Goal: Transaction & Acquisition: Download file/media

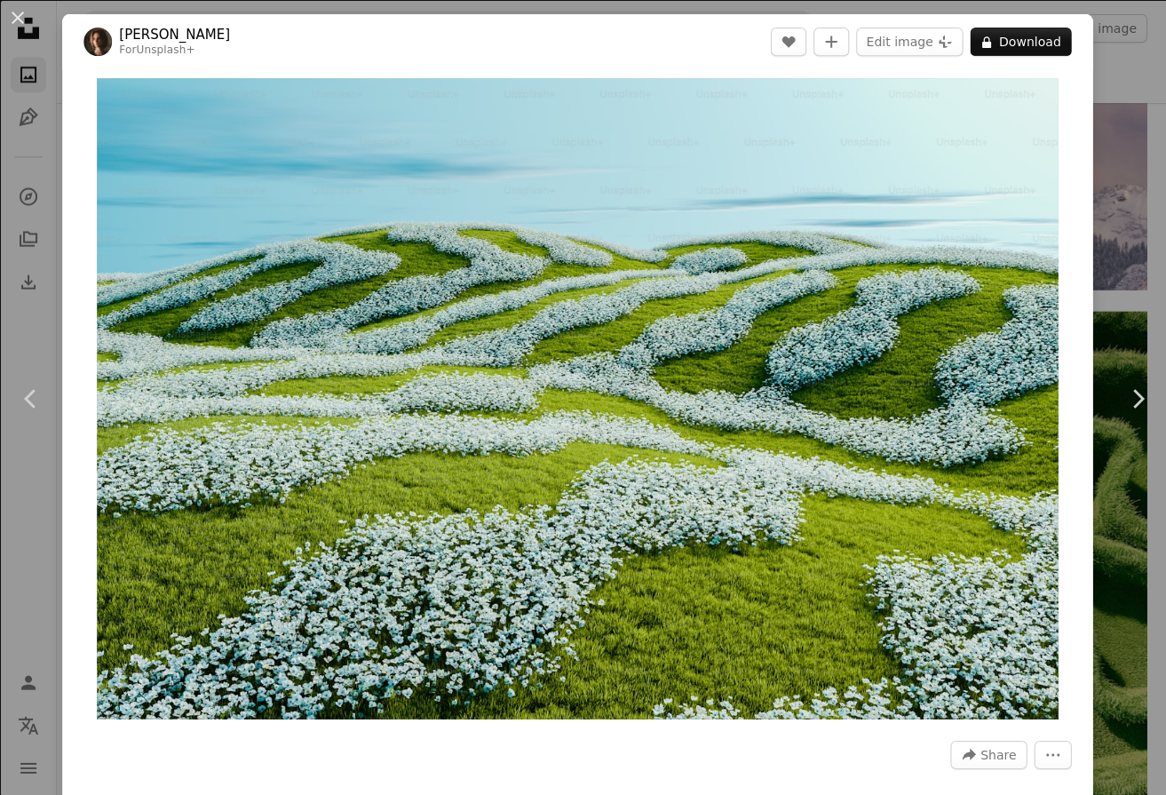
click at [1094, 281] on div "An X shape Chevron left Chevron right [PERSON_NAME] For Unsplash+ A heart A plu…" at bounding box center [583, 397] width 1166 height 795
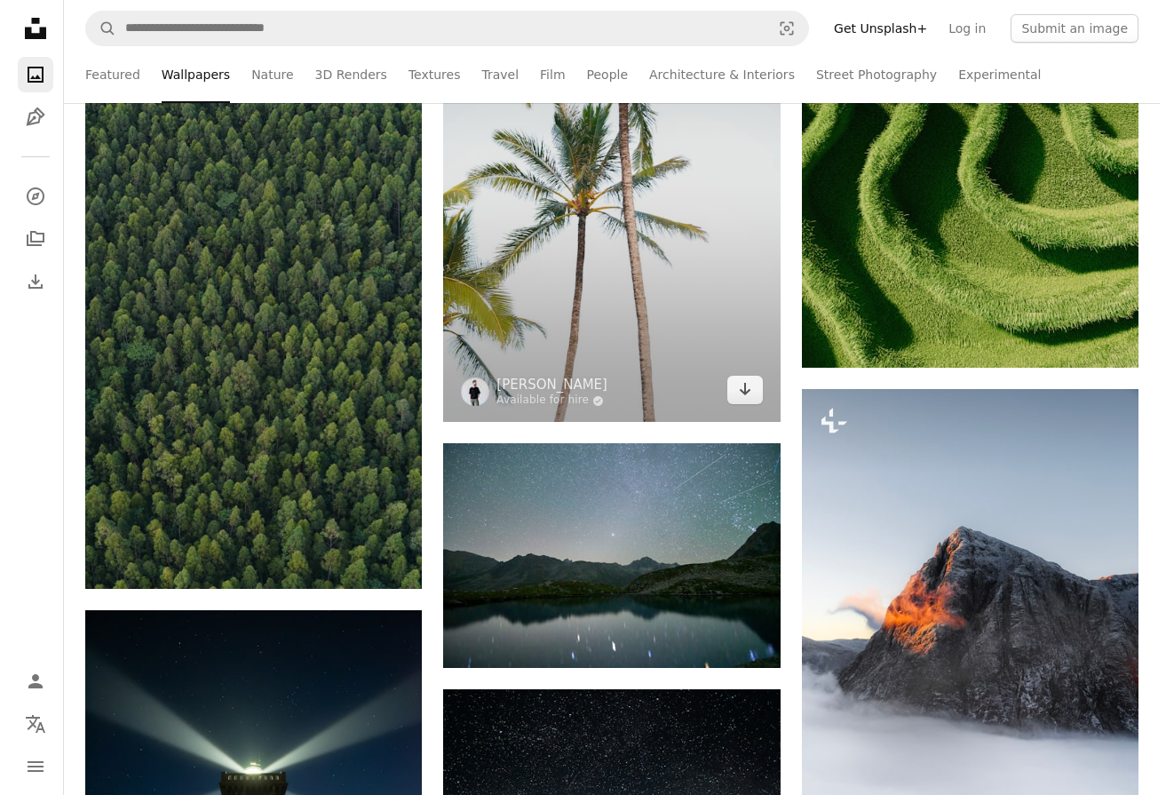
scroll to position [15634, 0]
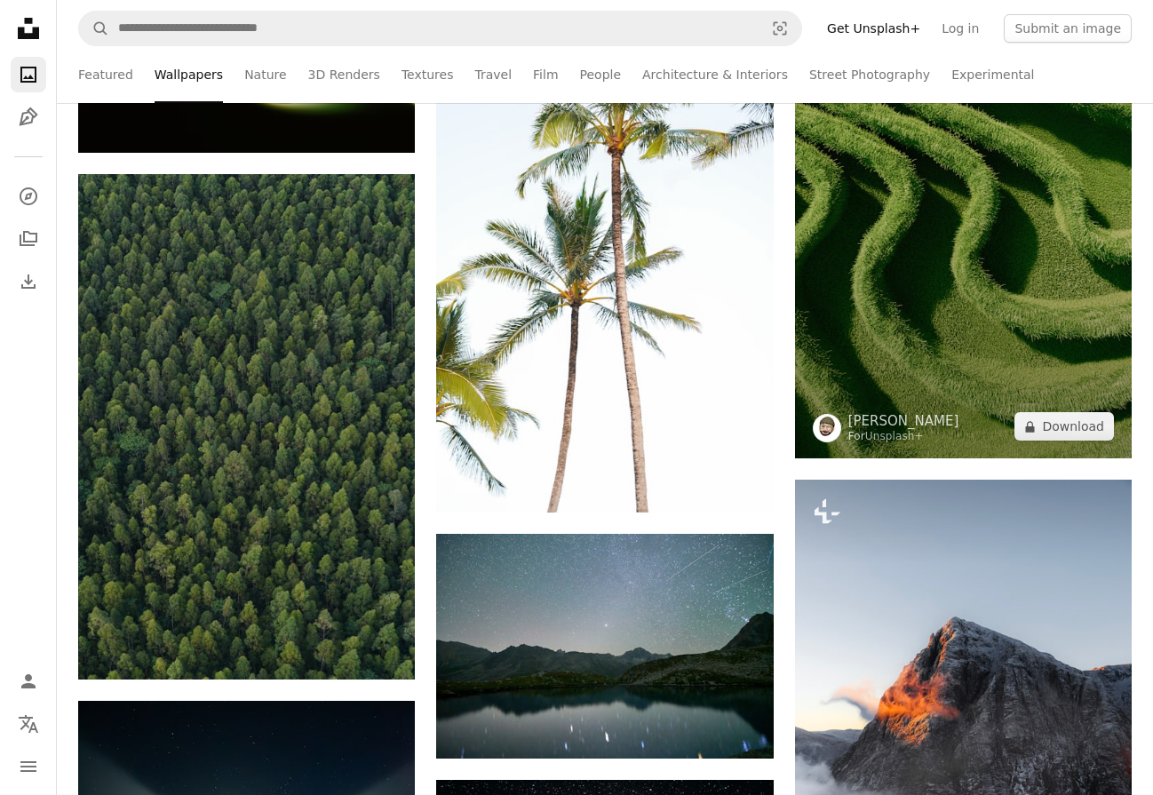
click at [828, 306] on img at bounding box center [963, 159] width 337 height 599
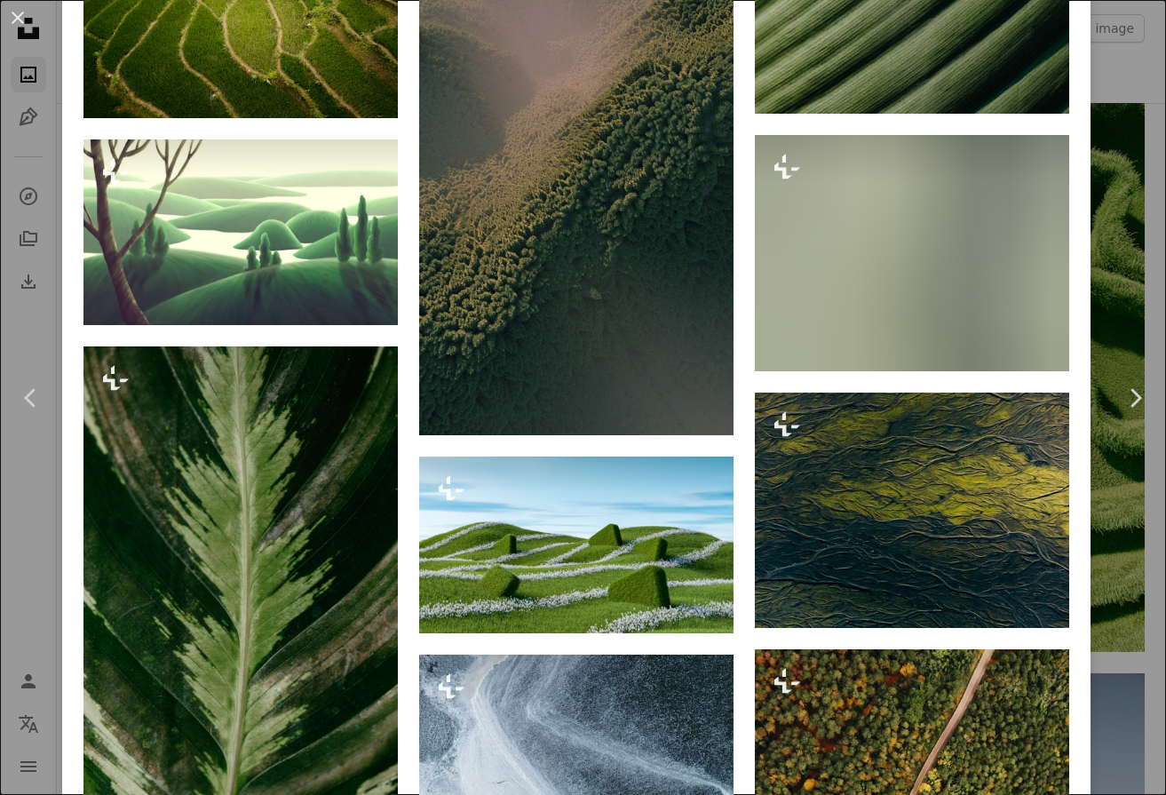
scroll to position [2754, 0]
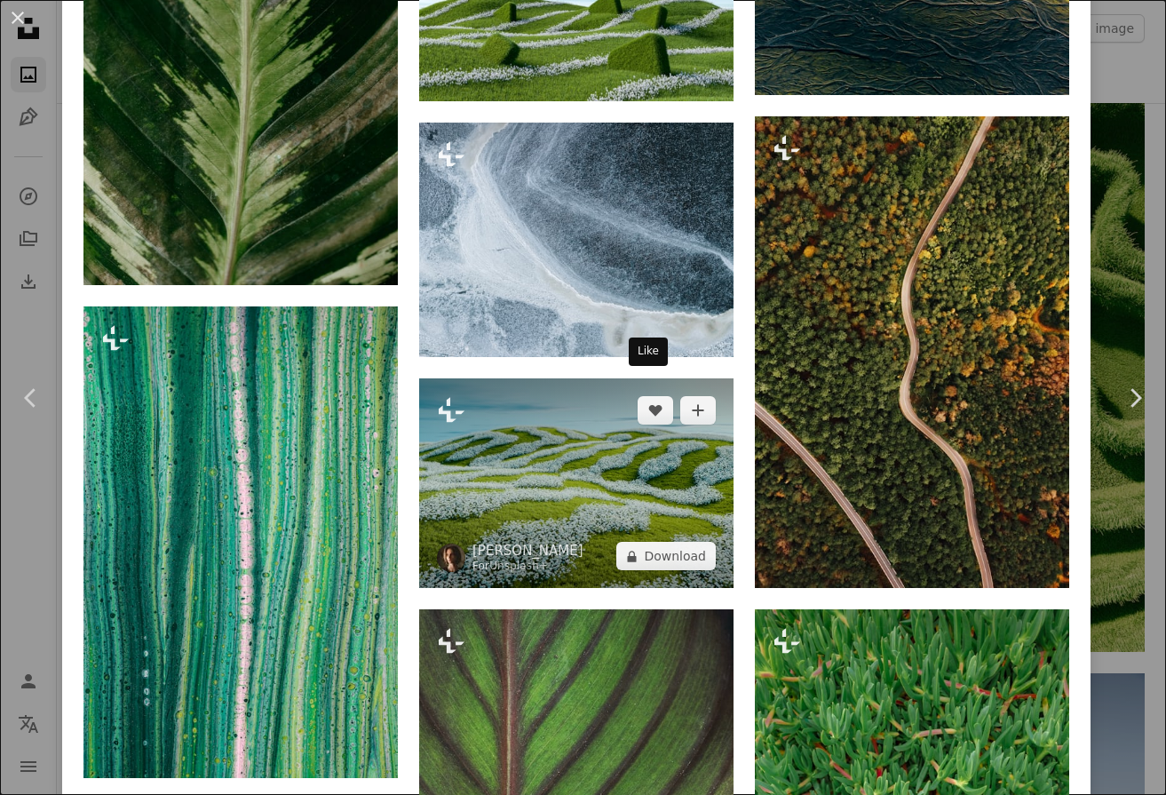
click at [586, 431] on img at bounding box center [576, 483] width 314 height 210
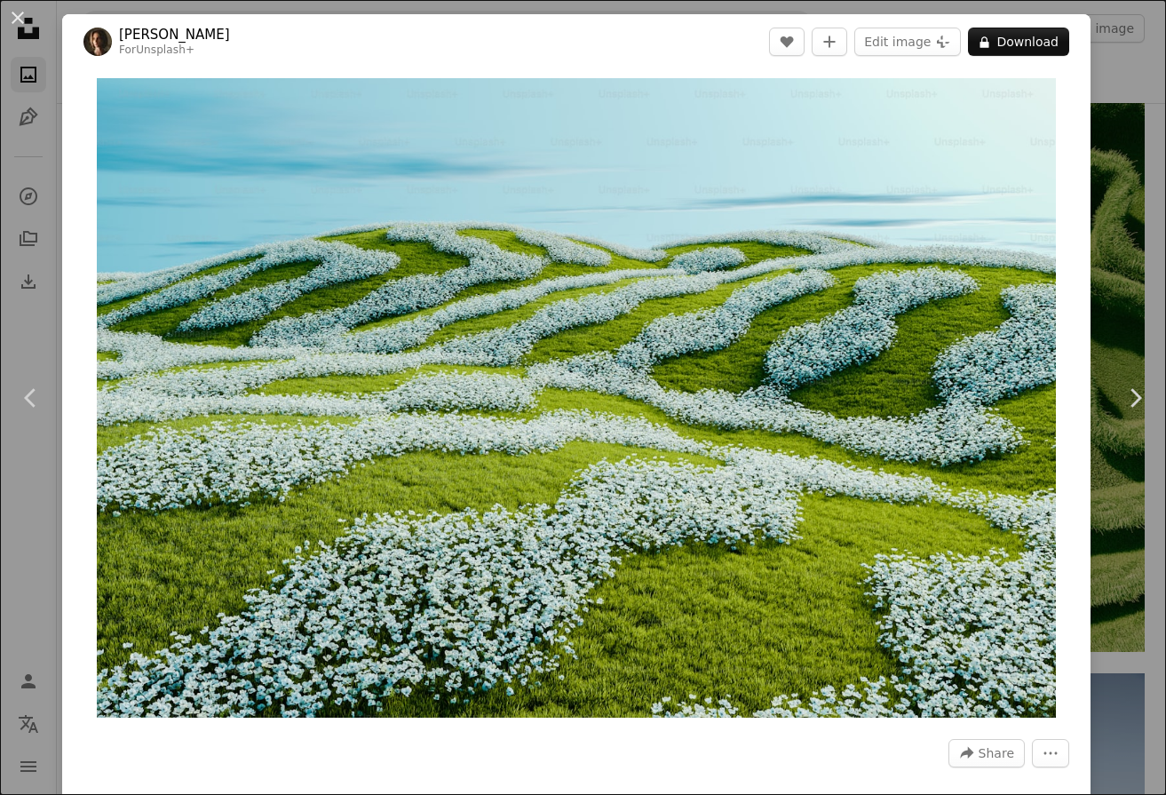
click at [43, 552] on div "An X shape Chevron left Chevron right [PERSON_NAME] For Unsplash+ A heart A plu…" at bounding box center [583, 397] width 1166 height 795
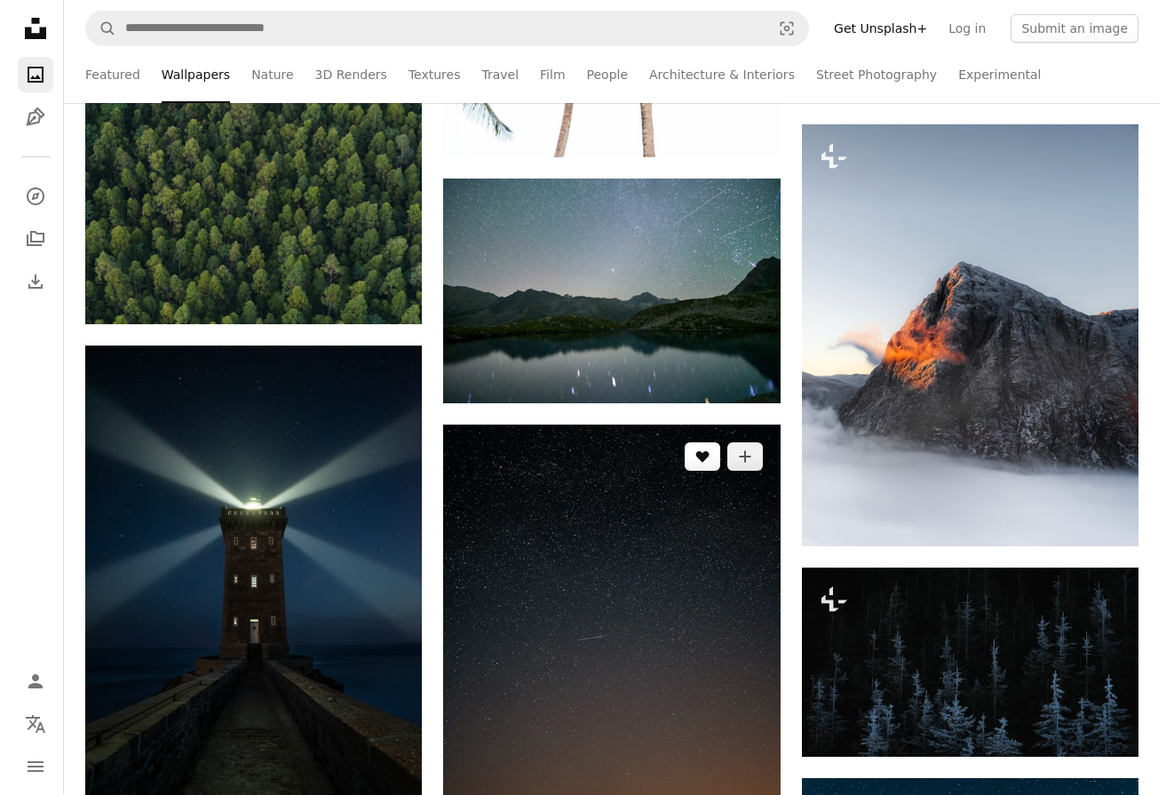
scroll to position [15456, 0]
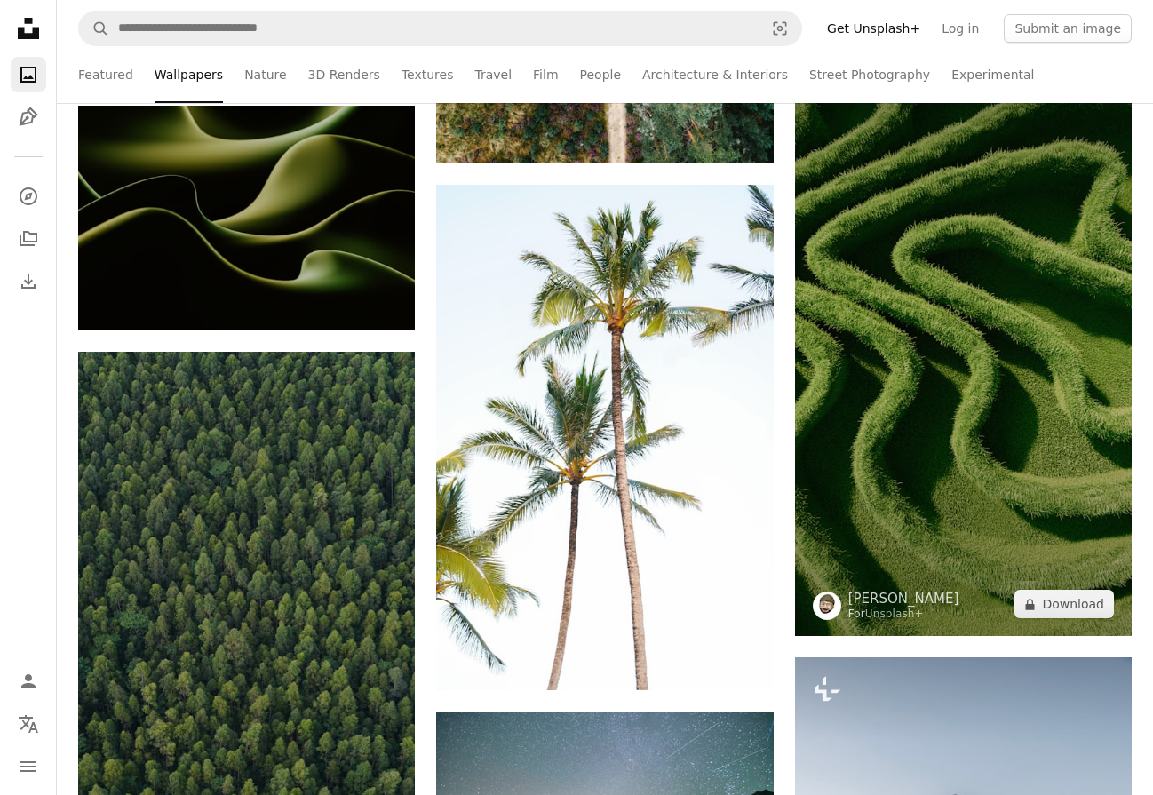
click at [1093, 339] on img at bounding box center [963, 336] width 337 height 599
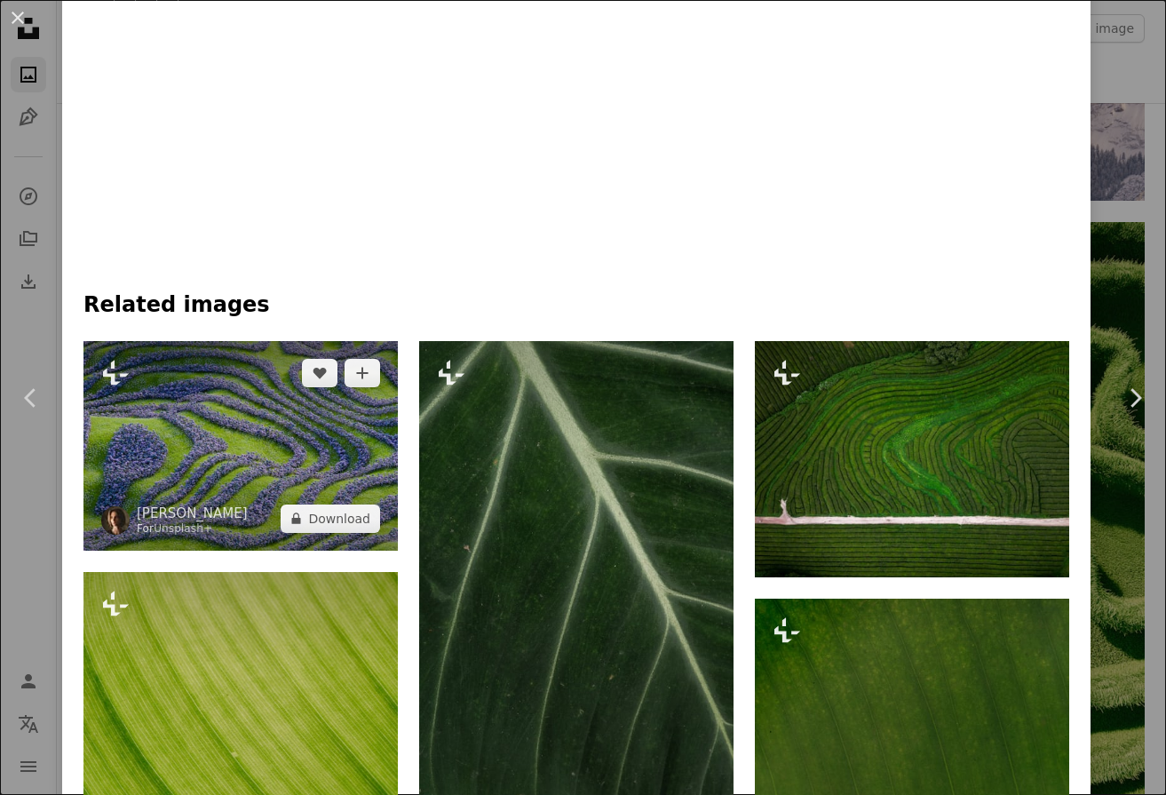
scroll to position [1066, 0]
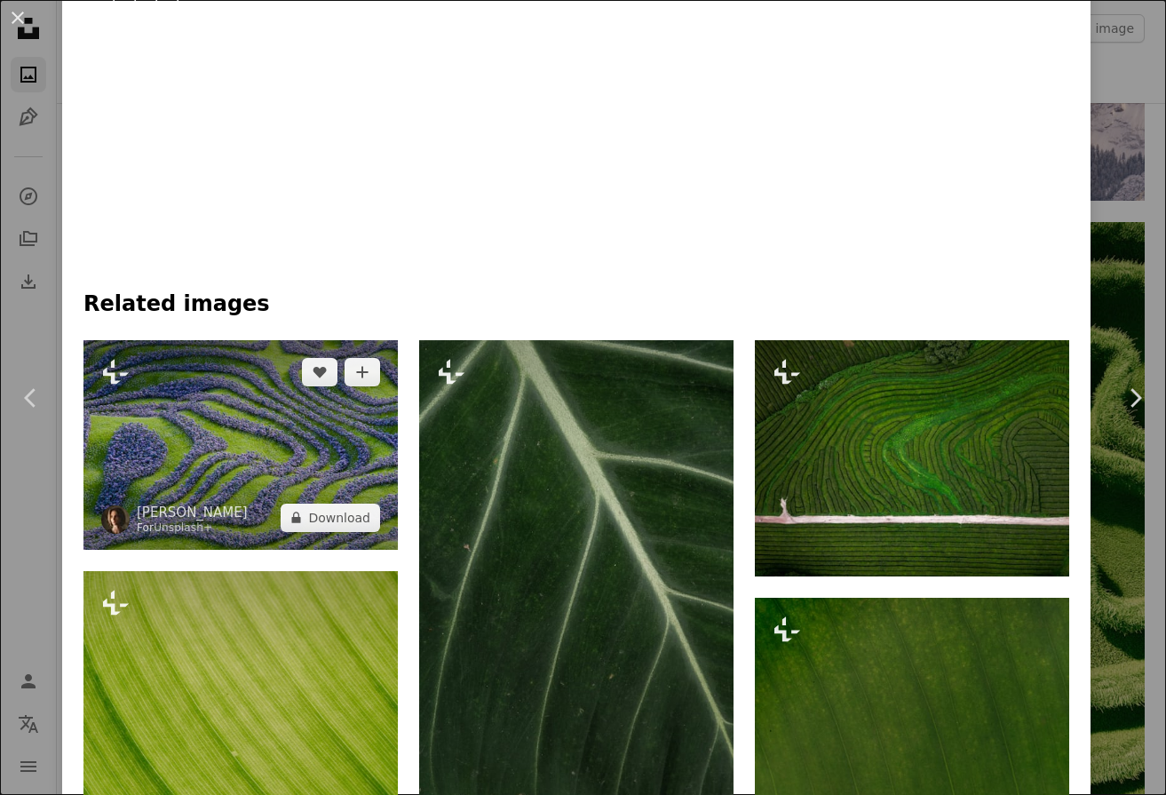
click at [347, 489] on img at bounding box center [240, 445] width 314 height 210
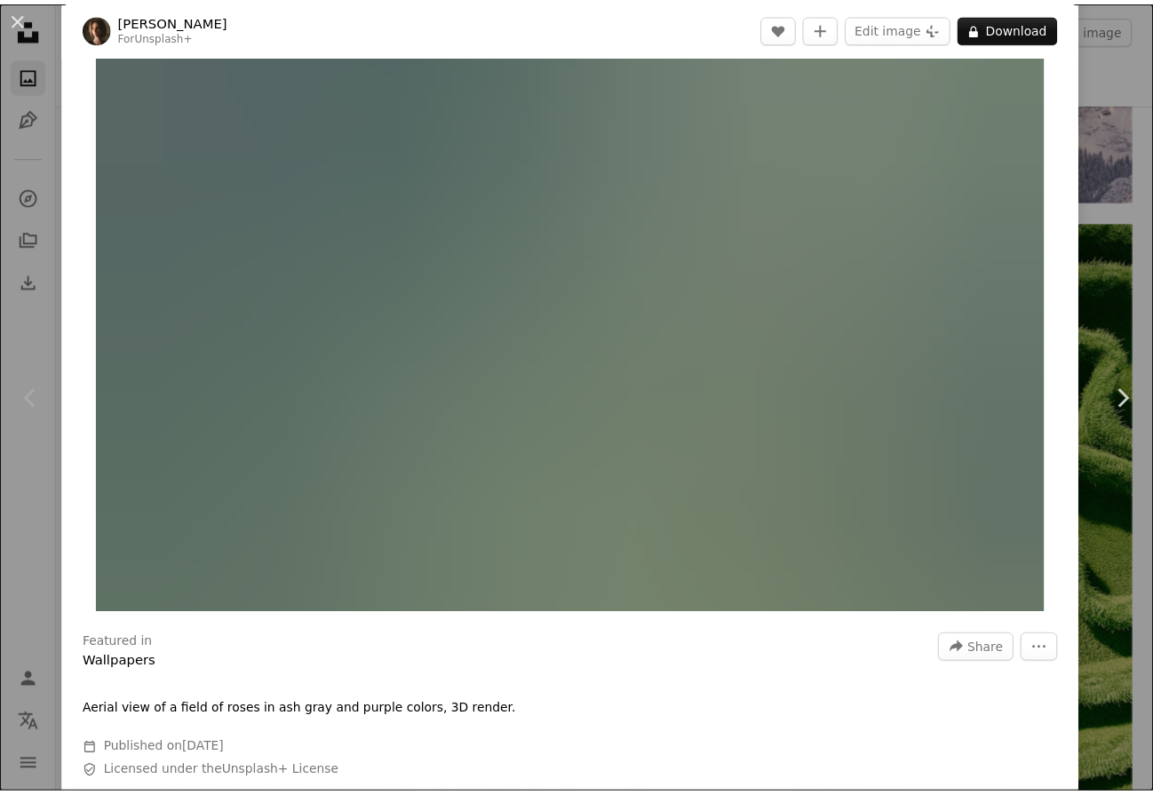
scroll to position [355, 0]
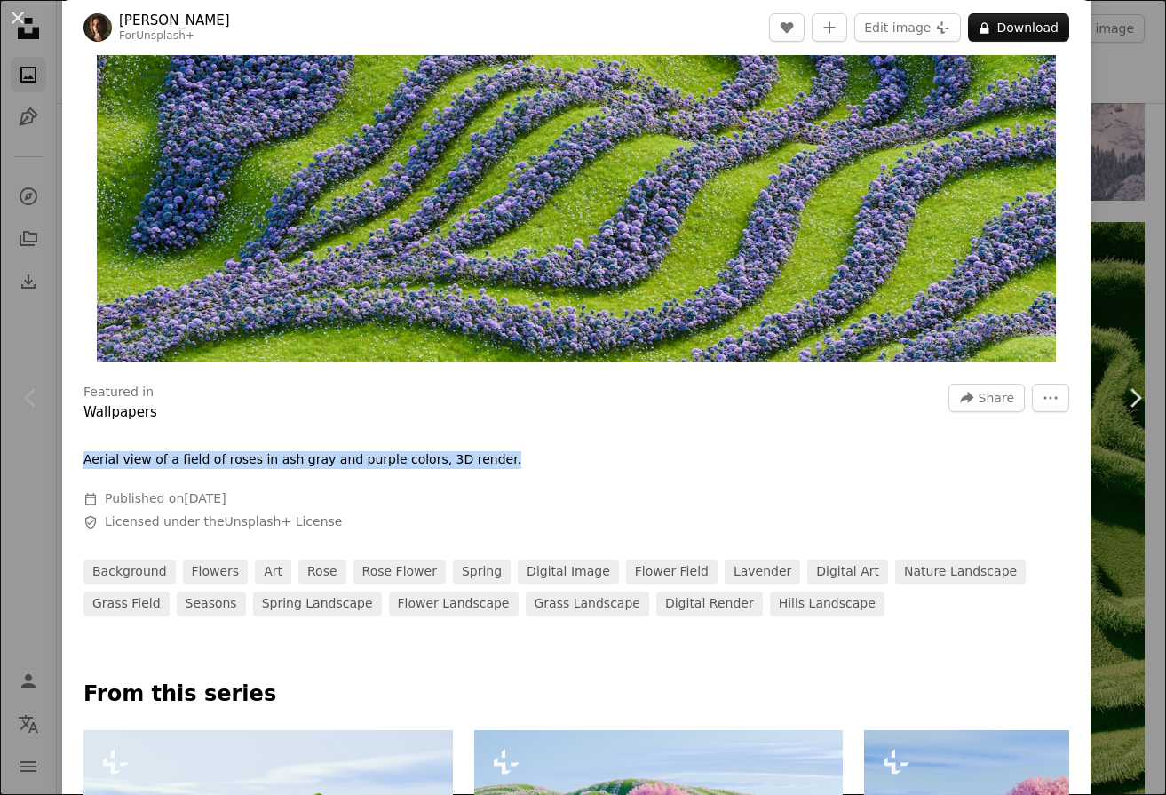
drag, startPoint x: 83, startPoint y: 458, endPoint x: 198, endPoint y: 477, distance: 117.0
click at [198, 477] on div "Featured in Wallpapers A forward-right arrow Share More Actions Aerial view of …" at bounding box center [576, 493] width 1029 height 245
click at [198, 463] on p "Aerial view of a field of roses in ash gray and purple colors, 3D render." at bounding box center [302, 460] width 438 height 18
drag, startPoint x: 194, startPoint y: 461, endPoint x: 79, endPoint y: 463, distance: 114.6
click at [79, 463] on div "Featured in Wallpapers A forward-right arrow Share More Actions Aerial view of …" at bounding box center [576, 493] width 1029 height 245
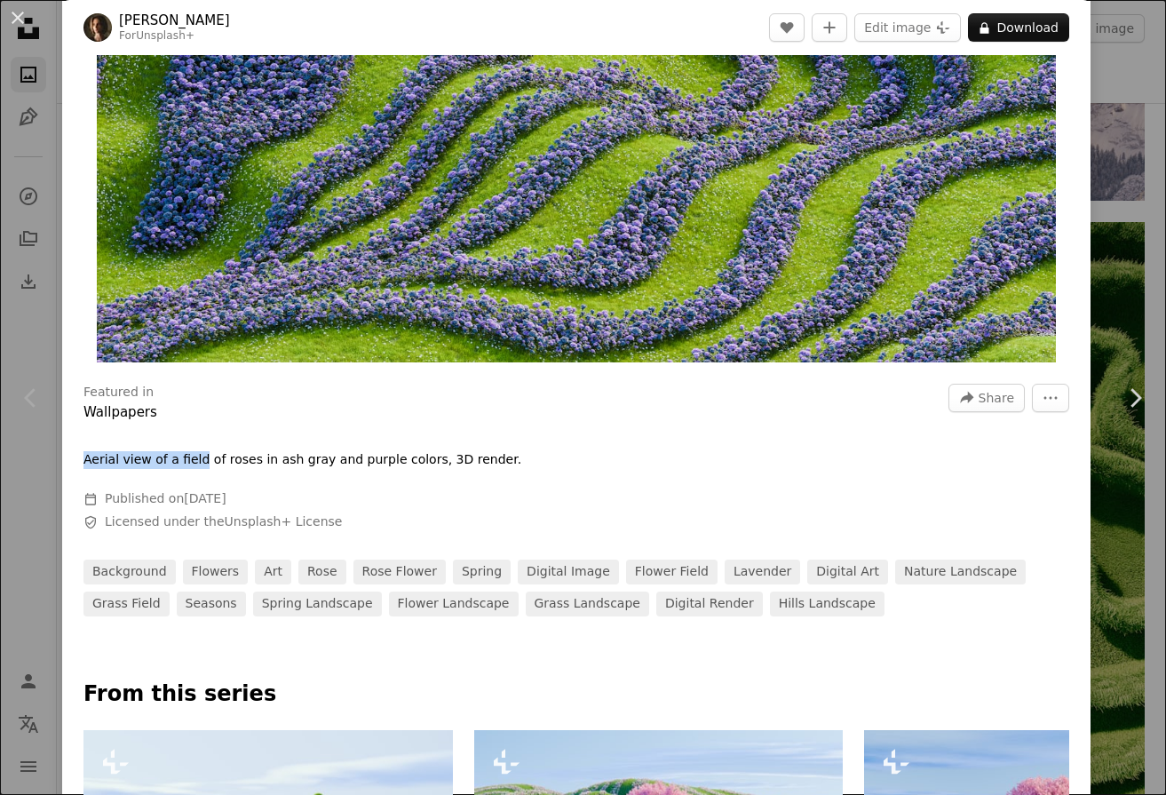
copy p "Aerial view of a field"
click at [49, 346] on div "Chevron left" at bounding box center [31, 398] width 62 height 171
click at [27, 330] on div "Chevron left" at bounding box center [31, 398] width 62 height 171
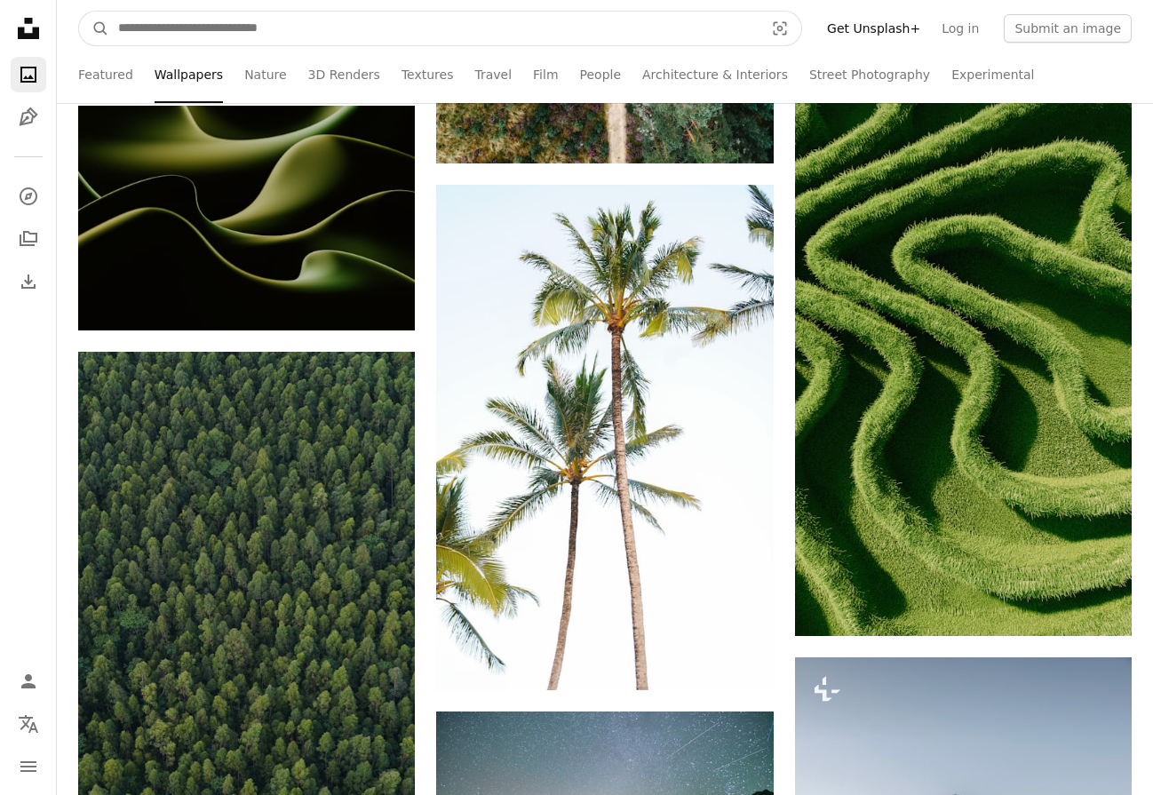
click at [376, 42] on input "Find visuals sitewide" at bounding box center [433, 29] width 649 height 34
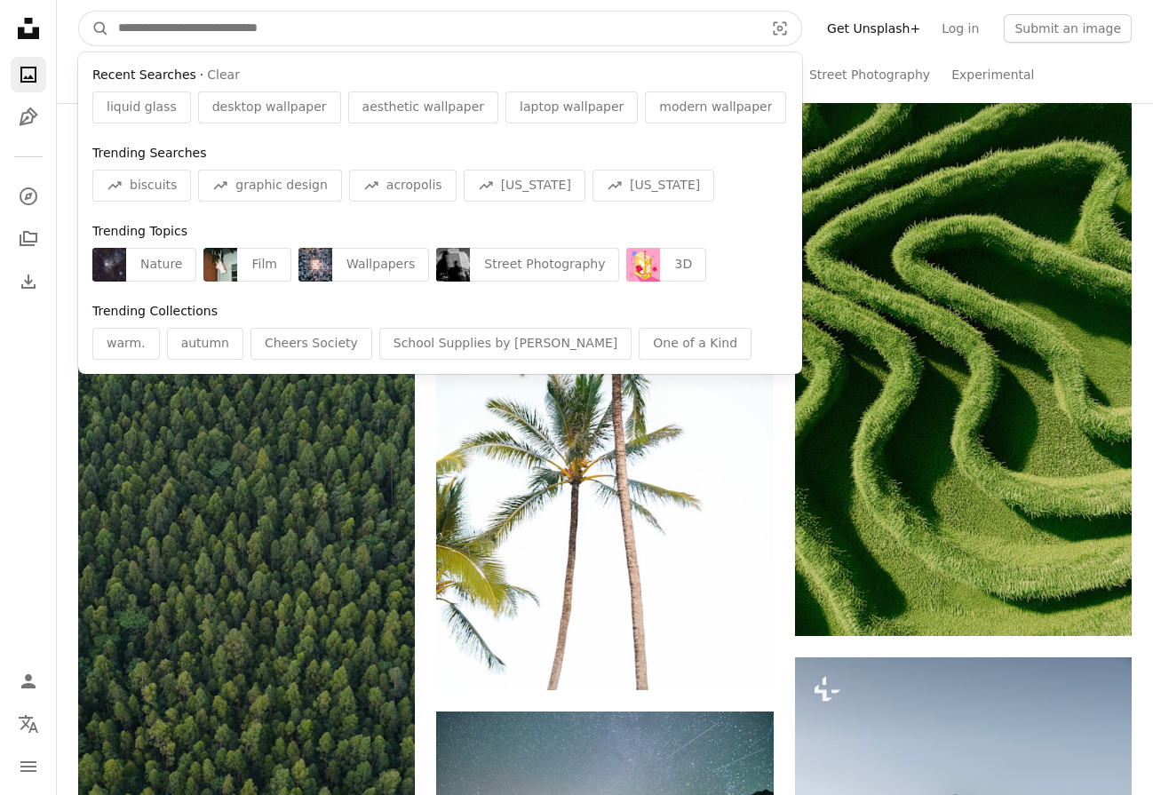
paste input "**********"
type input "**********"
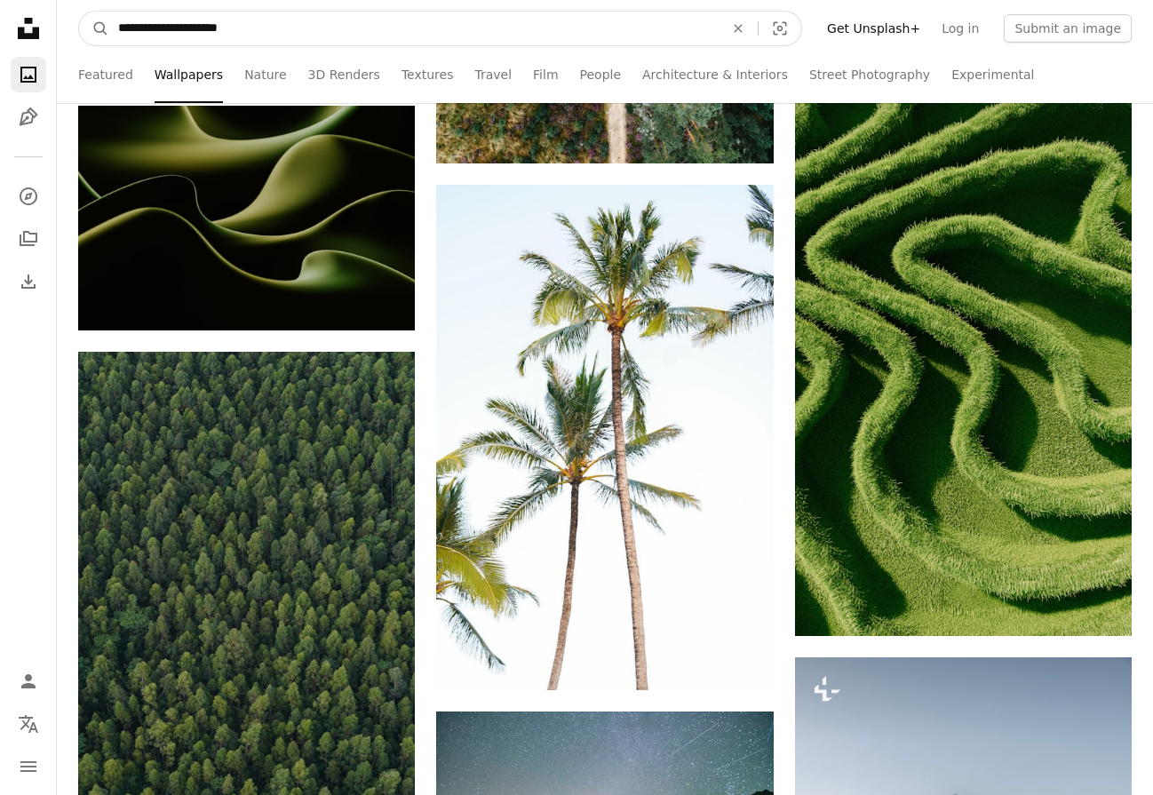
click button "A magnifying glass" at bounding box center [94, 29] width 30 height 34
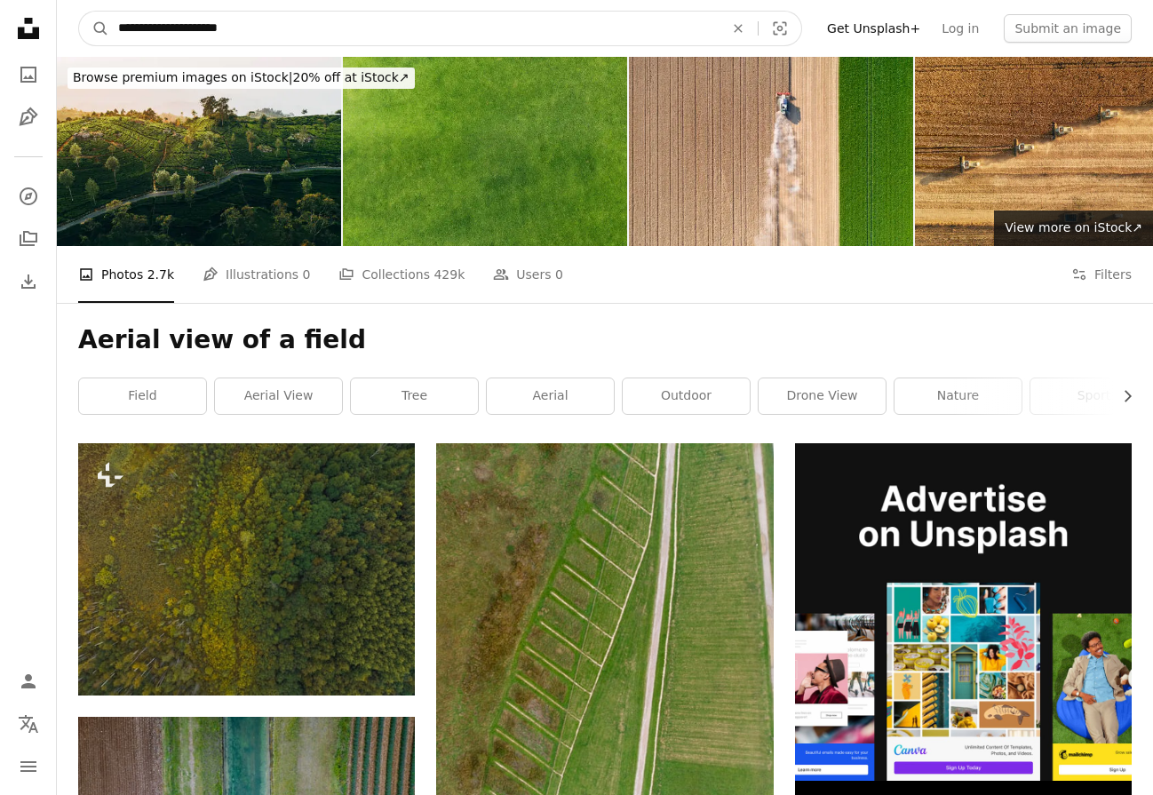
drag, startPoint x: 261, startPoint y: 14, endPoint x: -100, endPoint y: -52, distance: 367.5
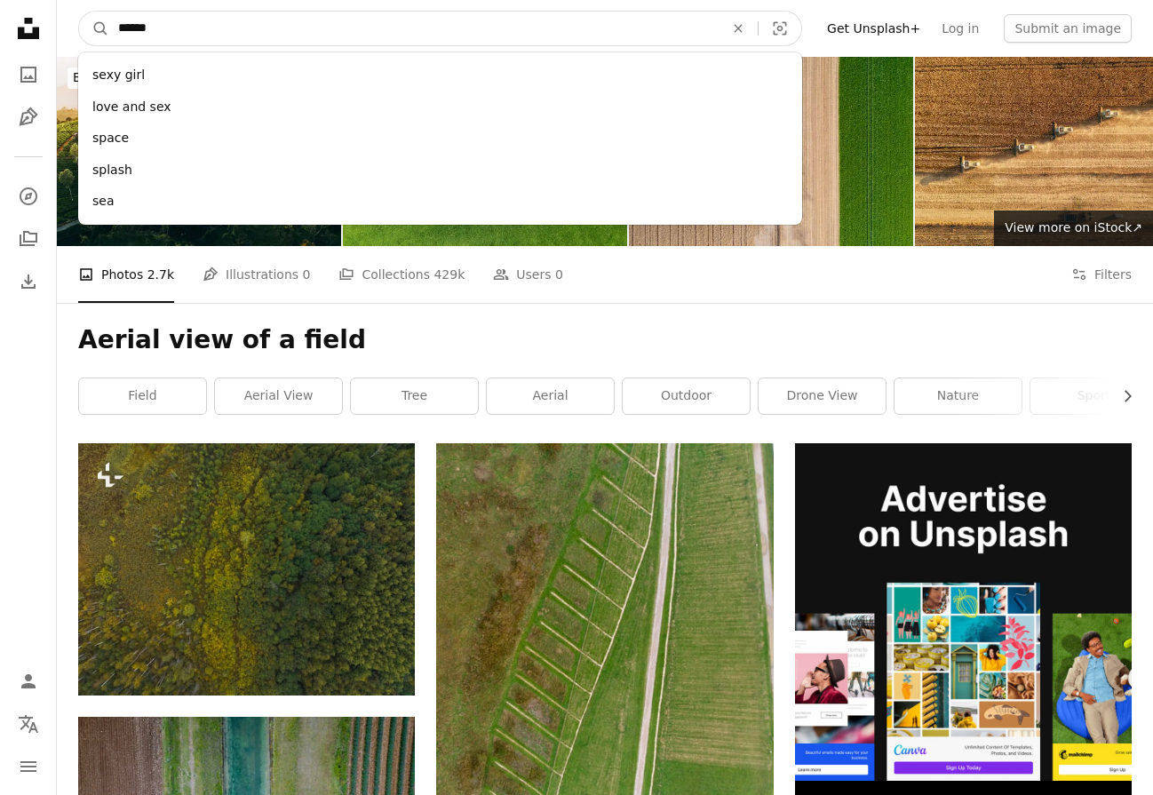
type input "******"
click at [79, 12] on button "A magnifying glass" at bounding box center [94, 29] width 30 height 34
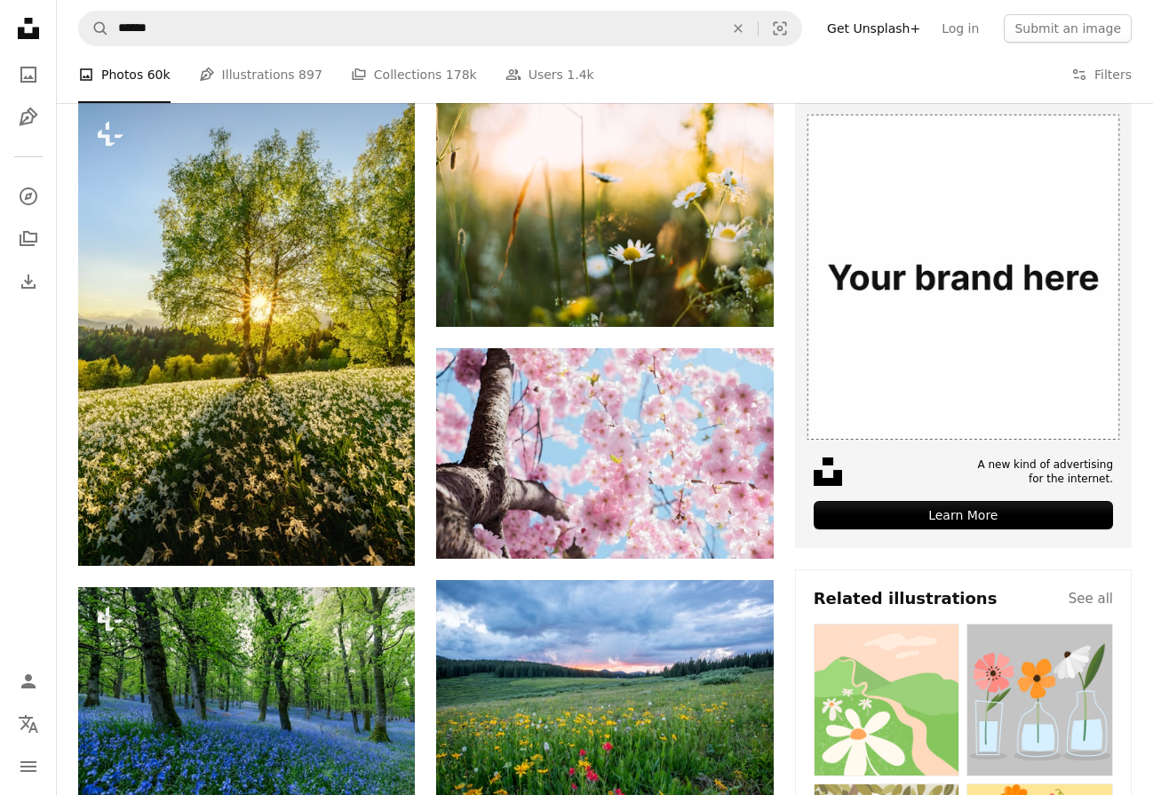
scroll to position [444, 0]
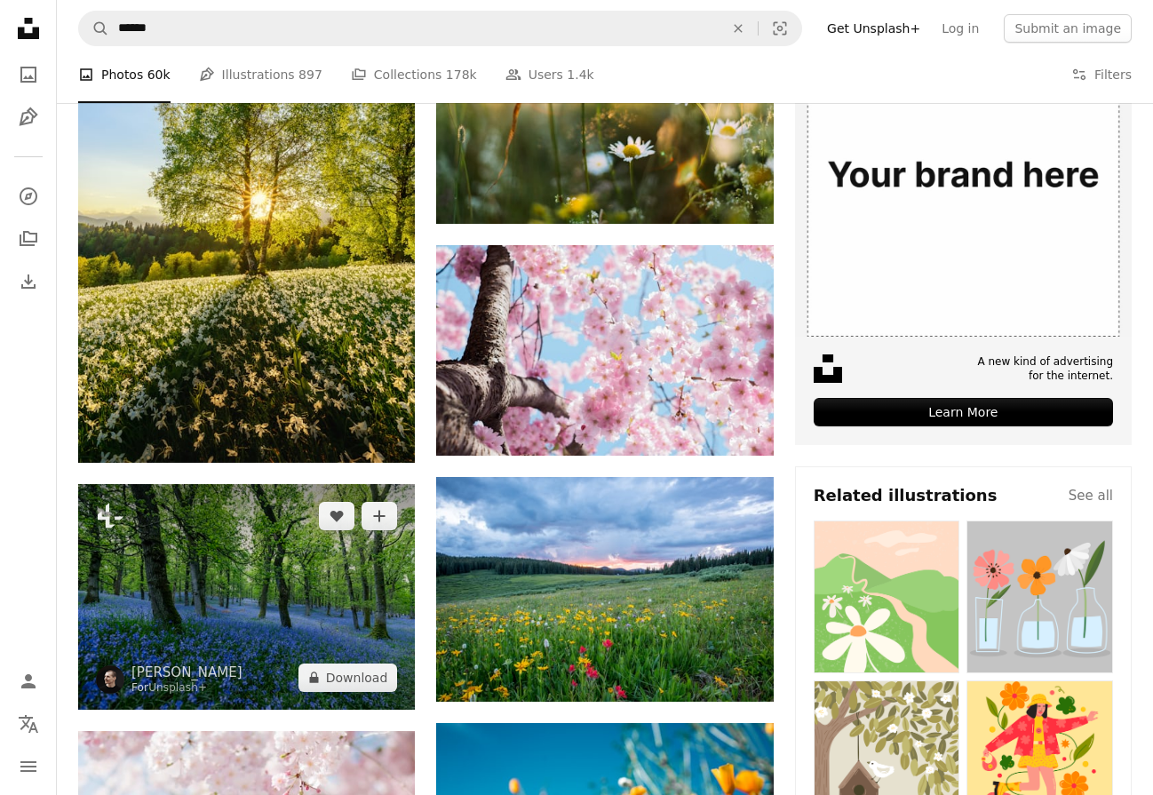
click at [277, 586] on img at bounding box center [246, 596] width 337 height 225
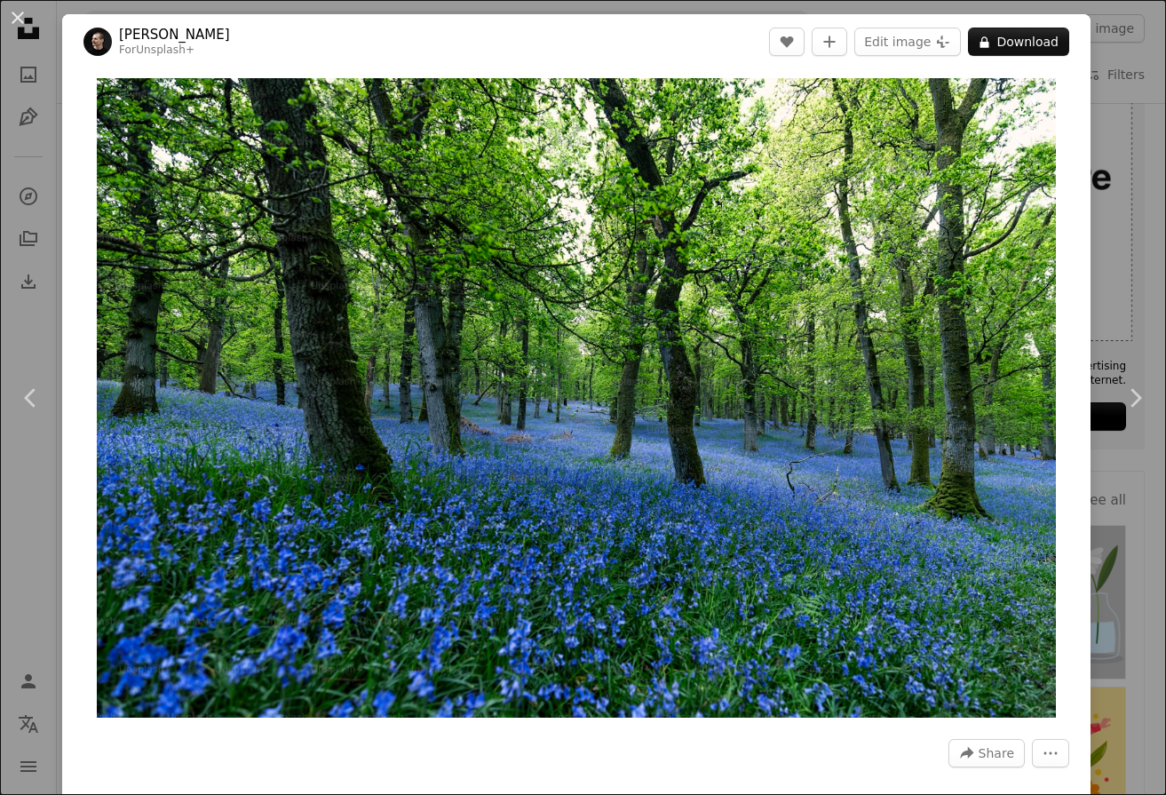
click at [321, 323] on img "Zoom in on this image" at bounding box center [576, 398] width 958 height 640
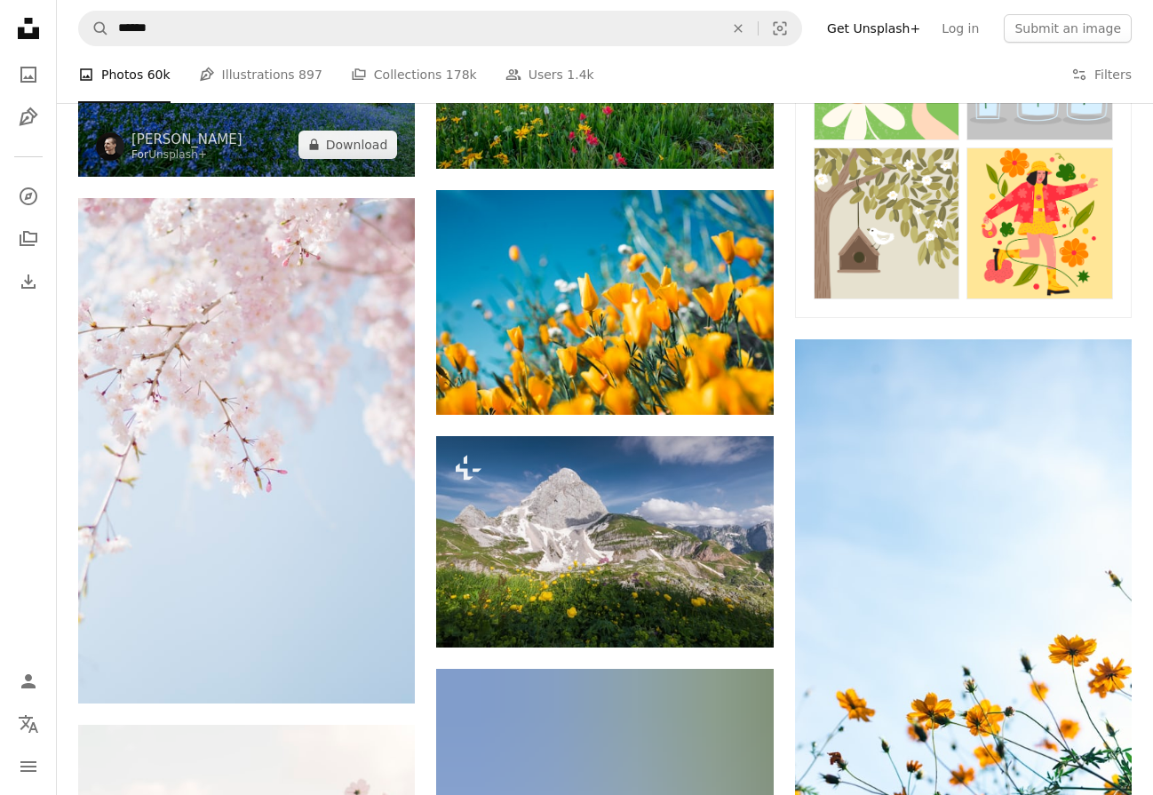
scroll to position [533, 0]
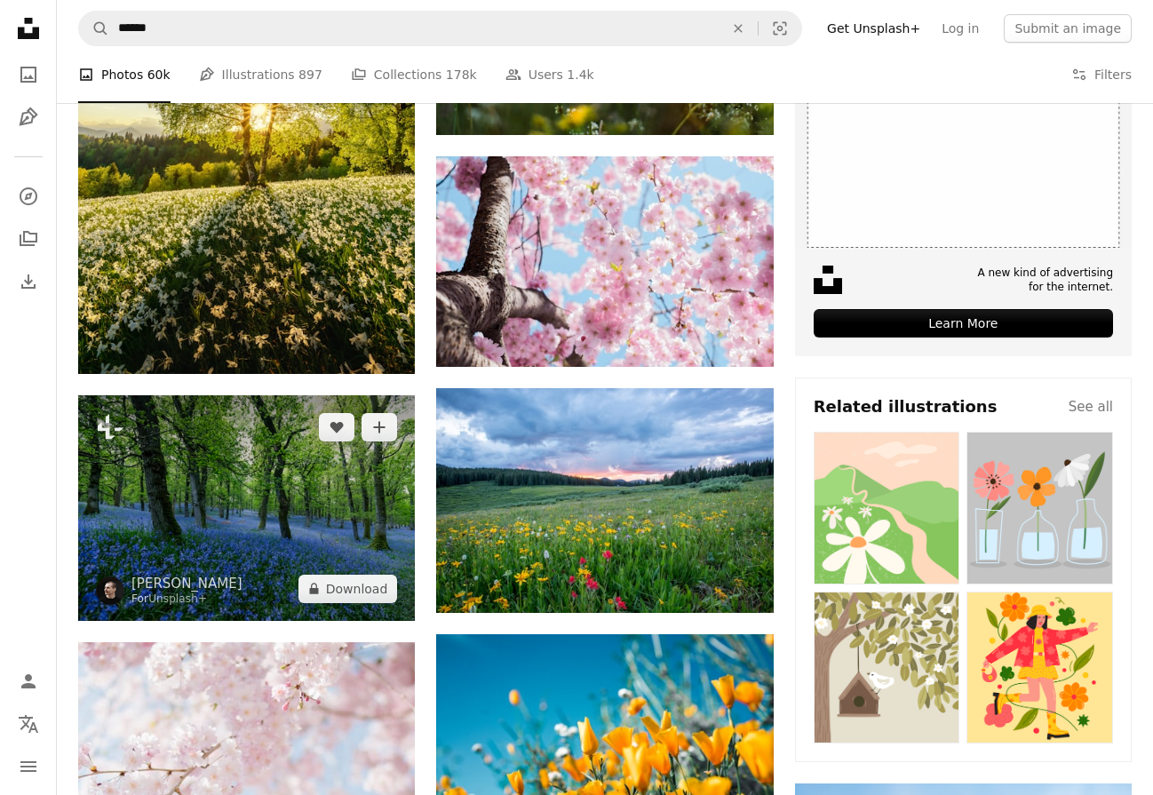
click at [293, 536] on img at bounding box center [246, 507] width 337 height 225
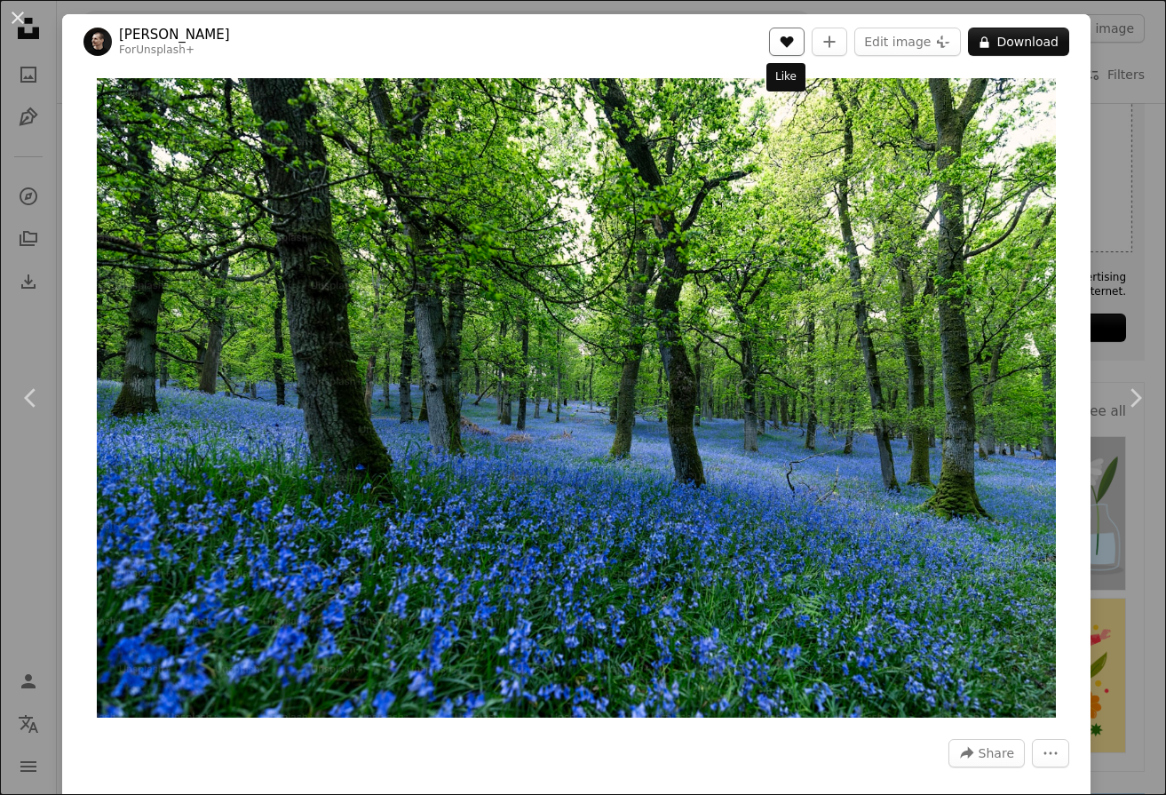
click at [781, 43] on icon "Like" at bounding box center [787, 42] width 13 height 12
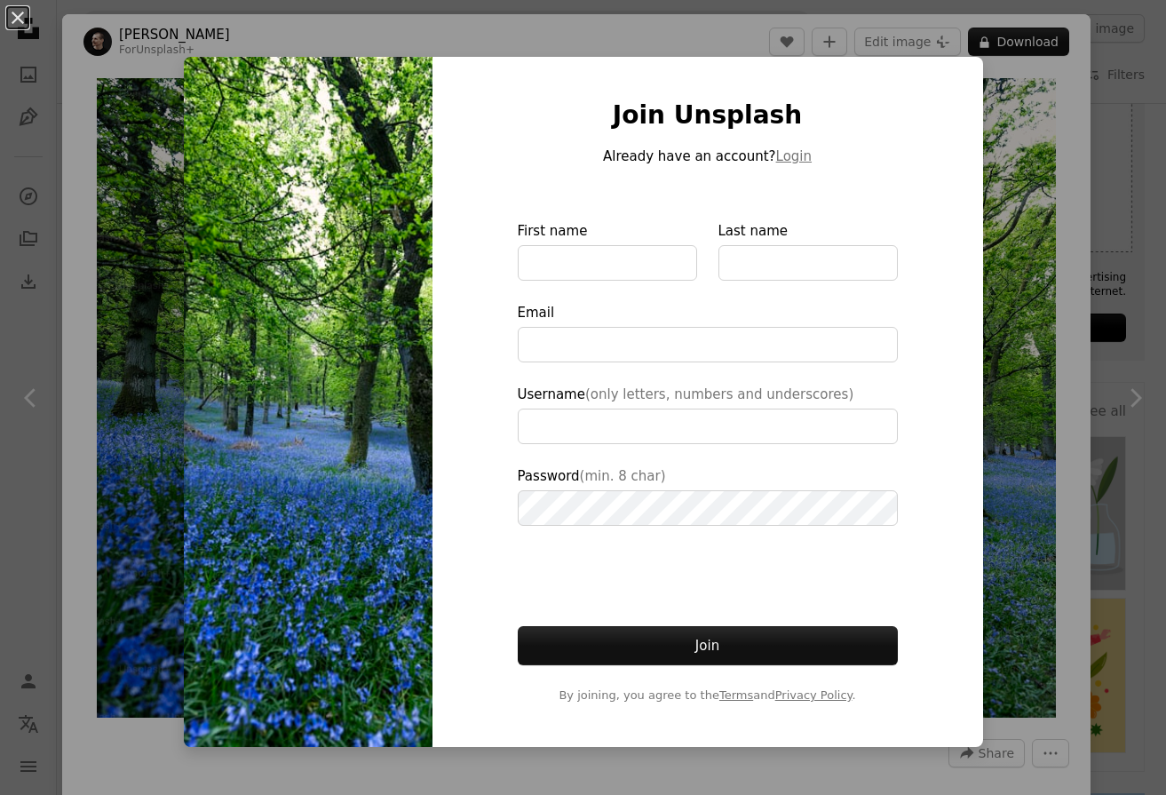
click at [35, 527] on div "An X shape Join Unsplash Already have an account? Login First name Last name Em…" at bounding box center [583, 397] width 1166 height 795
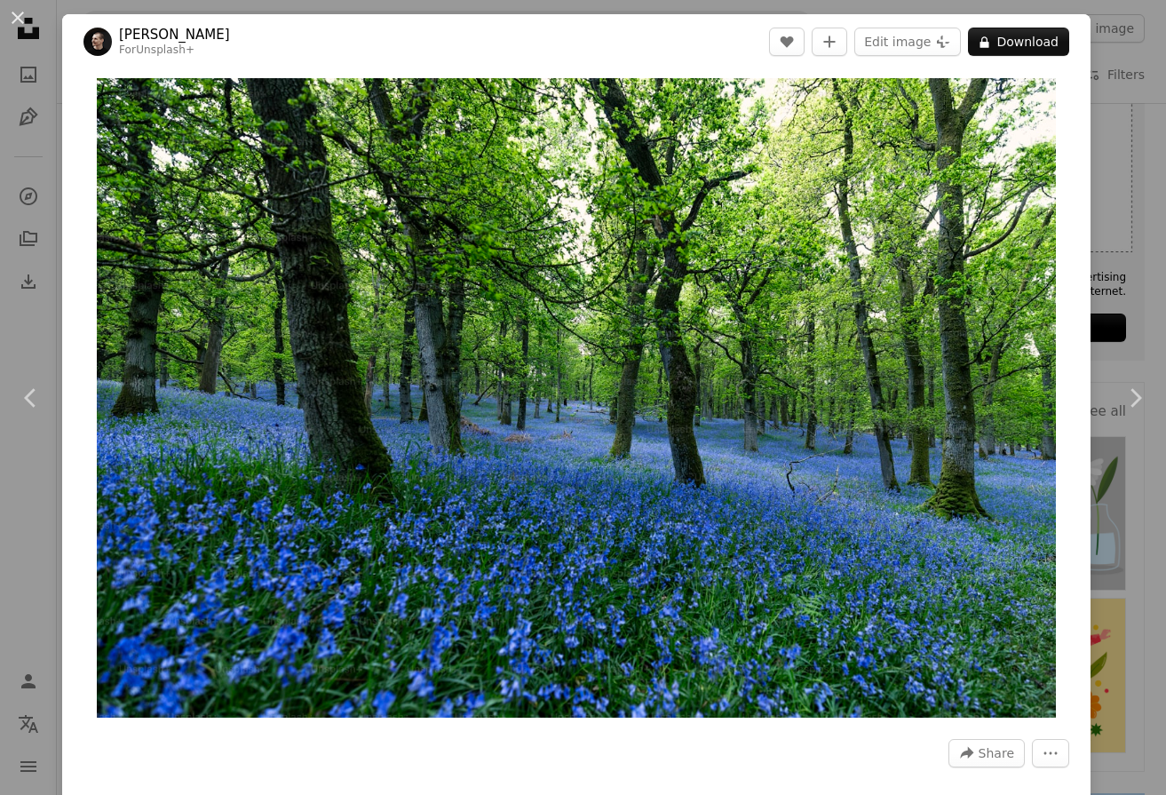
click at [1132, 503] on div "An X shape Chevron left Chevron right [PERSON_NAME] For Unsplash+ A heart A plu…" at bounding box center [583, 397] width 1166 height 795
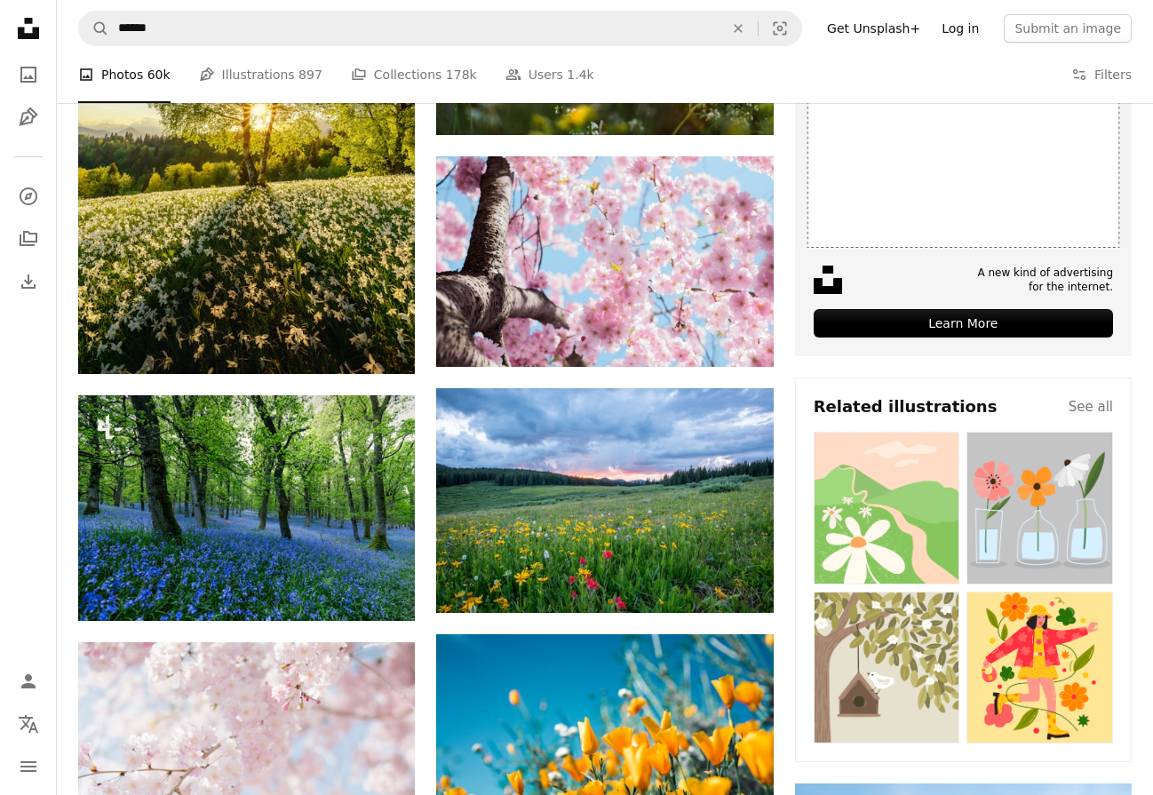
click at [990, 31] on link "Log in" at bounding box center [960, 28] width 59 height 28
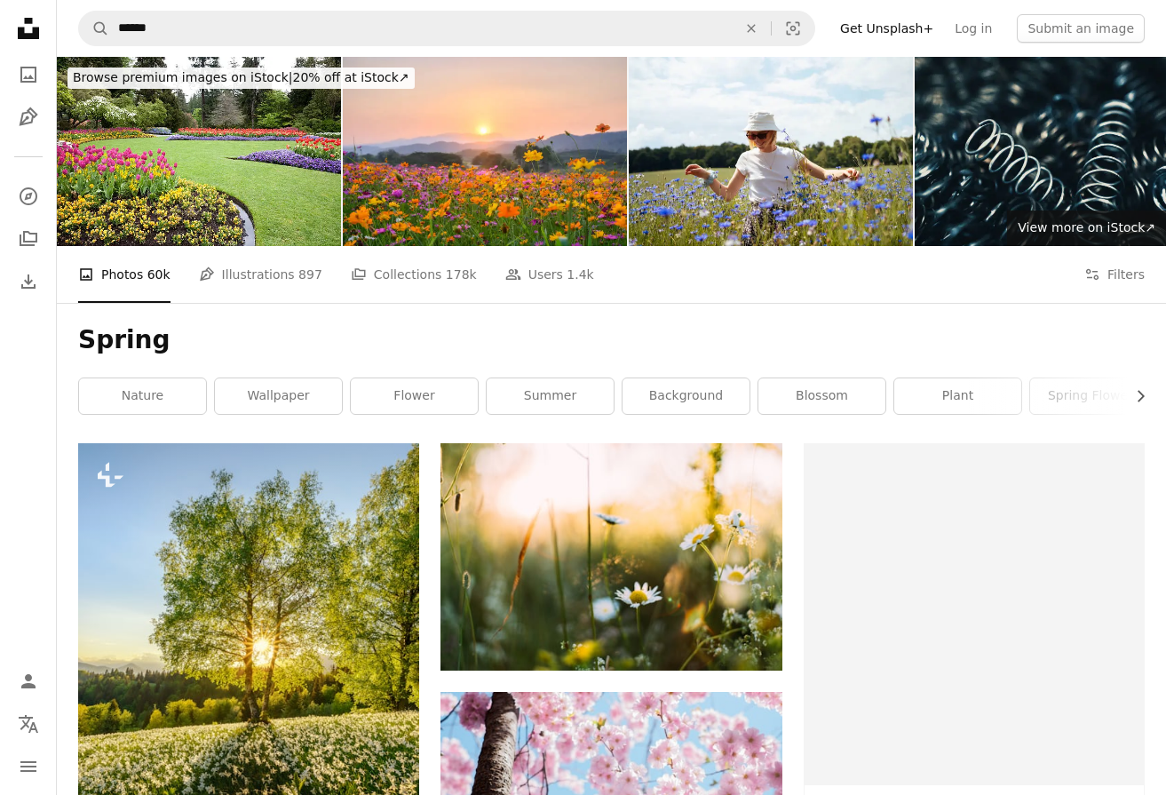
scroll to position [533, 0]
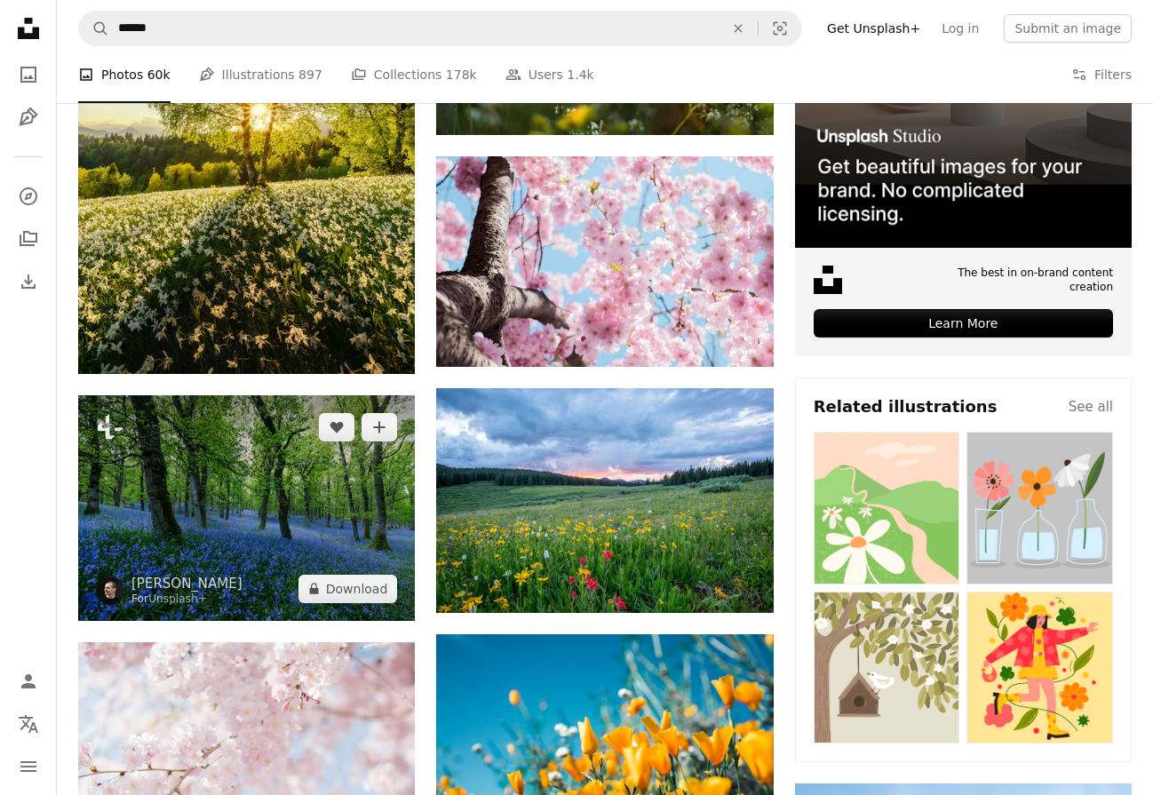
click at [262, 551] on img at bounding box center [246, 507] width 337 height 225
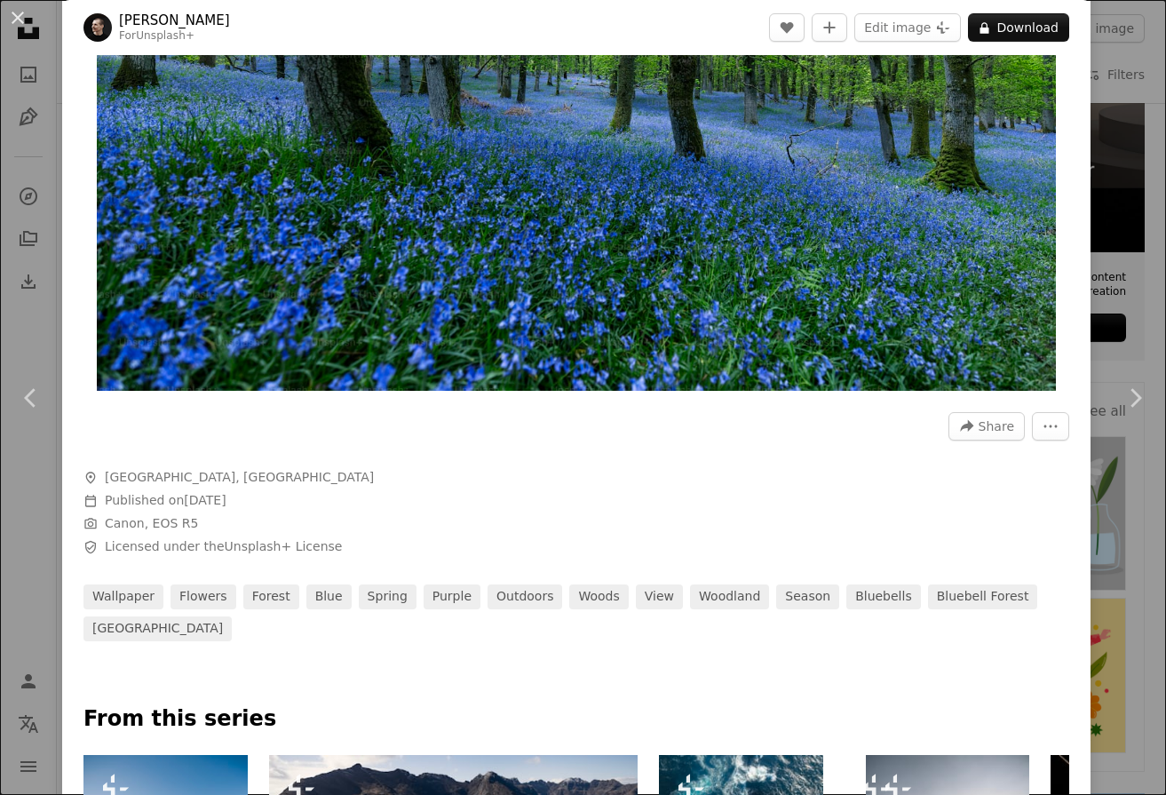
scroll to position [355, 0]
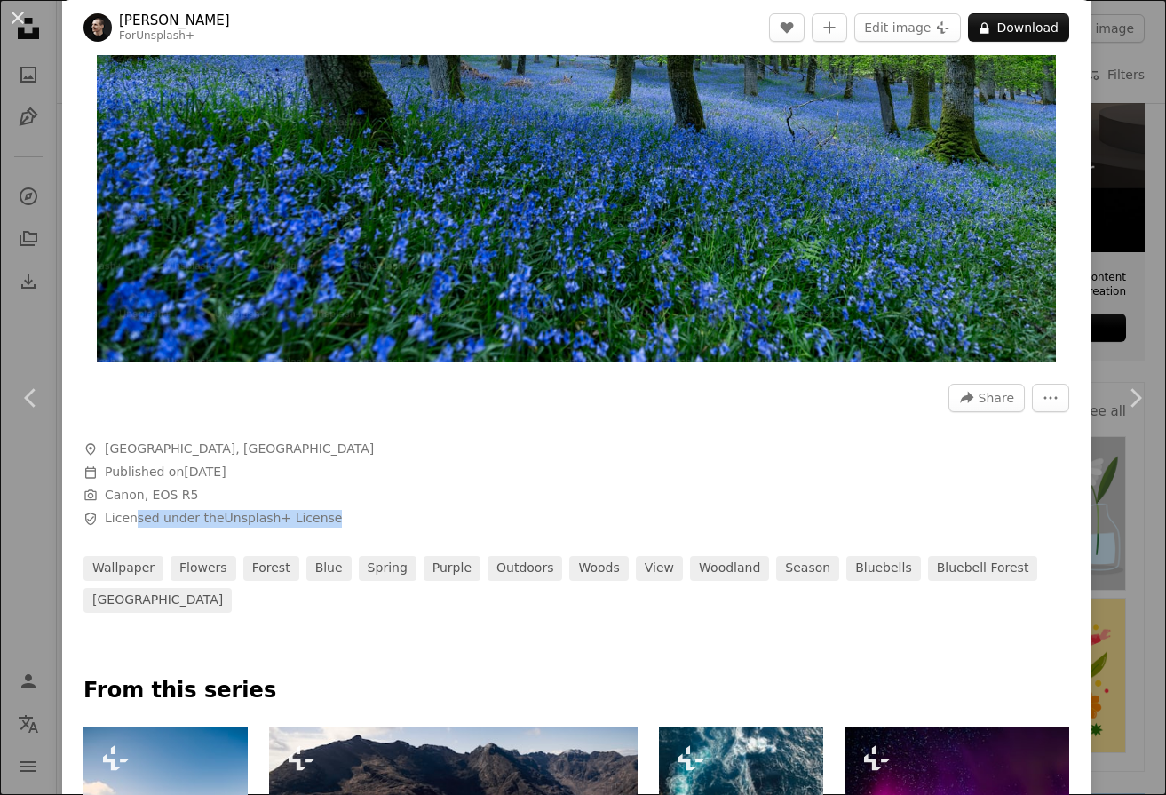
drag, startPoint x: 135, startPoint y: 518, endPoint x: 333, endPoint y: 521, distance: 198.1
click at [333, 521] on span "Safety Licensed under the Unsplash+ License" at bounding box center [349, 519] width 533 height 18
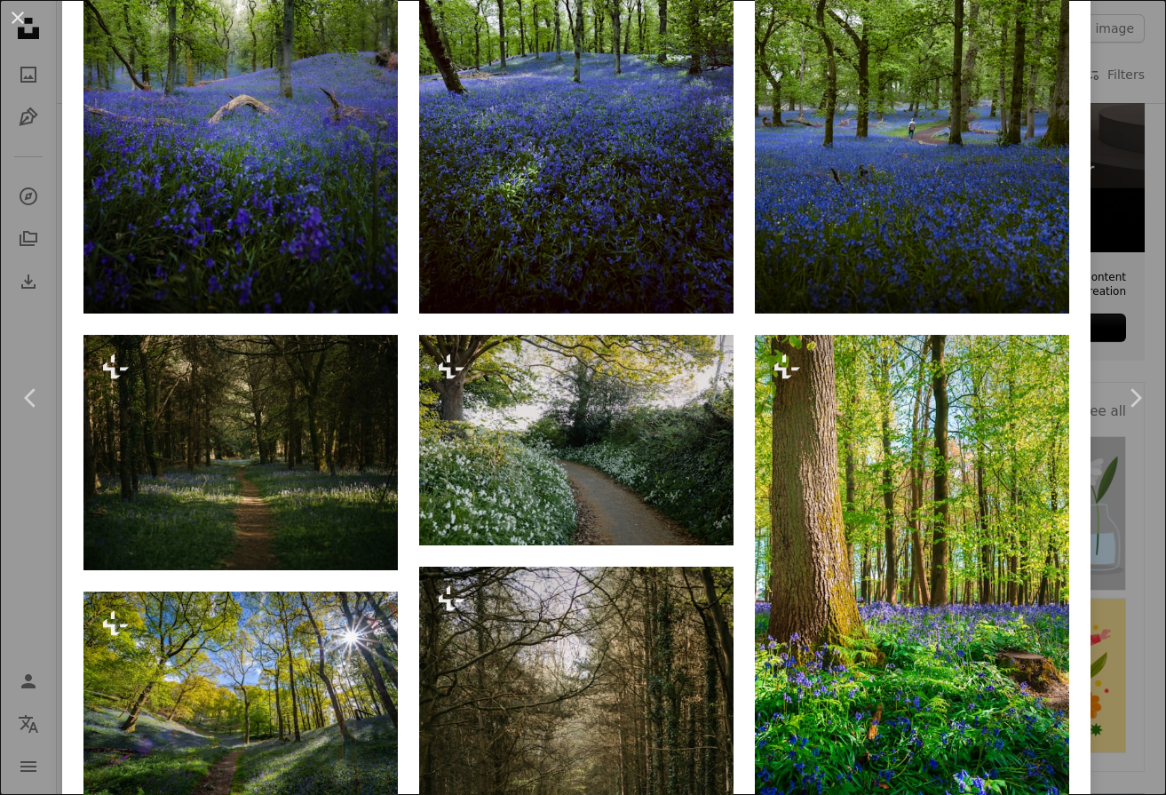
scroll to position [1688, 0]
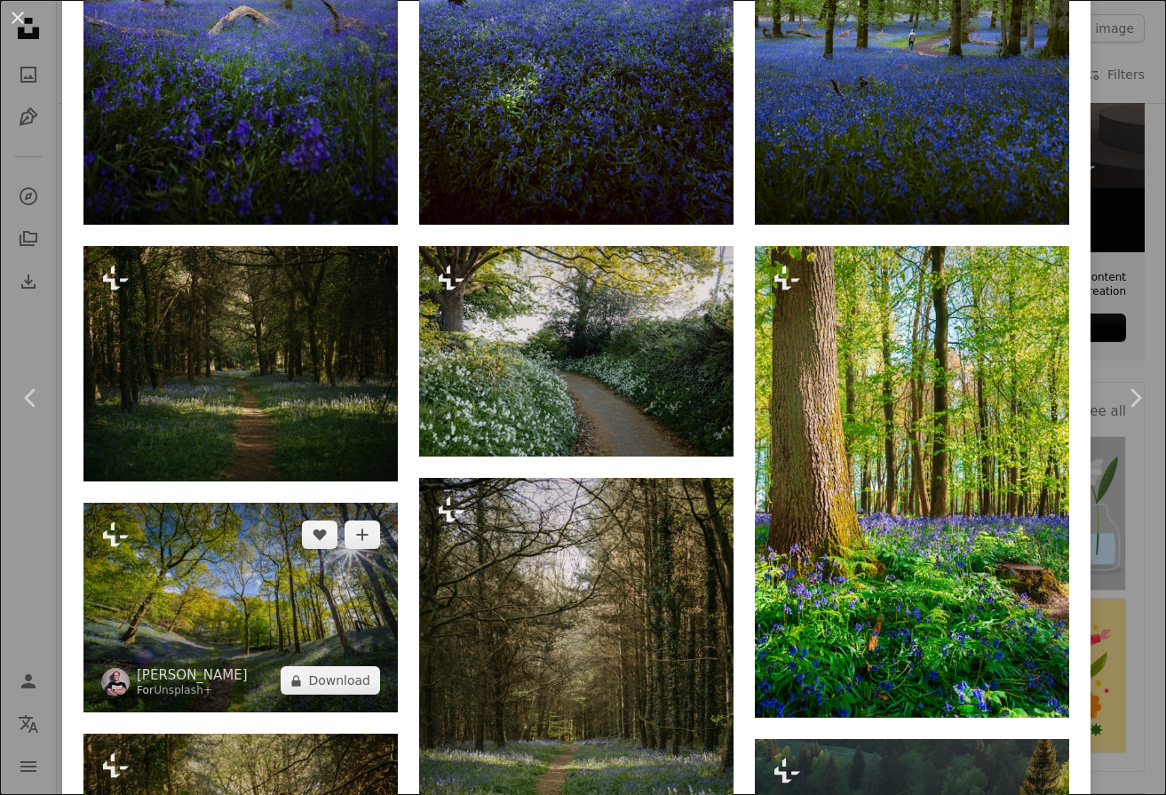
click at [258, 554] on img at bounding box center [240, 608] width 314 height 210
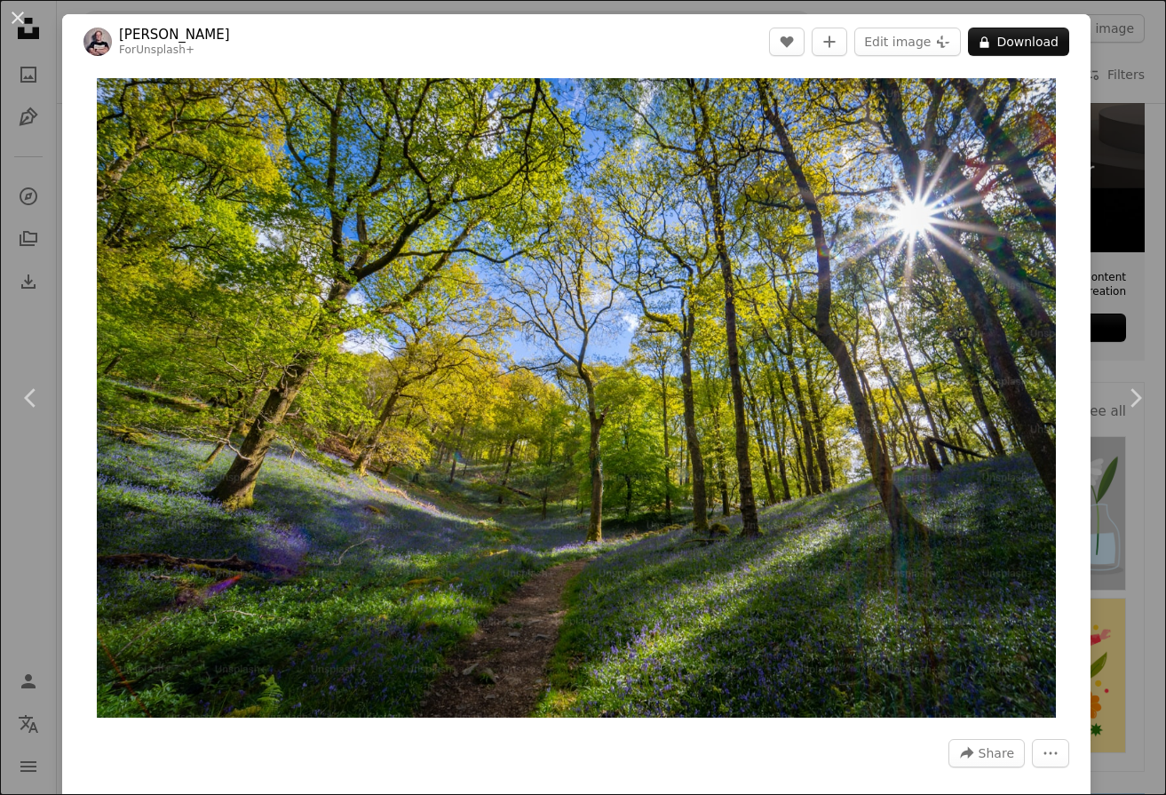
click at [28, 543] on div "An X shape Chevron left Chevron right [PERSON_NAME] For Unsplash+ A heart A plu…" at bounding box center [583, 397] width 1166 height 795
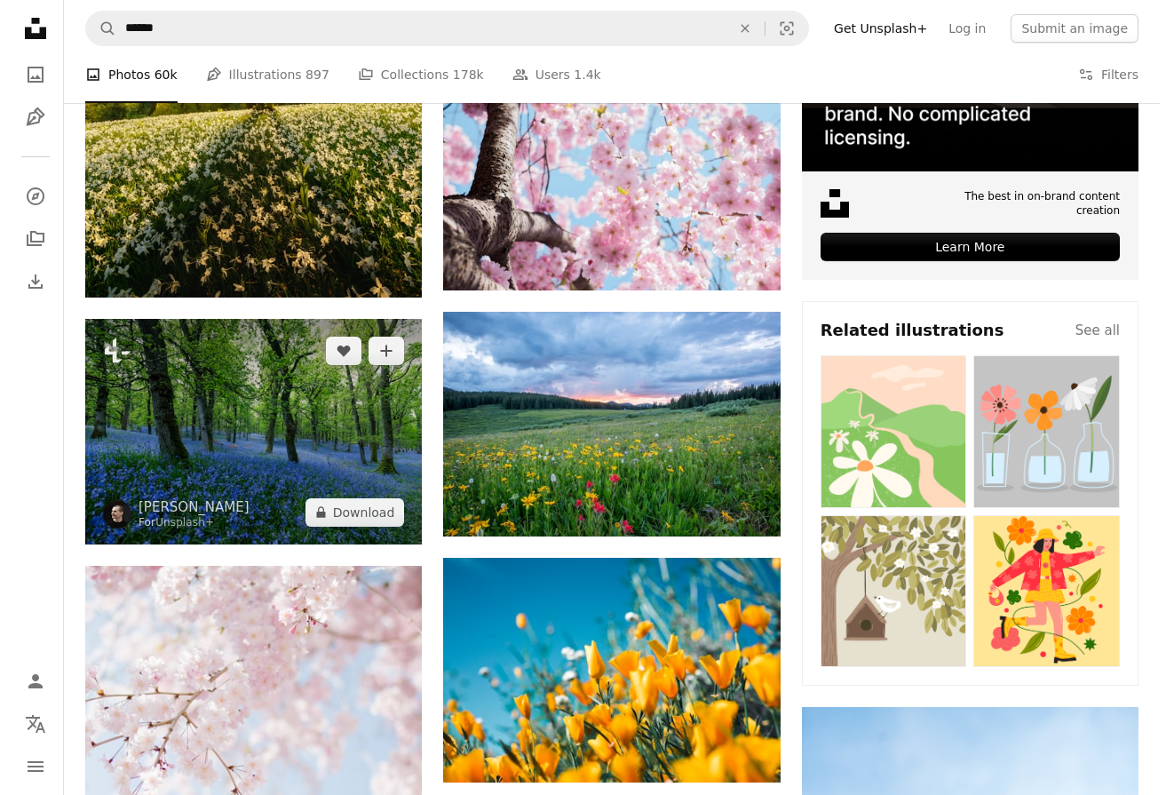
scroll to position [533, 0]
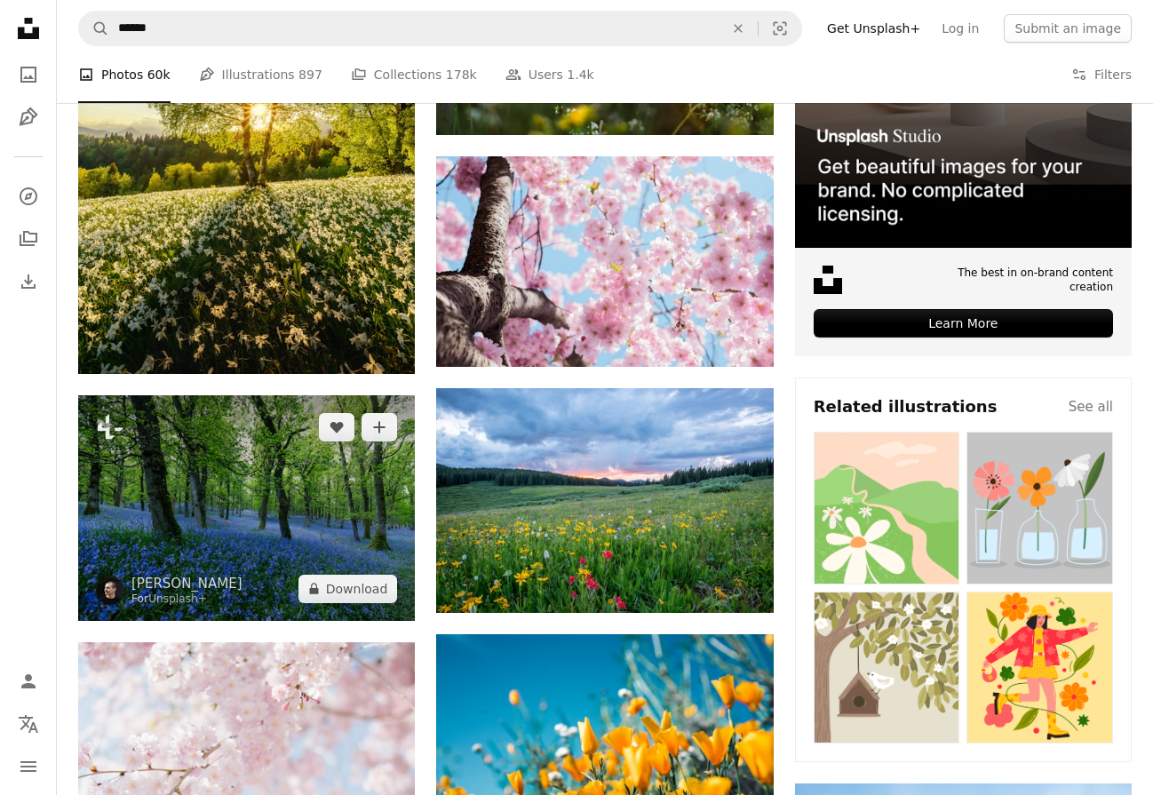
click at [199, 476] on img at bounding box center [246, 507] width 337 height 225
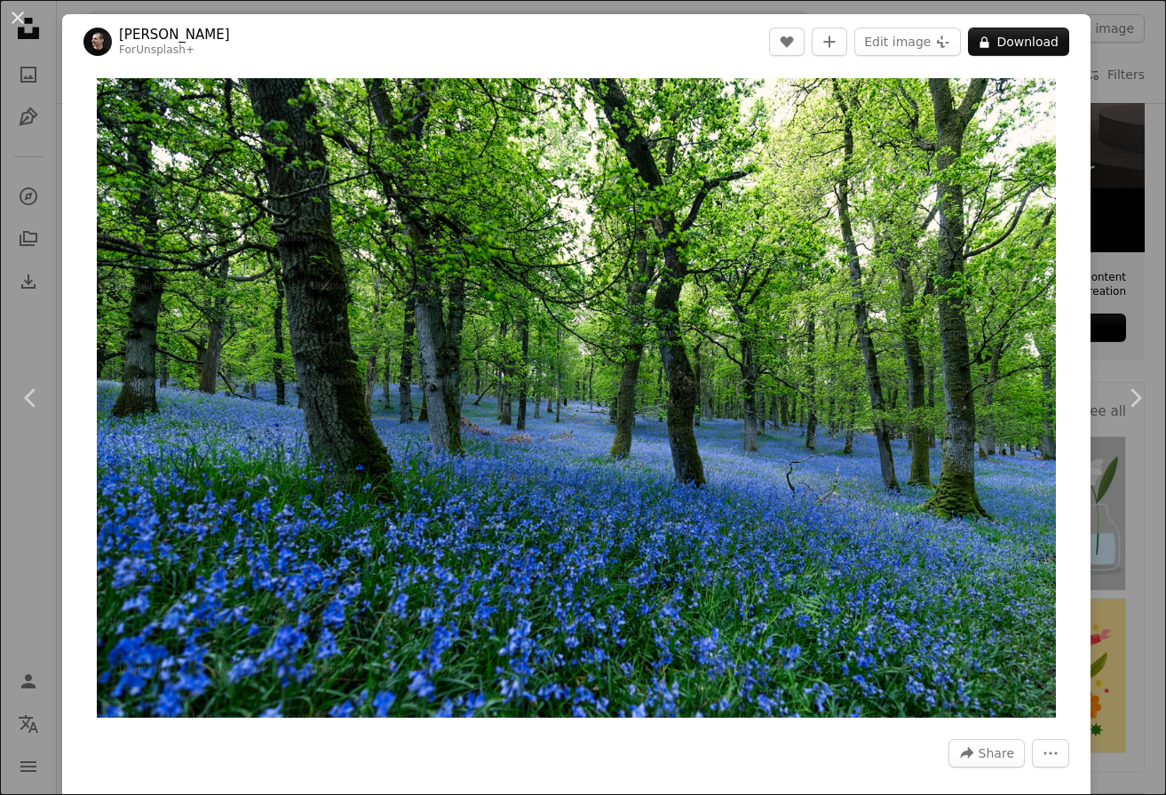
click at [690, 28] on header "[PERSON_NAME] For Unsplash+ A heart A plus sign Edit image Plus sign for Unspla…" at bounding box center [576, 41] width 1029 height 55
click at [1026, 45] on button "A lock Download" at bounding box center [1018, 42] width 101 height 28
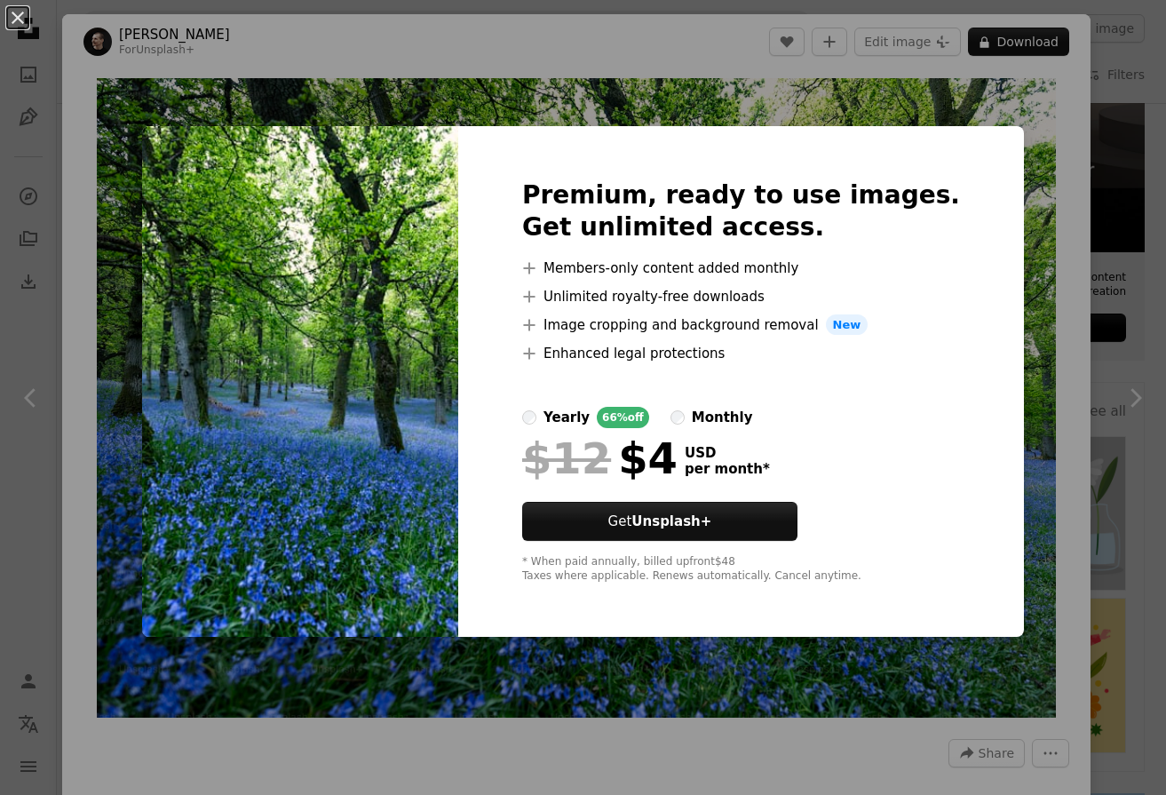
click at [41, 497] on div "An X shape Premium, ready to use images. Get unlimited access. A plus sign Memb…" at bounding box center [583, 397] width 1166 height 795
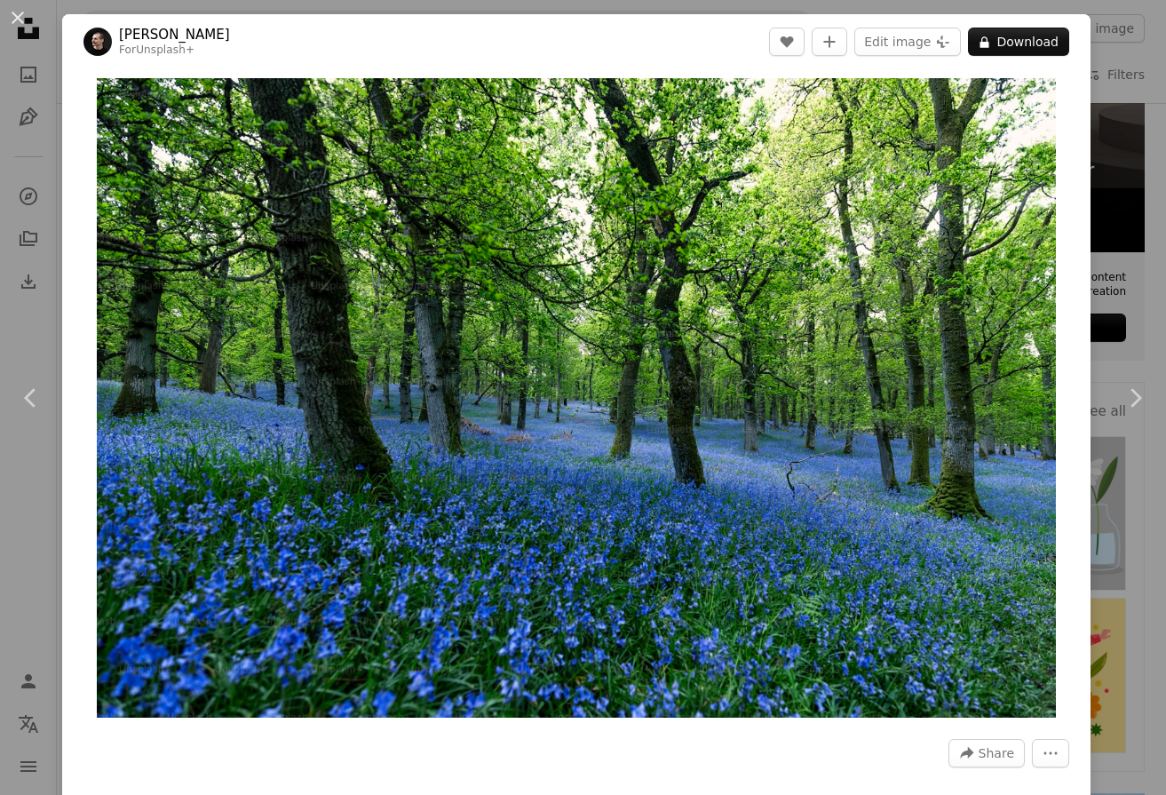
click at [399, 560] on img "Zoom in on this image" at bounding box center [576, 398] width 958 height 640
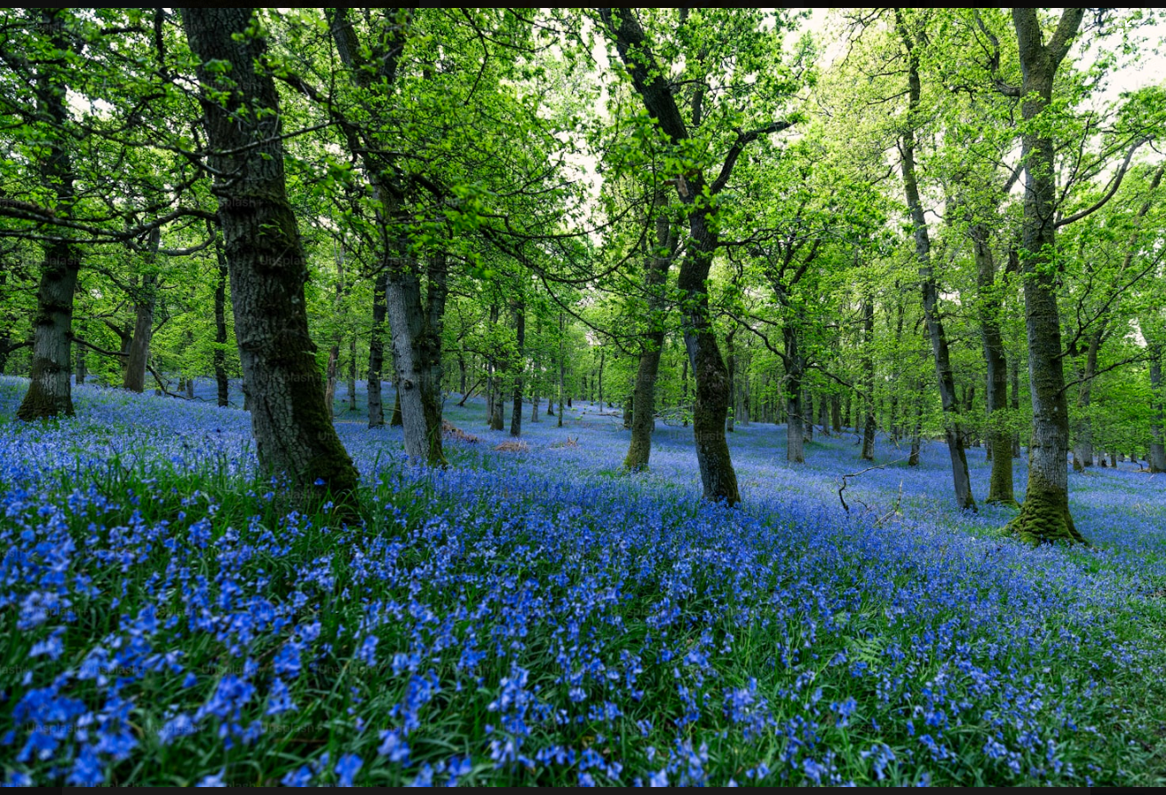
click at [399, 560] on img "Zoom out on this image" at bounding box center [583, 397] width 1168 height 779
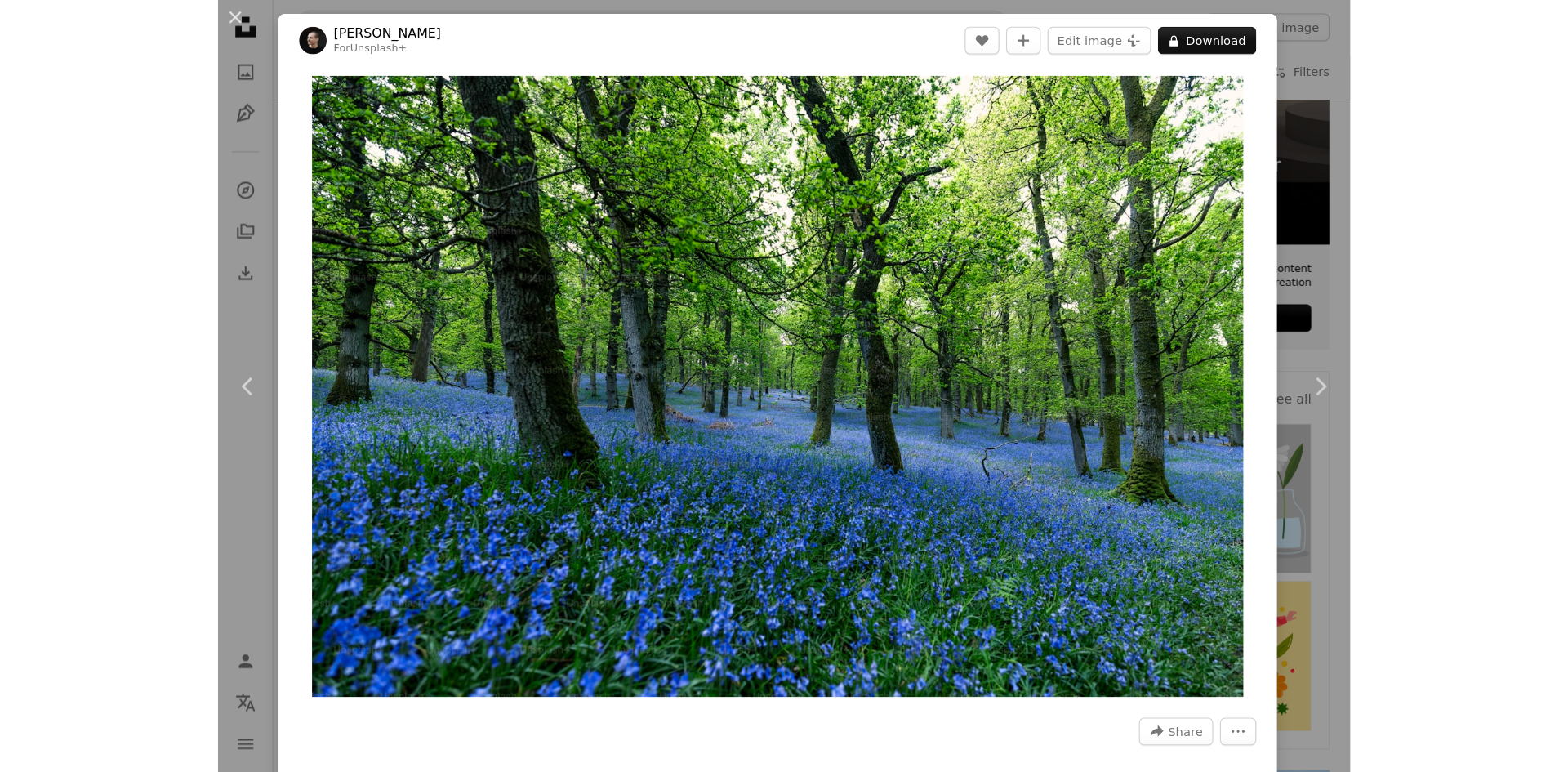
scroll to position [516, 0]
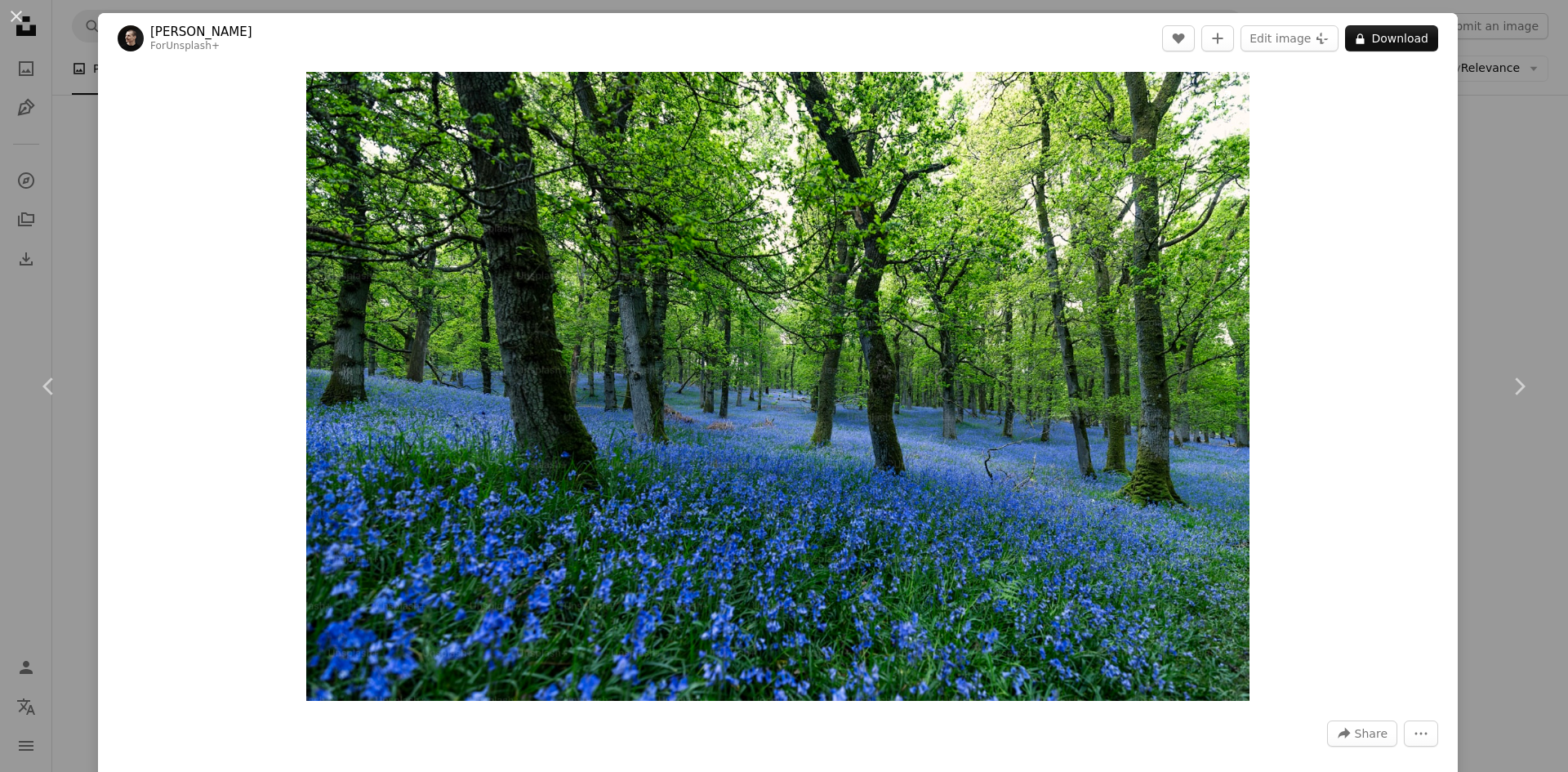
click at [1006, 290] on img "Zoom in on this image" at bounding box center [777, 386] width 943 height 629
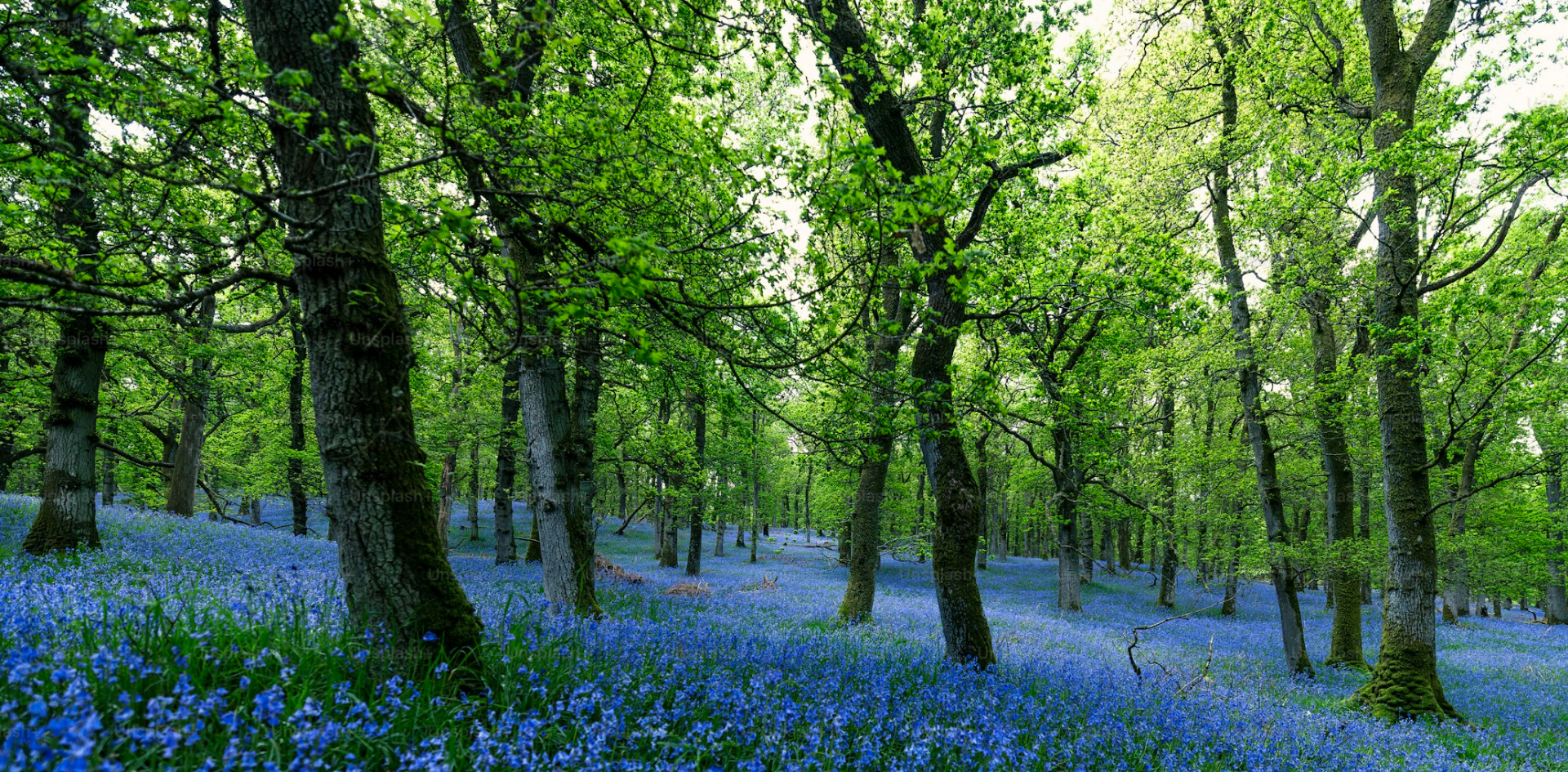
scroll to position [129, 0]
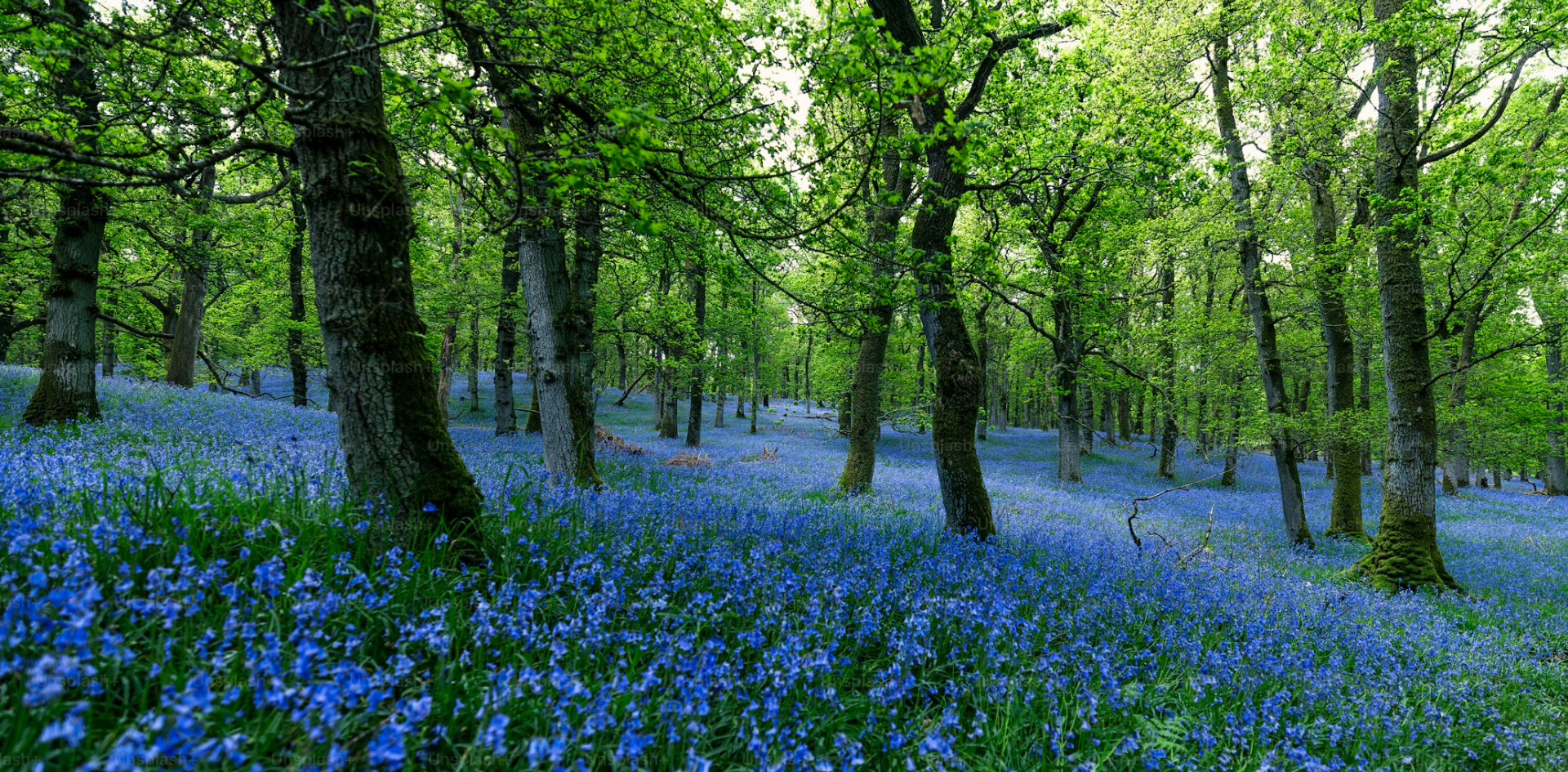
click at [1006, 290] on img "Zoom out on this image" at bounding box center [784, 394] width 1570 height 1048
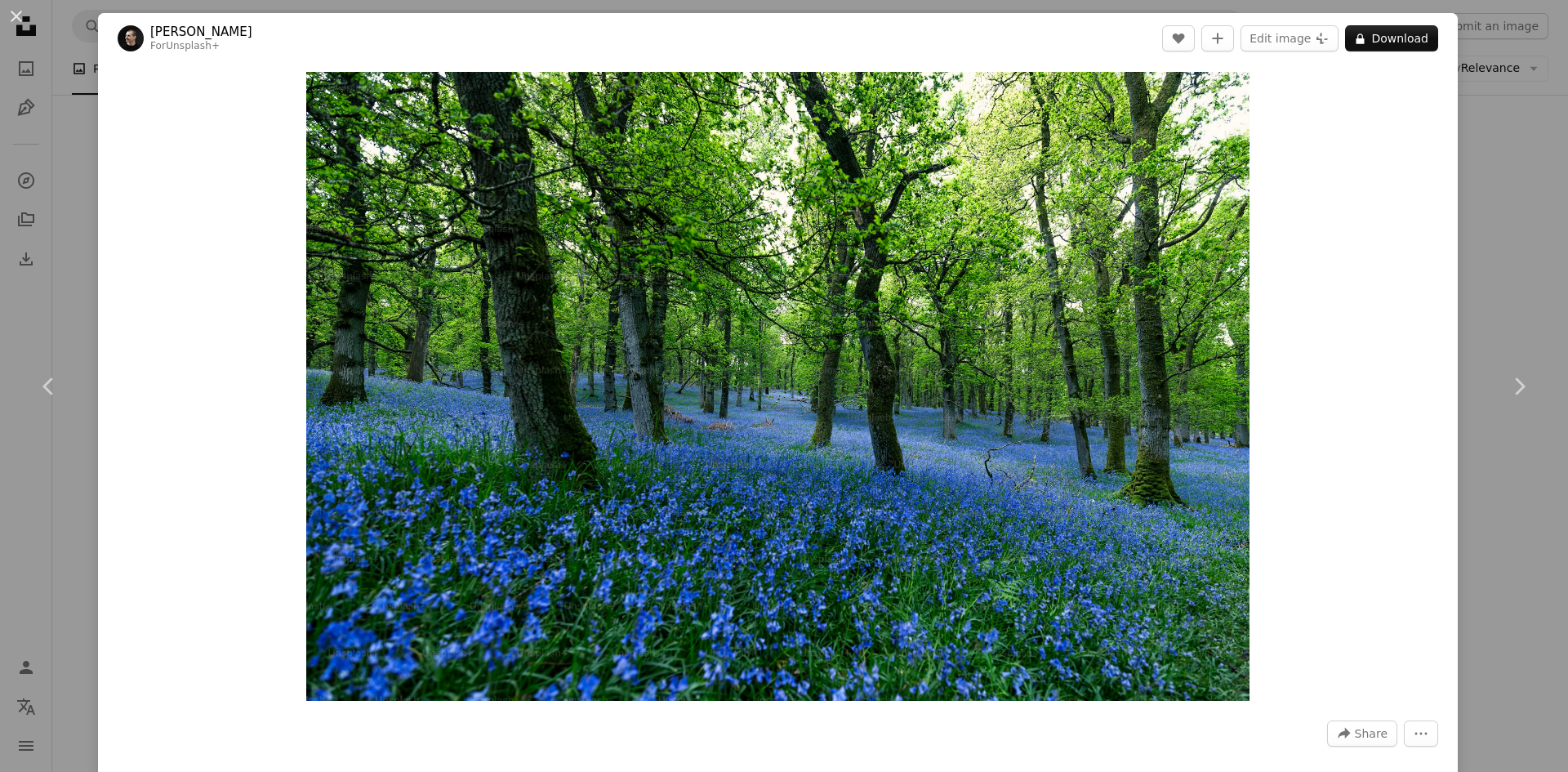
click at [176, 509] on div "Zoom in" at bounding box center [778, 386] width 1360 height 646
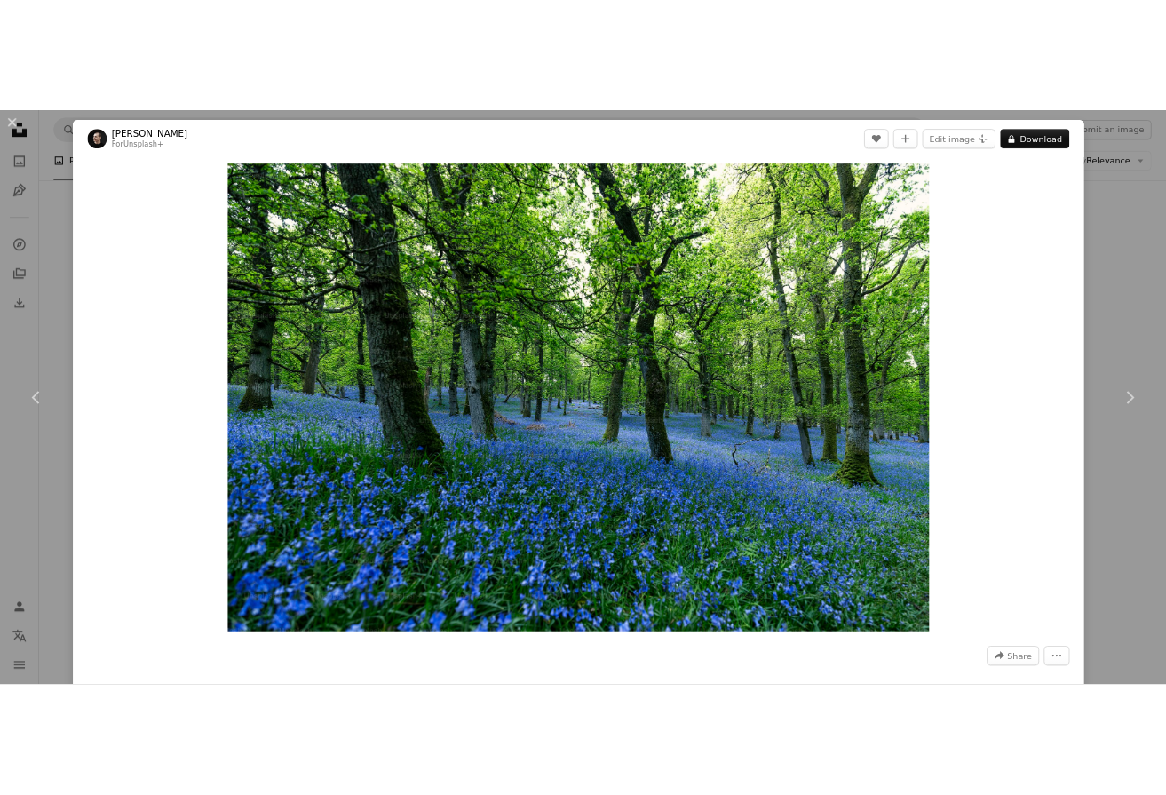
scroll to position [533, 0]
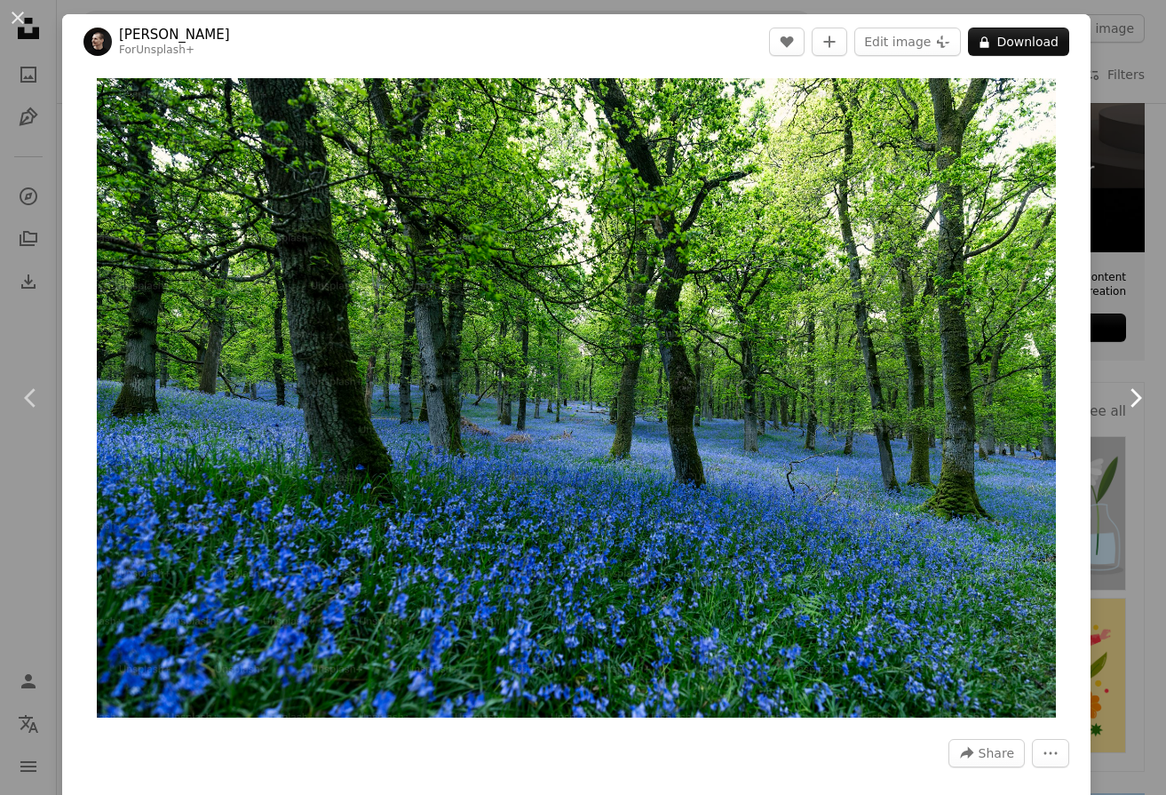
click at [1104, 378] on link "Chevron right" at bounding box center [1135, 398] width 62 height 171
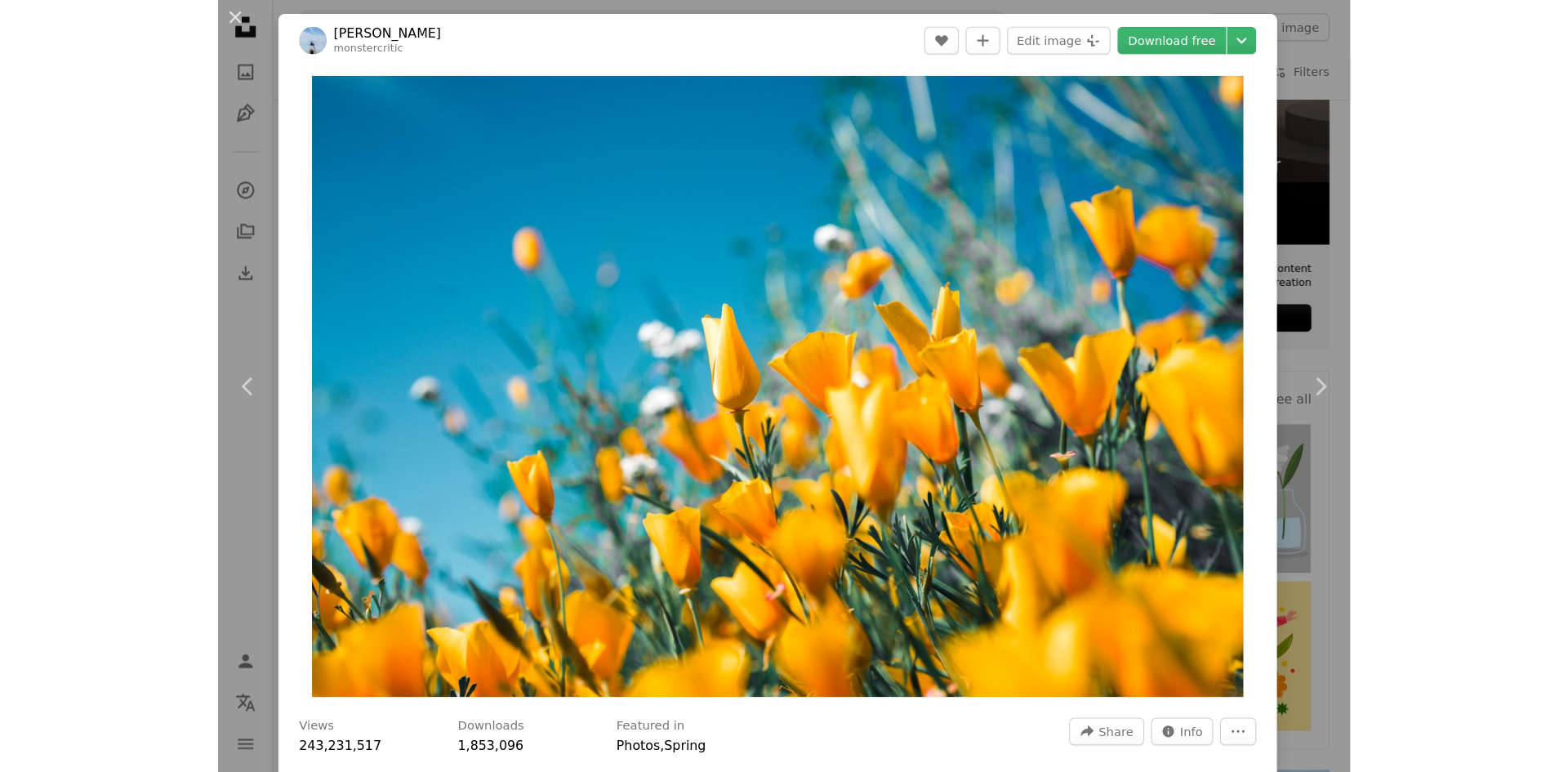
scroll to position [516, 0]
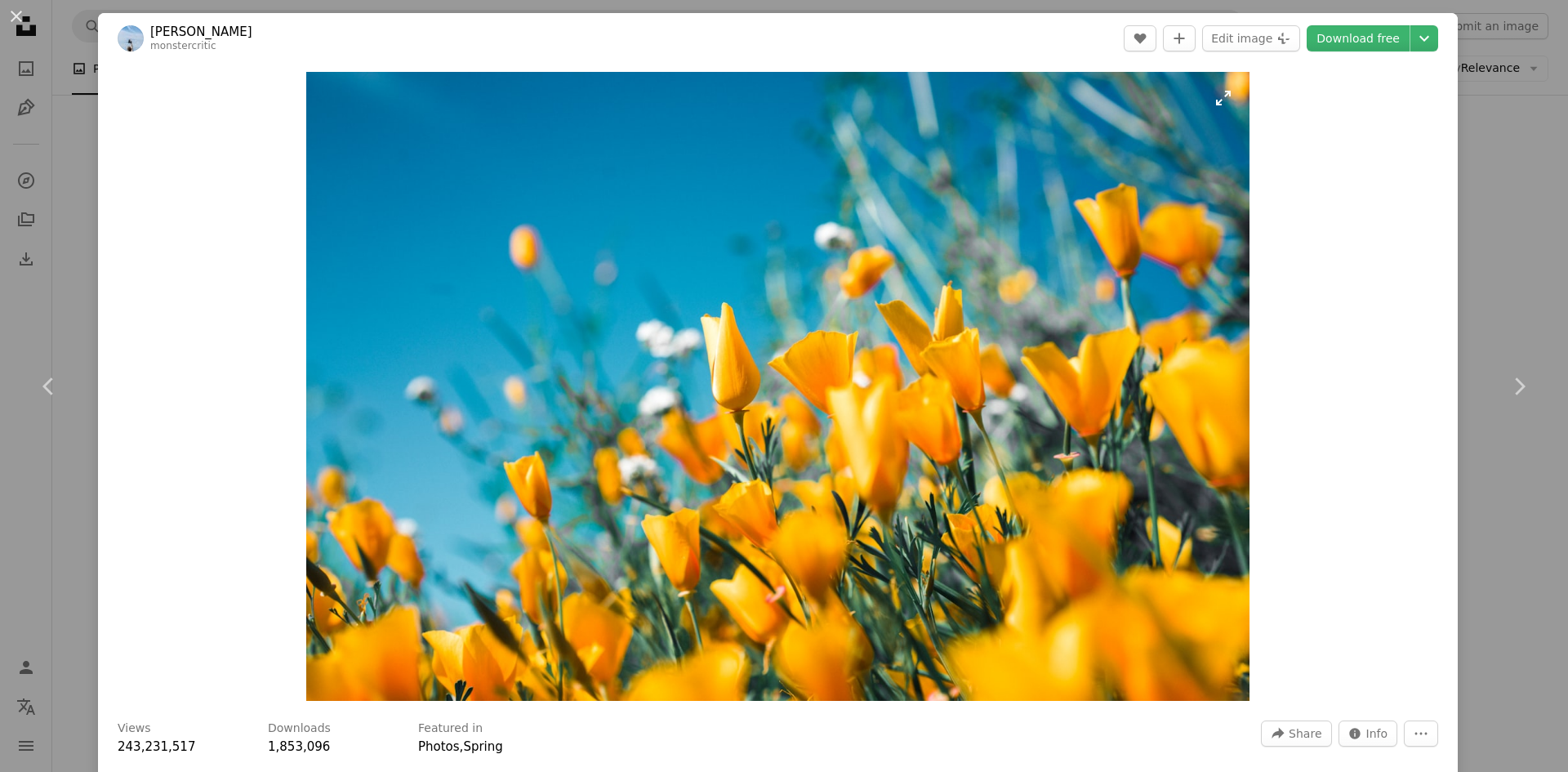
click at [1071, 326] on img "Zoom in on this image" at bounding box center [777, 386] width 943 height 629
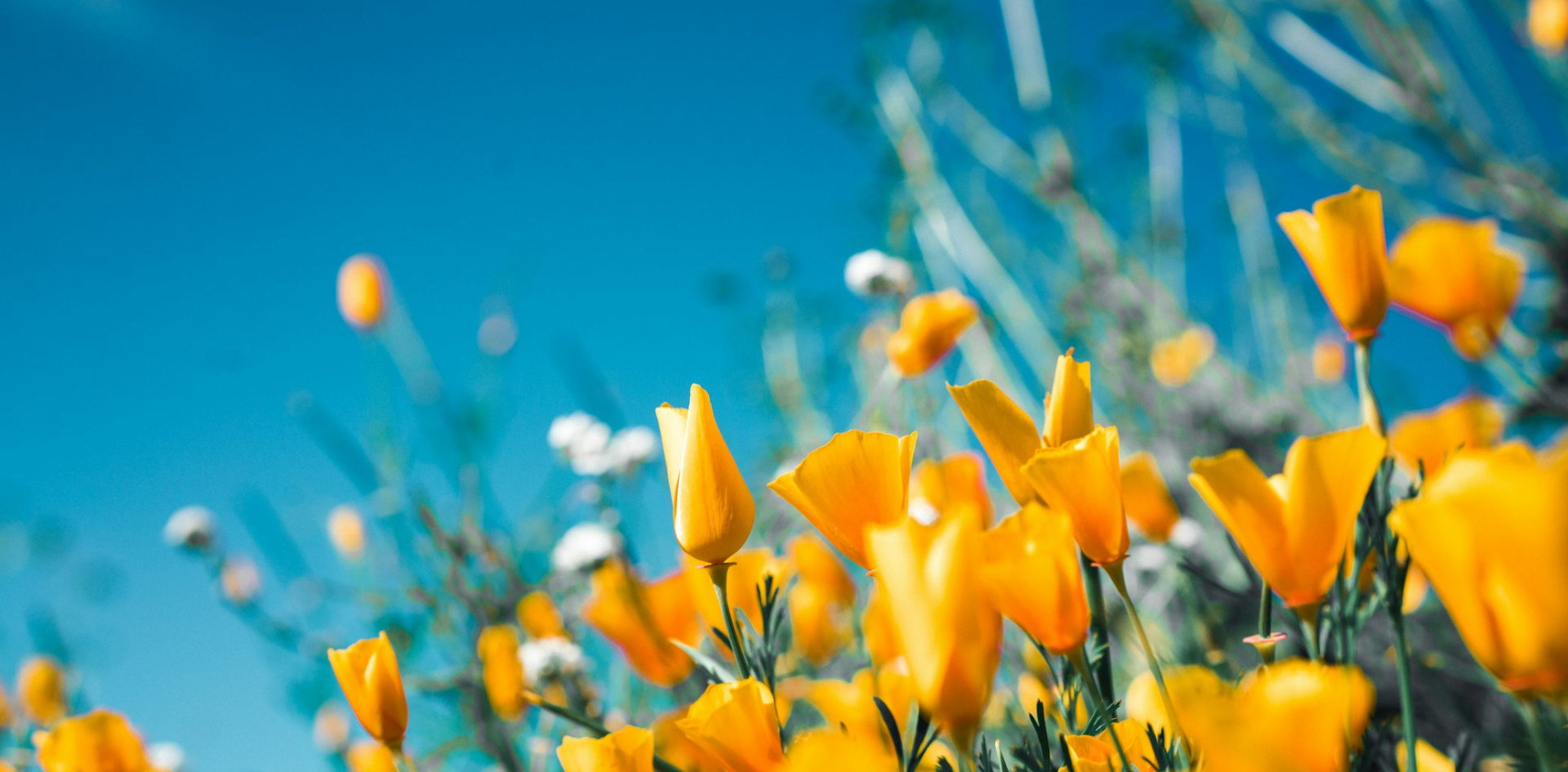
scroll to position [129, 0]
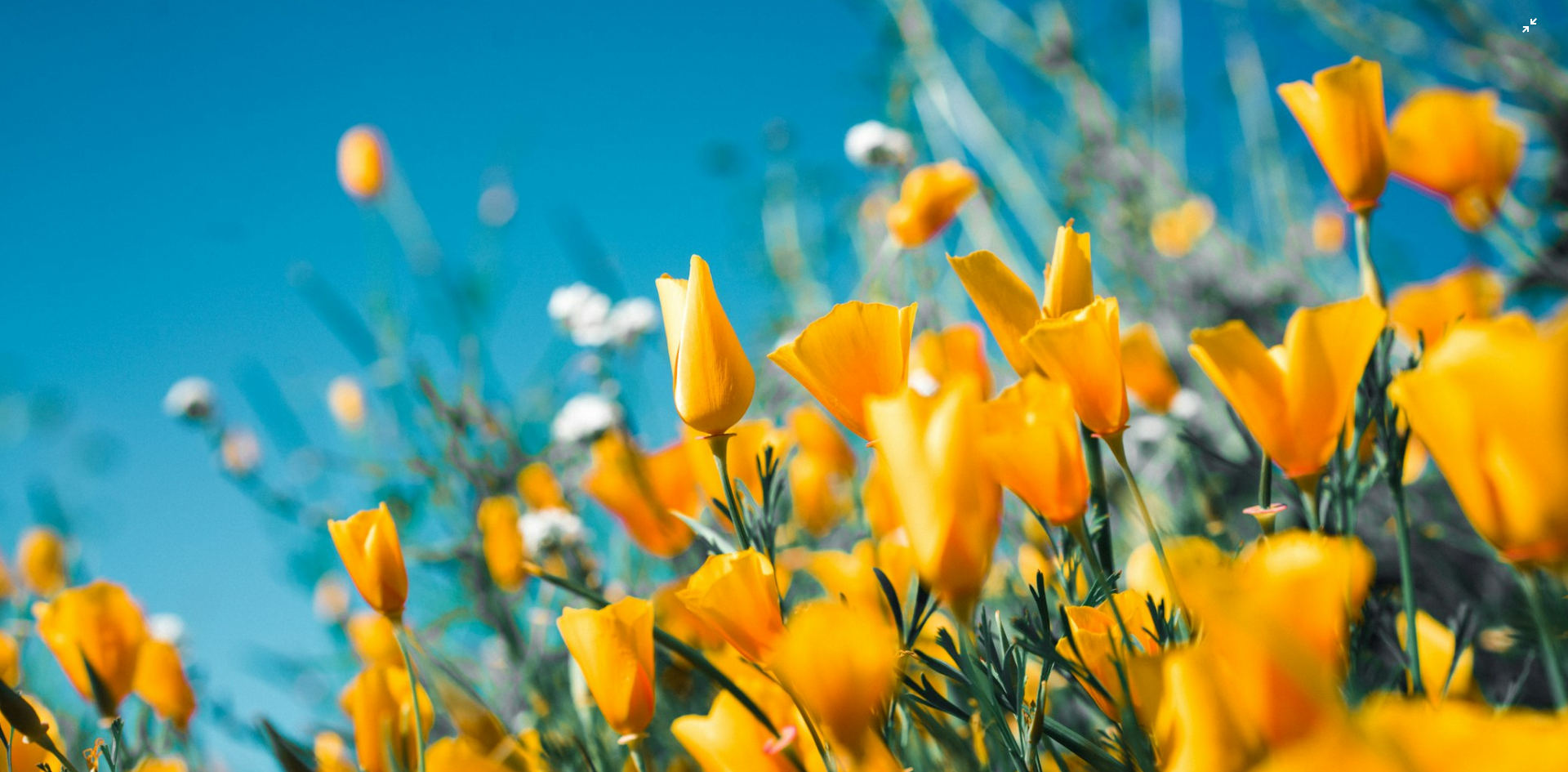
click at [1071, 326] on img "Zoom out on this image" at bounding box center [784, 394] width 1570 height 1048
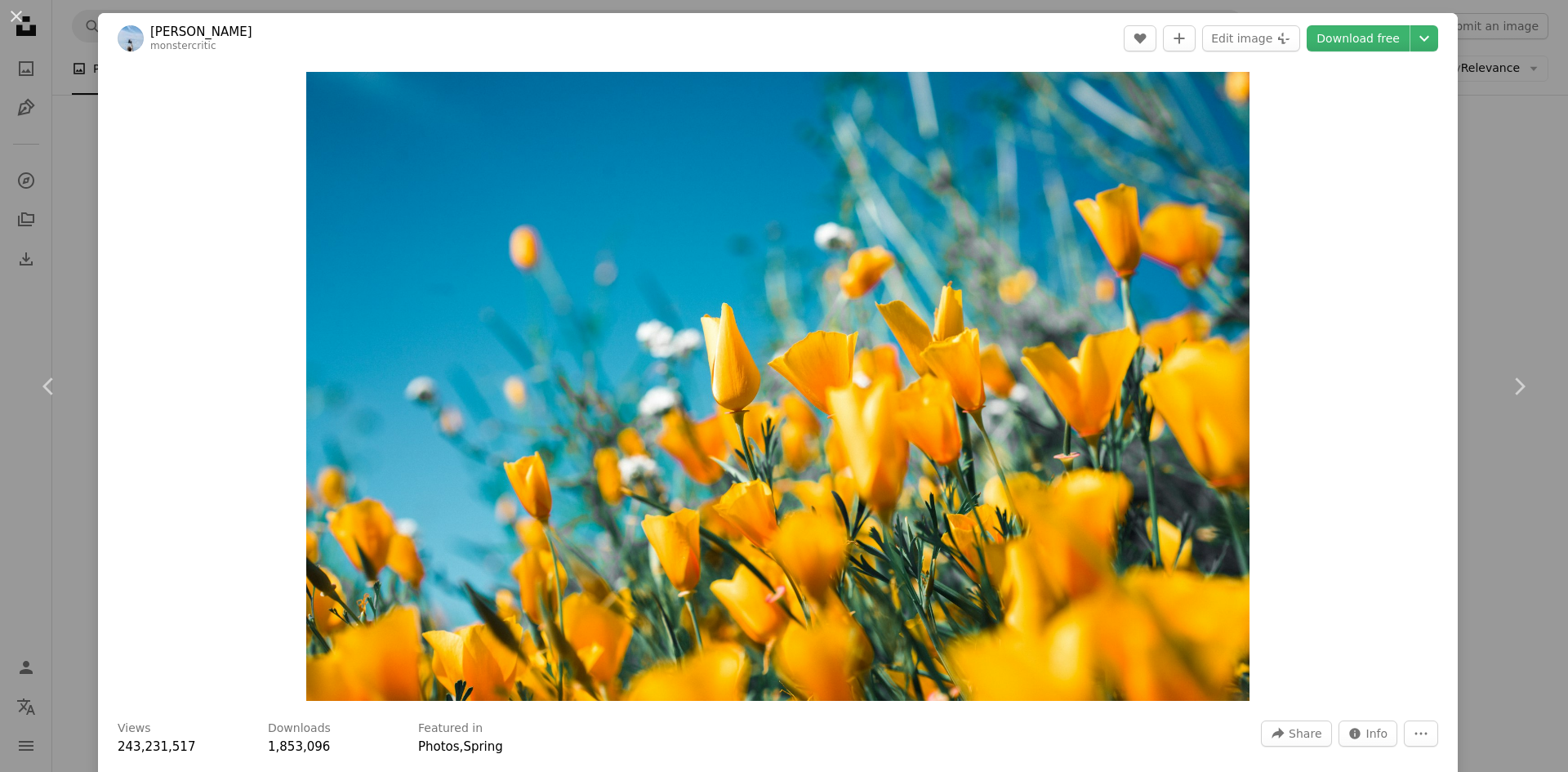
click at [1071, 301] on div "An X shape Chevron left Chevron right [PERSON_NAME] monstercritic A heart A plu…" at bounding box center [784, 386] width 1568 height 772
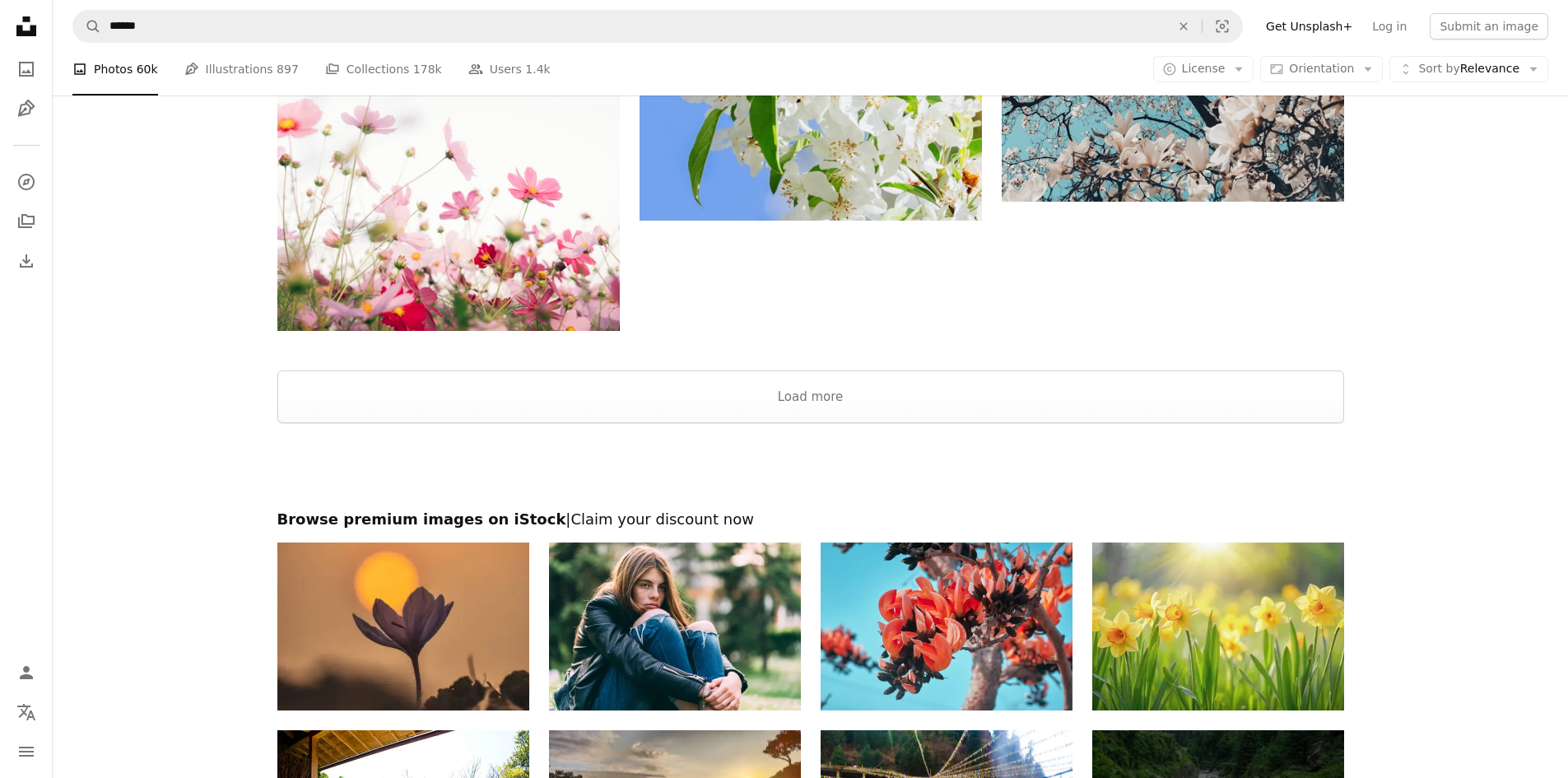
scroll to position [3116, 0]
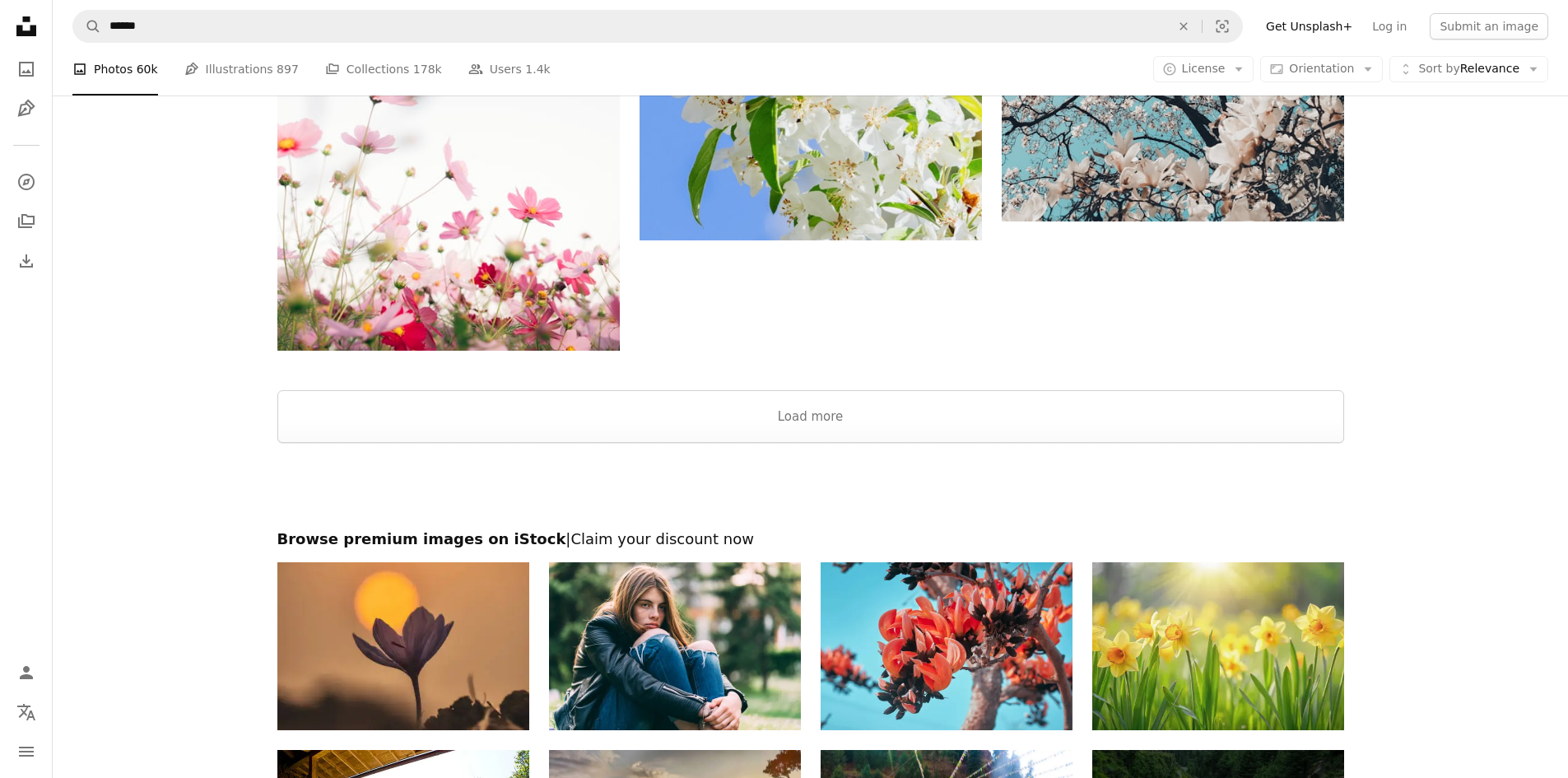
click at [724, 383] on div at bounding box center [810, 370] width 1515 height 40
click at [740, 417] on button "Load more" at bounding box center [810, 416] width 1067 height 53
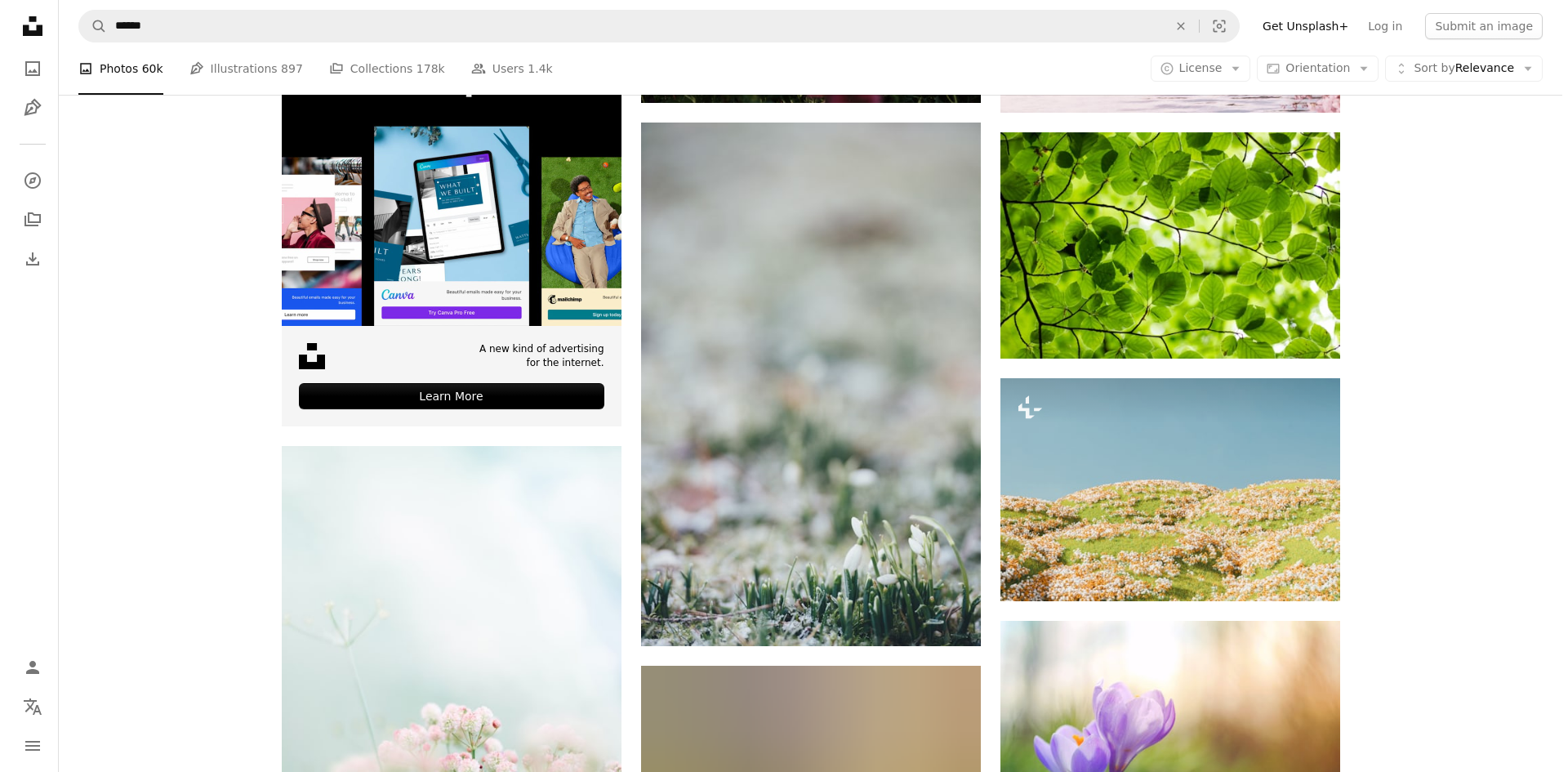
scroll to position [3500, 0]
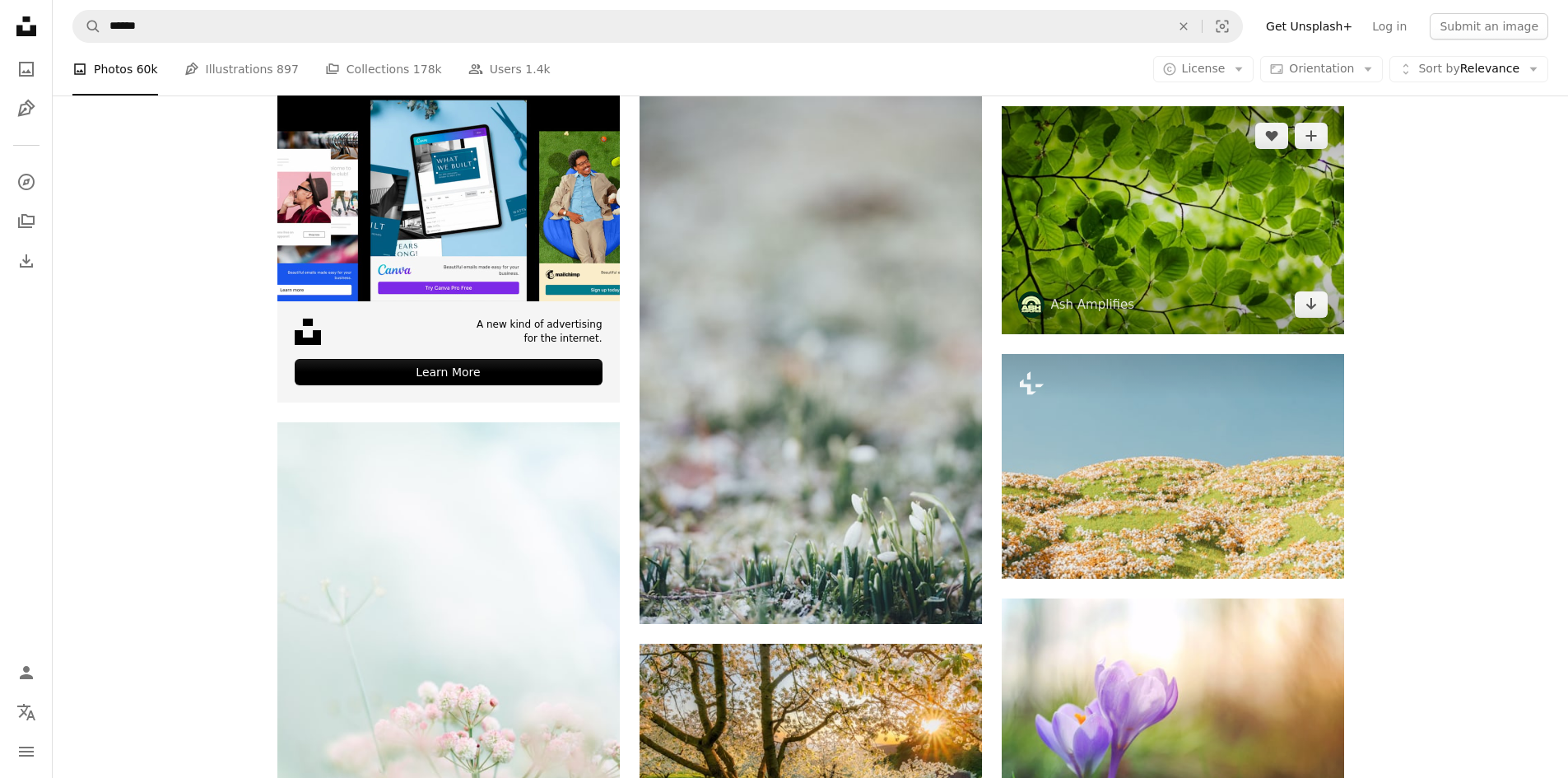
click at [1080, 227] on img at bounding box center [1173, 221] width 343 height 228
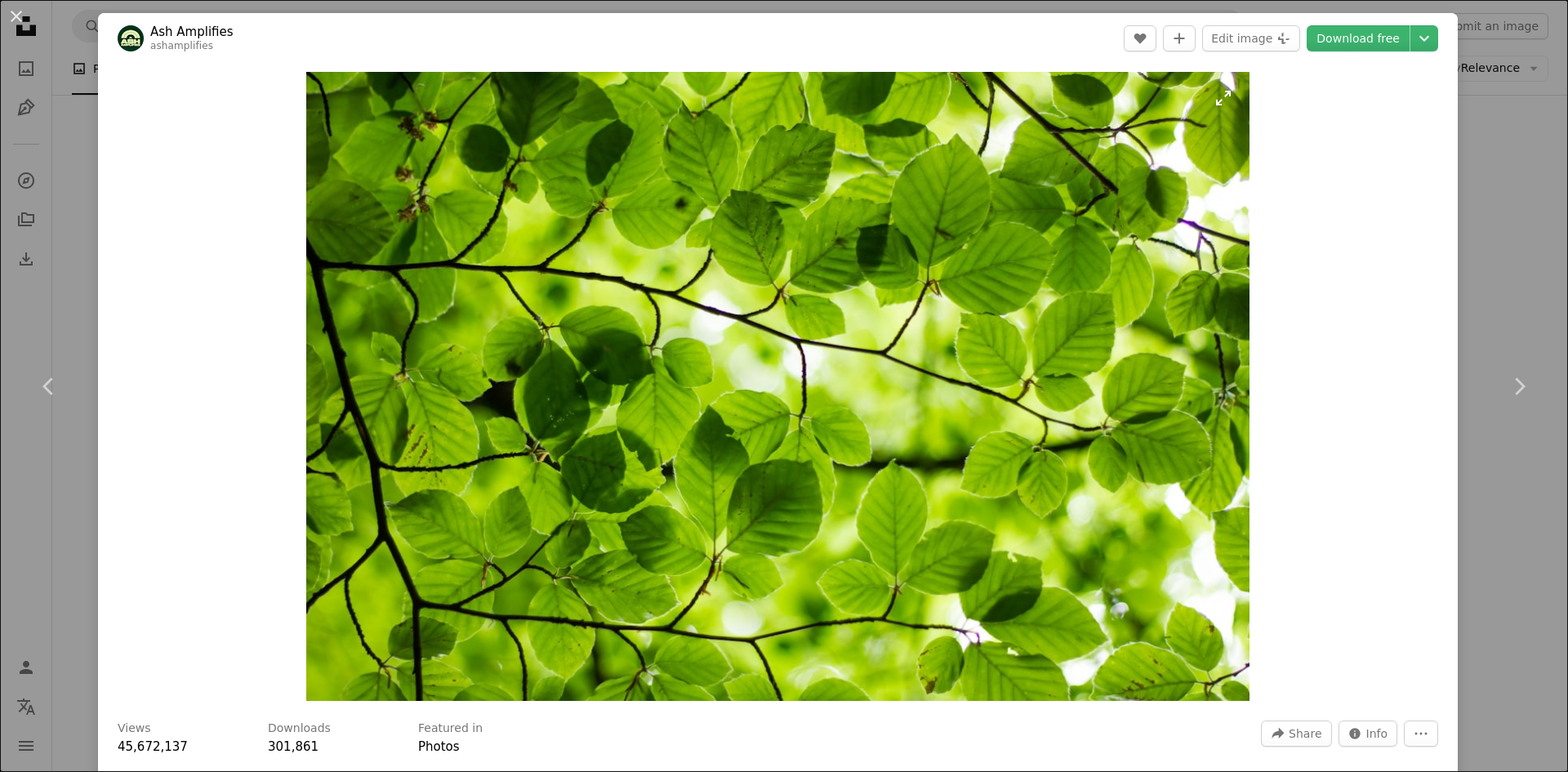
click at [1004, 312] on img "Zoom in on this image" at bounding box center [778, 386] width 944 height 629
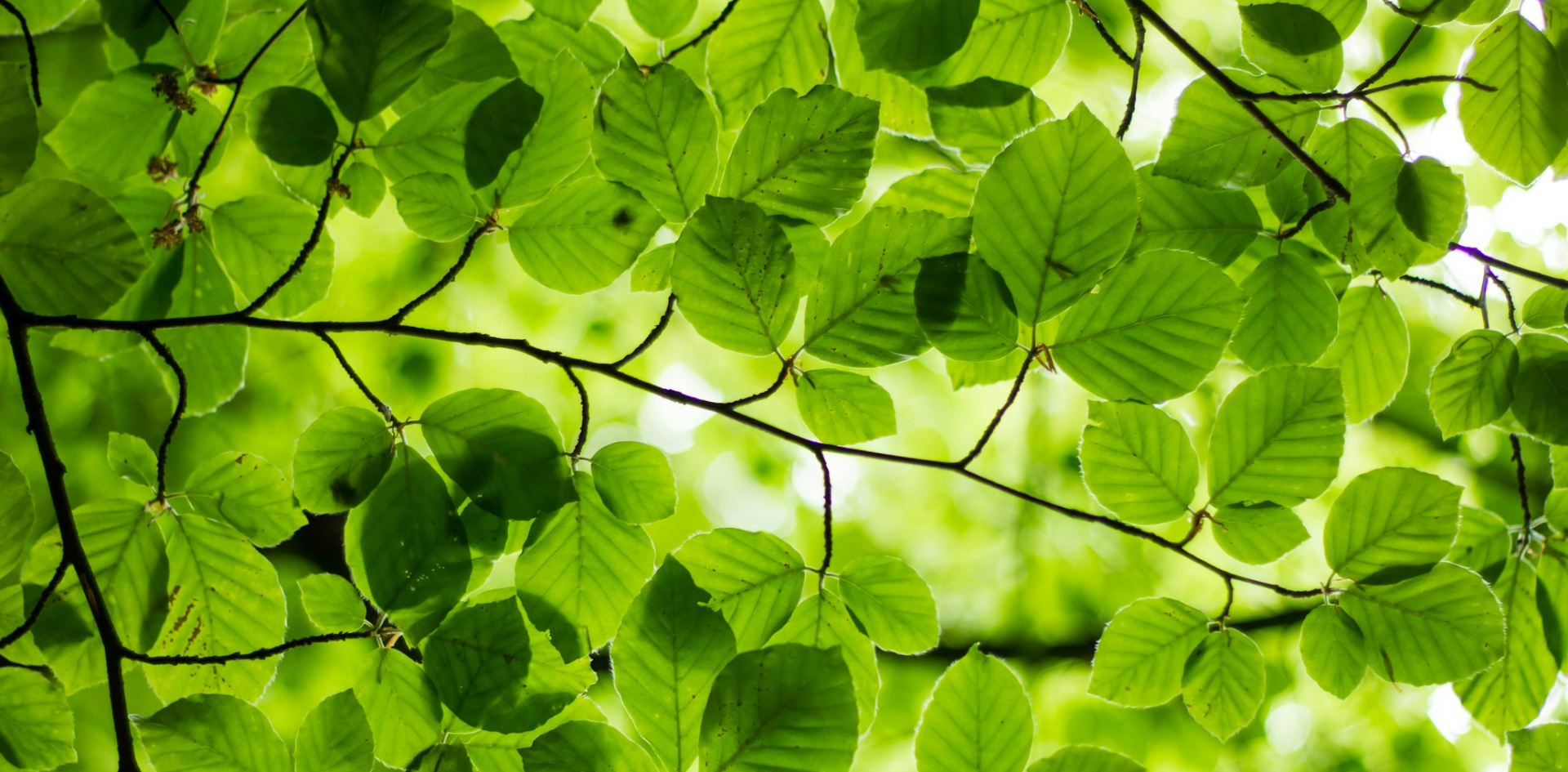
scroll to position [129, 0]
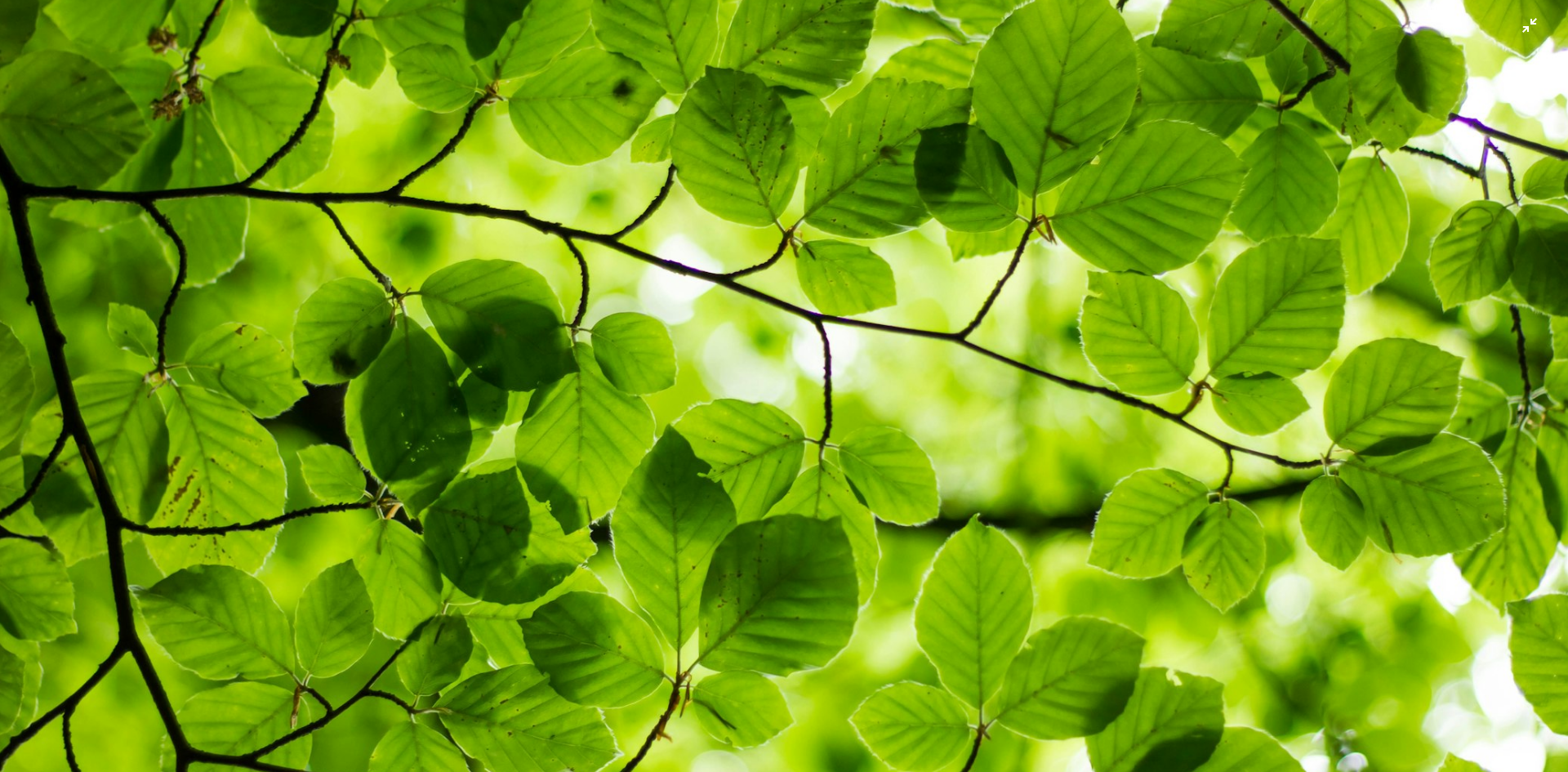
click at [1004, 312] on img "Zoom out on this image" at bounding box center [784, 394] width 1570 height 1047
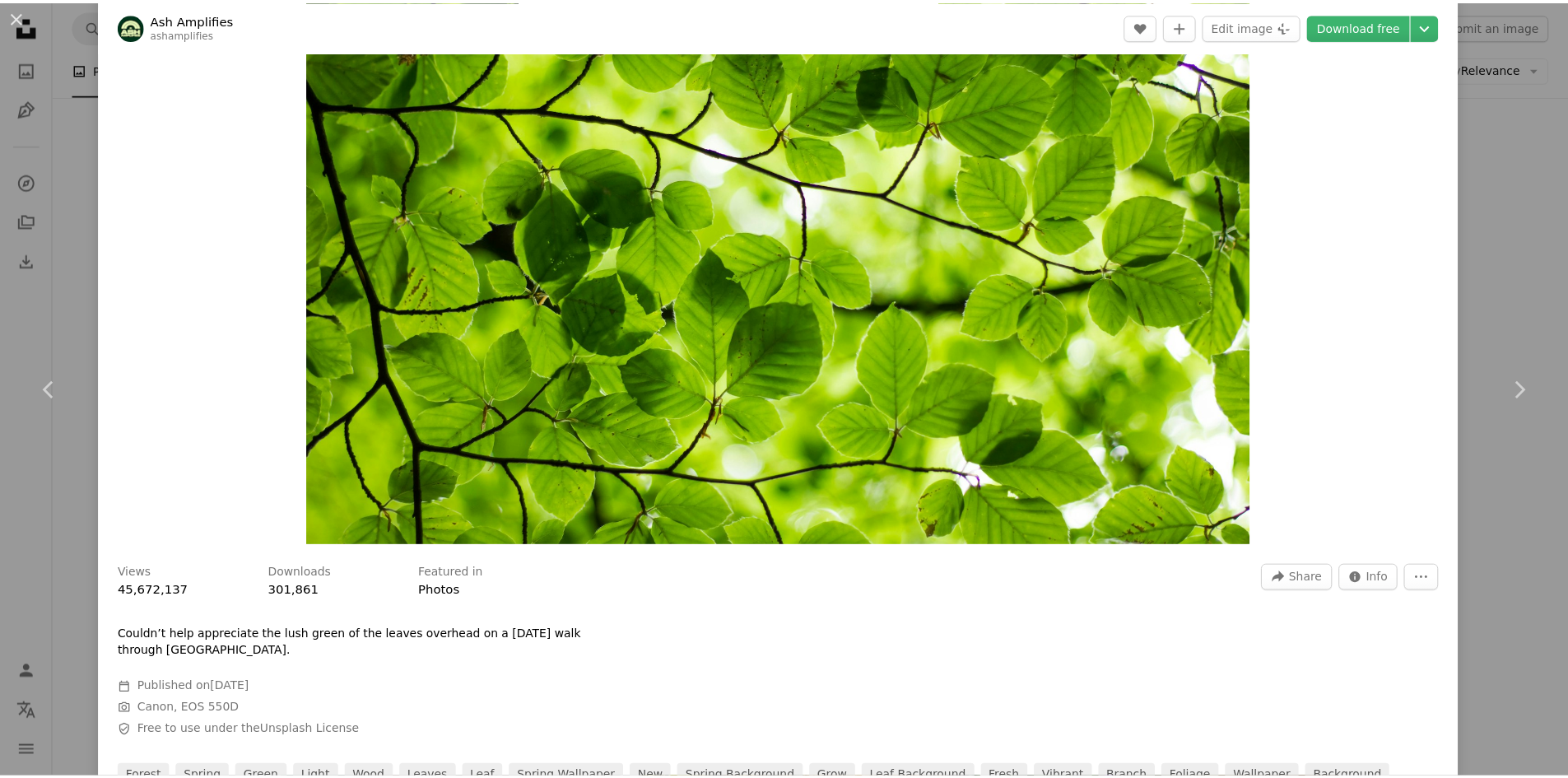
scroll to position [494, 0]
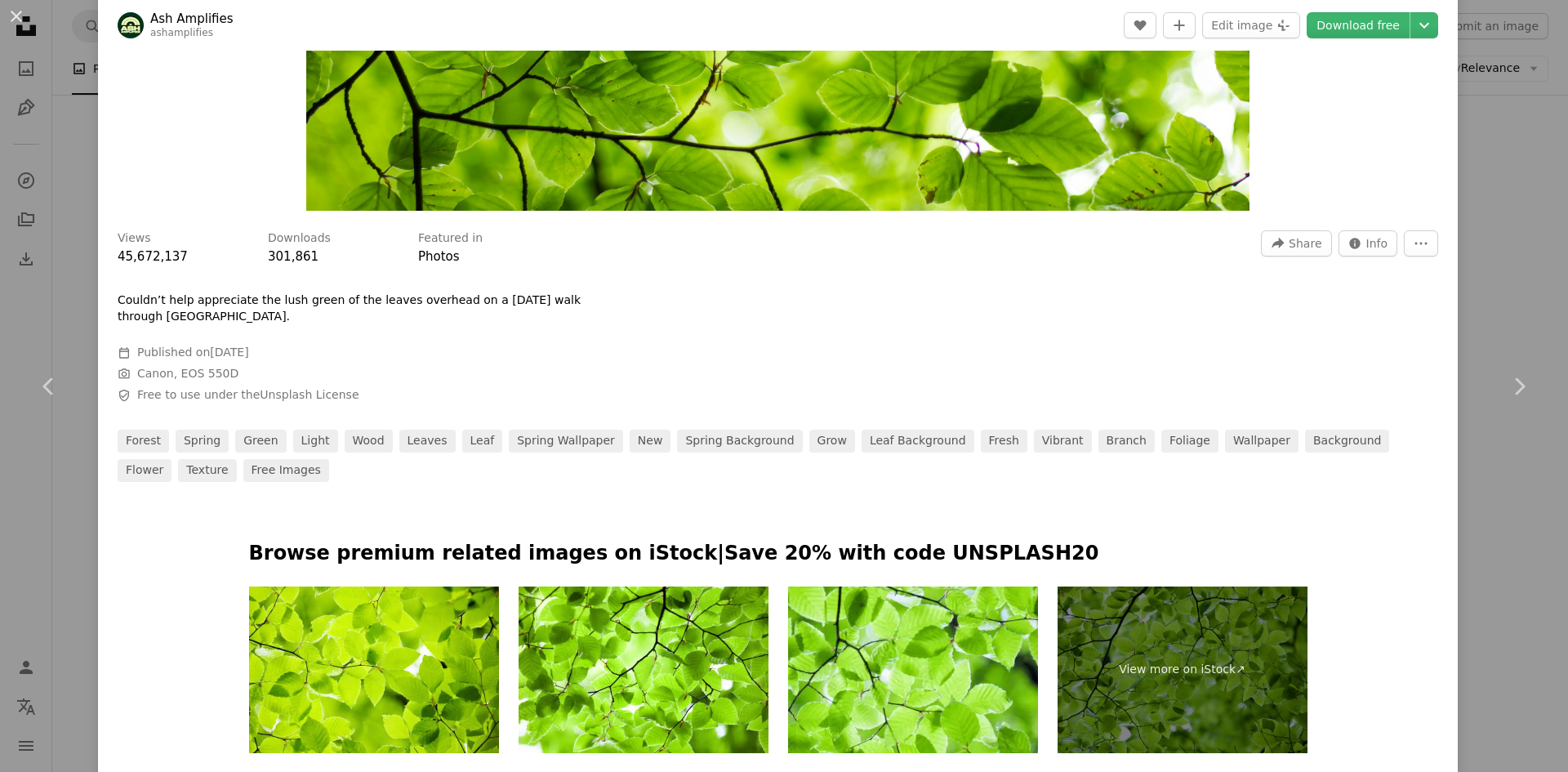
click at [50, 491] on div "An X shape Chevron left Chevron right Ash Amplifies ashamplifies A heart A plus…" at bounding box center [784, 386] width 1568 height 772
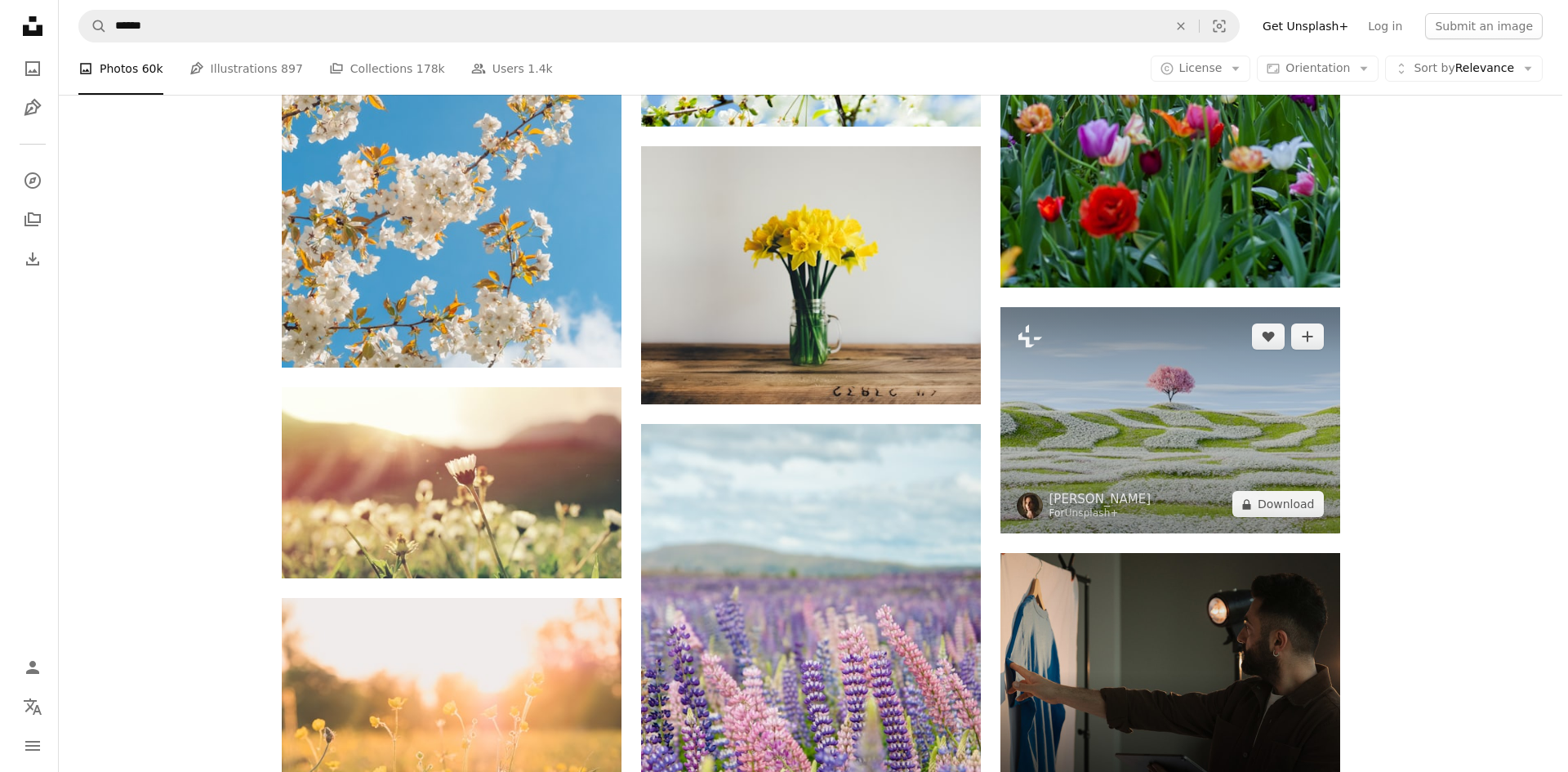
scroll to position [5544, 0]
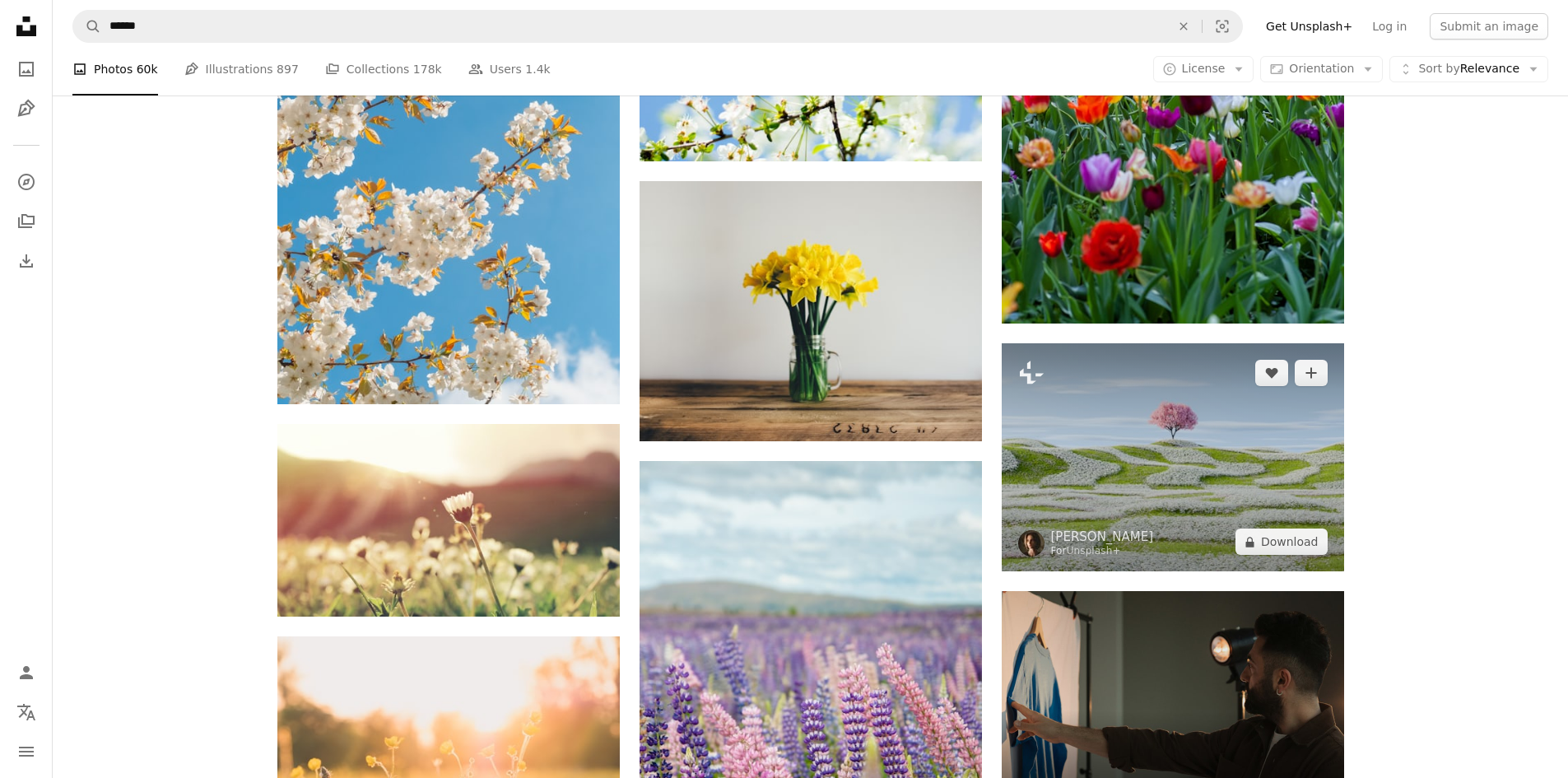
click at [1080, 447] on img at bounding box center [1173, 457] width 343 height 228
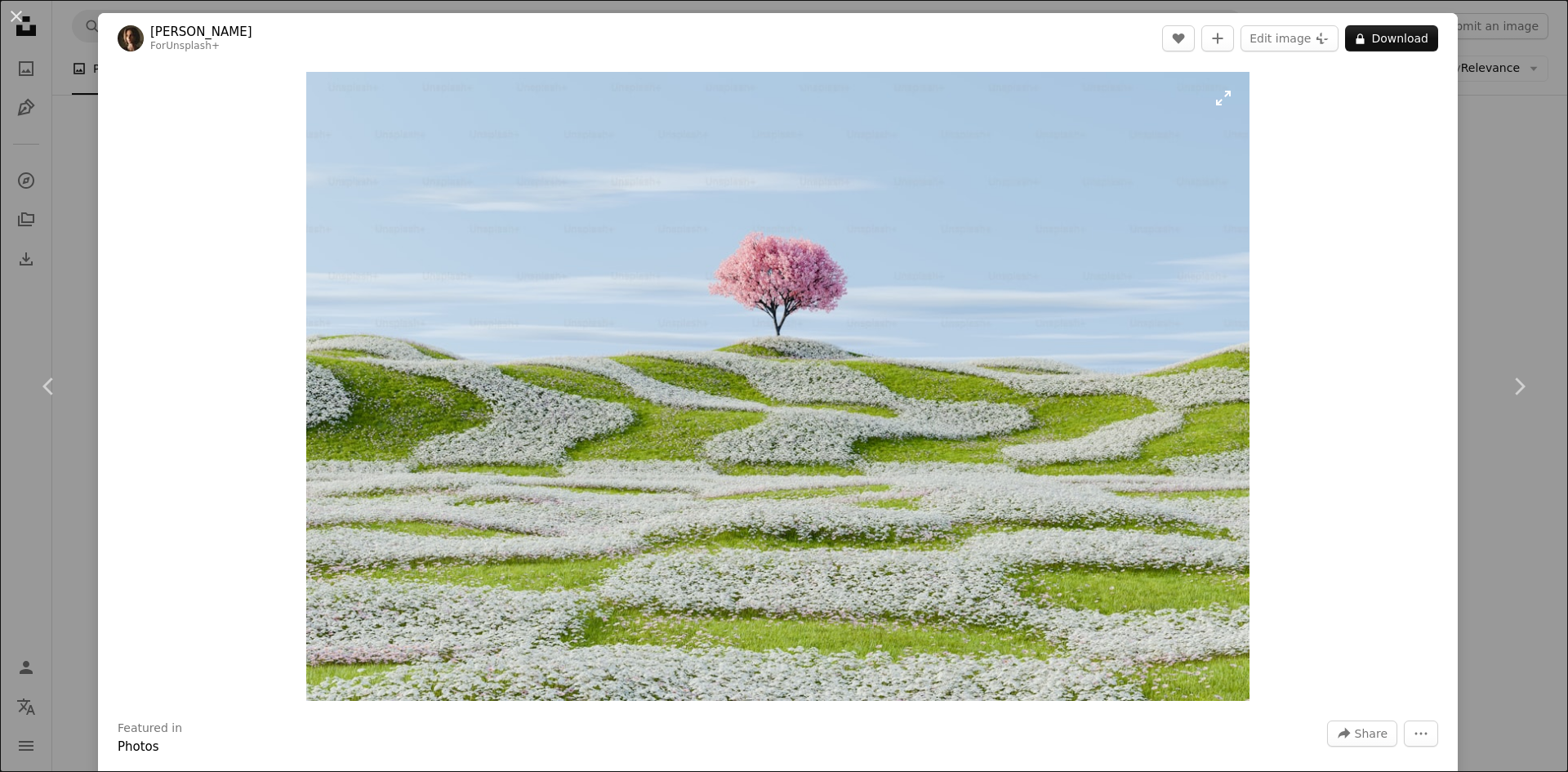
click at [845, 425] on img "Zoom in on this image" at bounding box center [778, 386] width 944 height 629
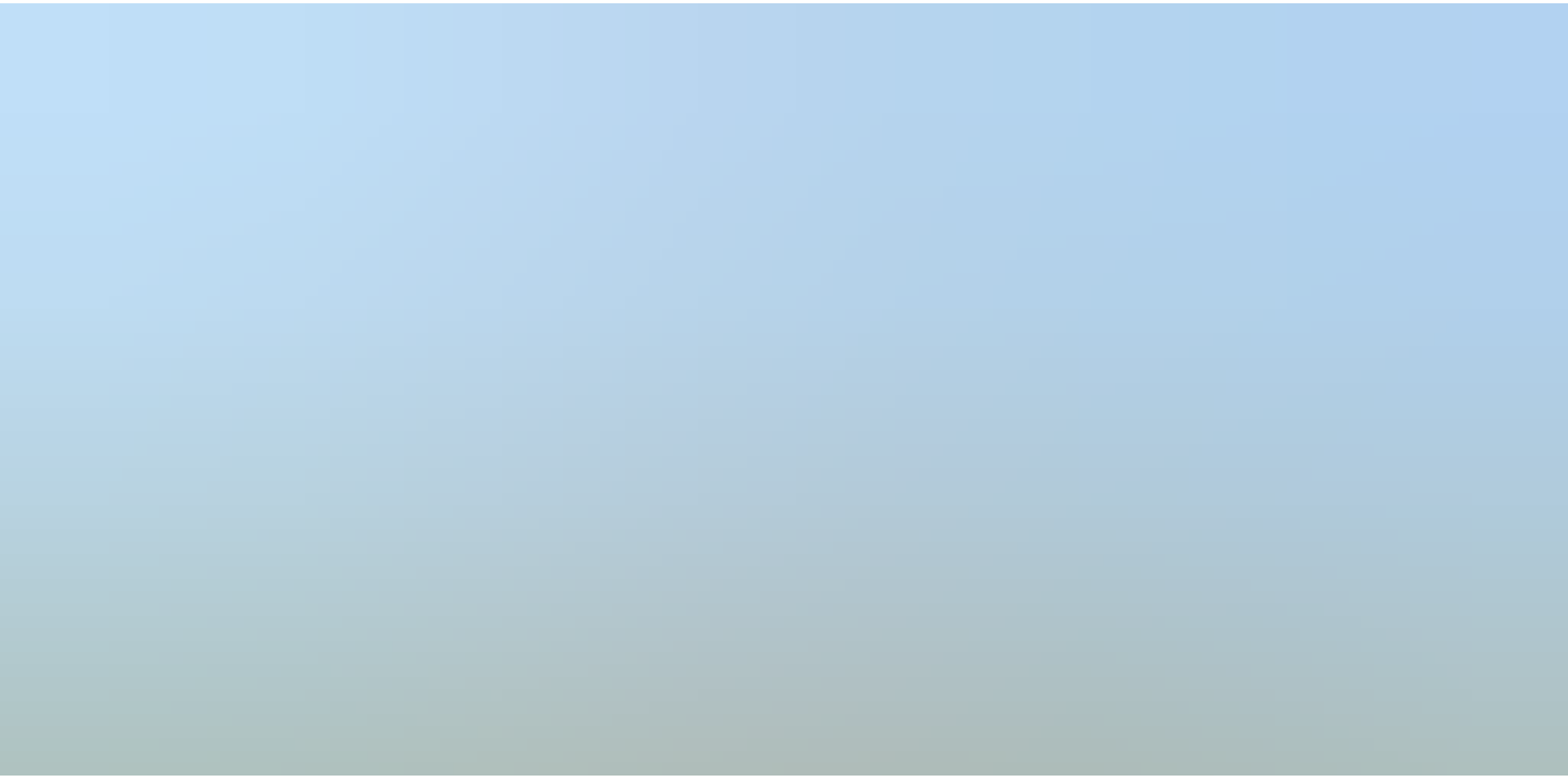
scroll to position [130, 0]
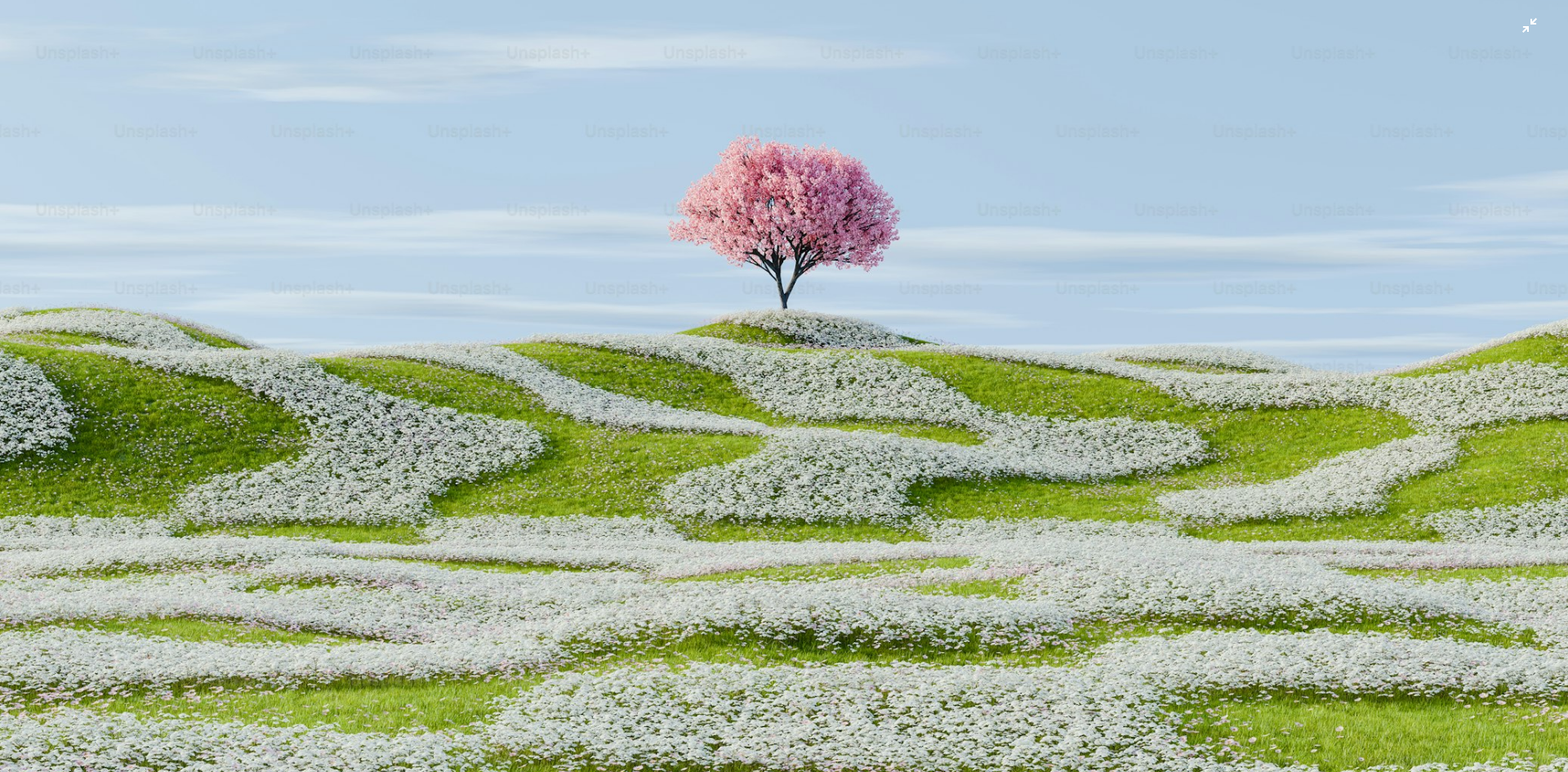
click at [845, 425] on img "Zoom out on this image" at bounding box center [784, 394] width 1570 height 1047
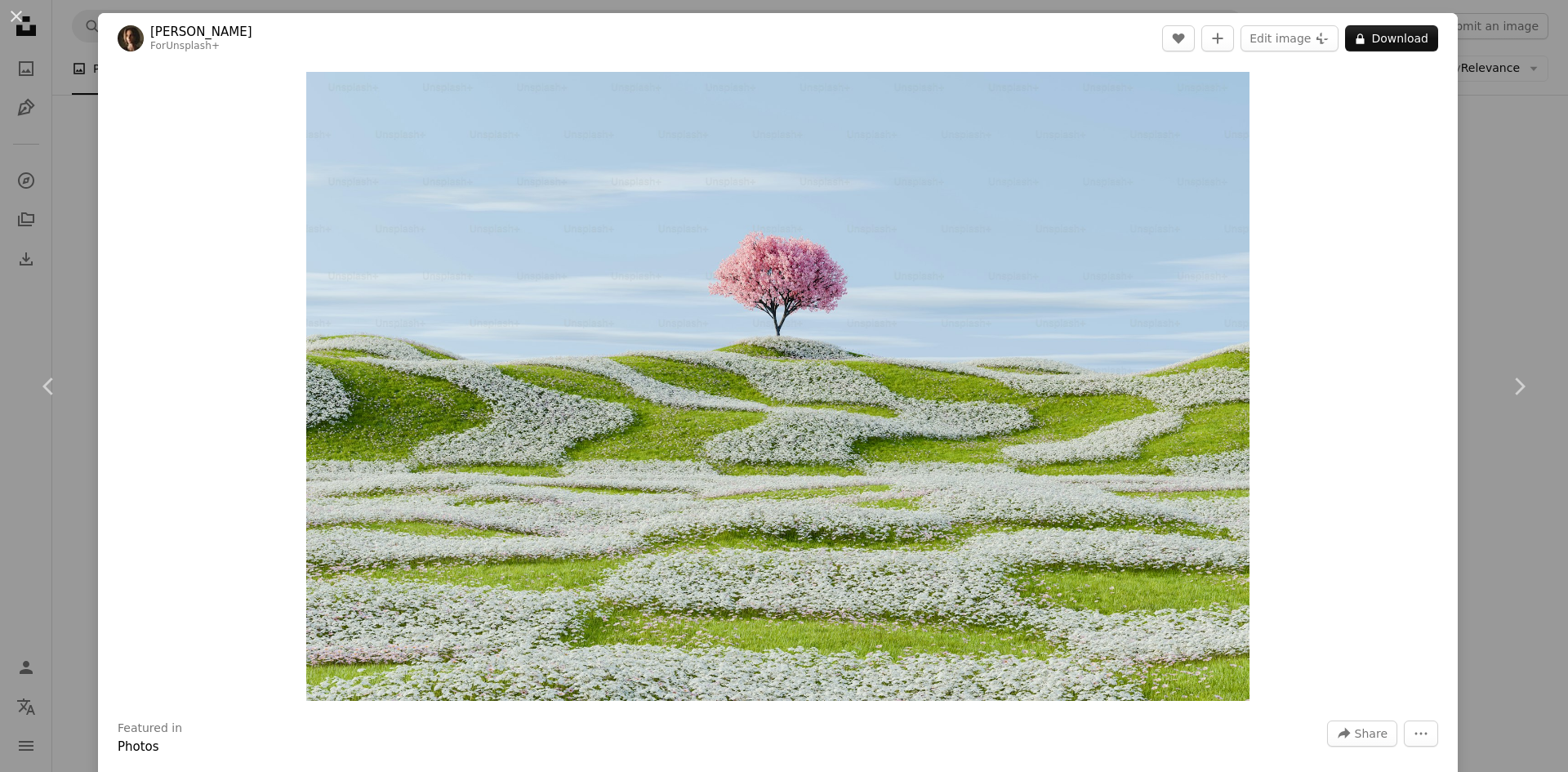
click at [6, 532] on div "An X shape Chevron left Chevron right [PERSON_NAME] For Unsplash+ A heart A plu…" at bounding box center [784, 386] width 1568 height 772
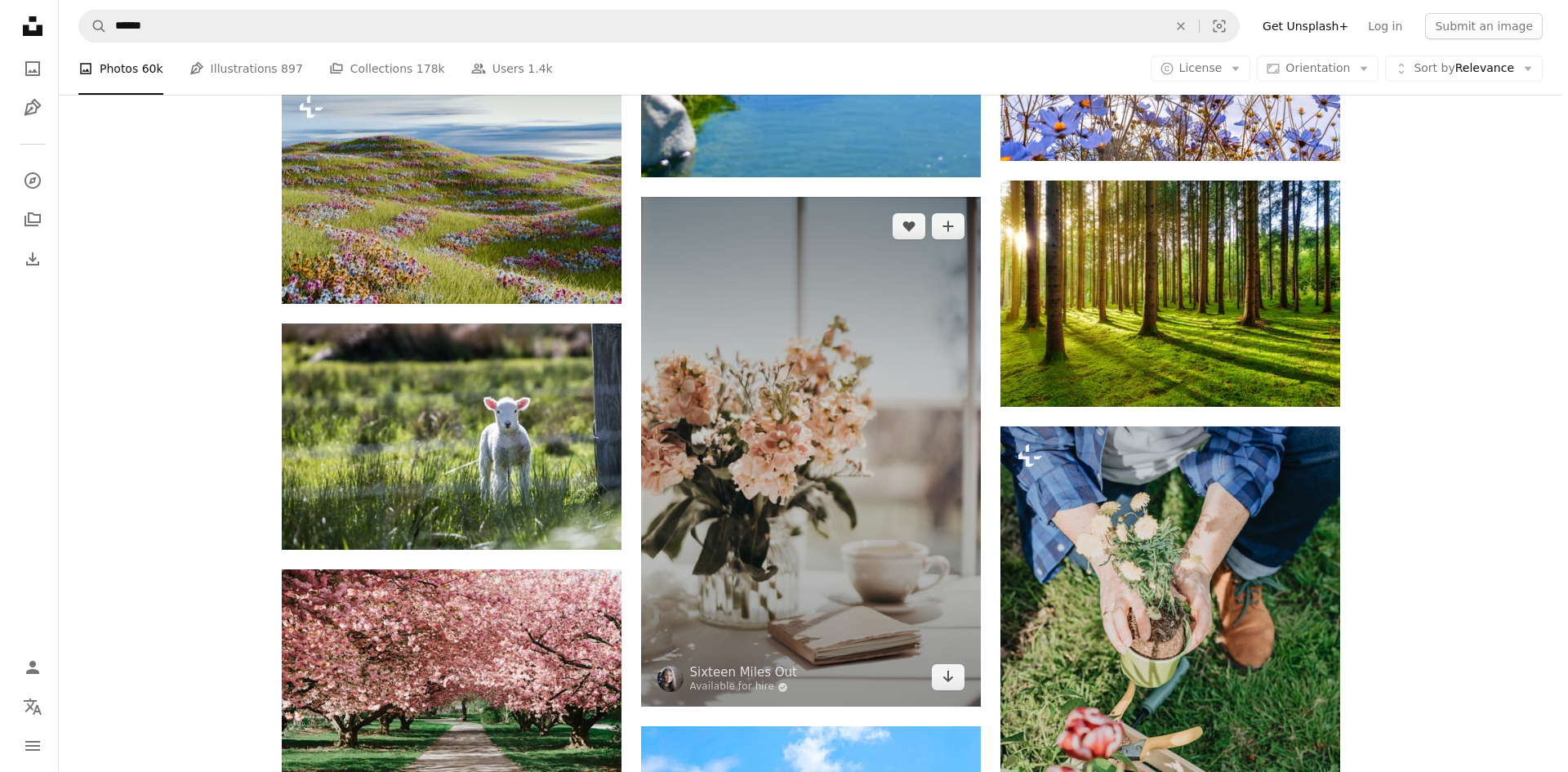
scroll to position [7832, 0]
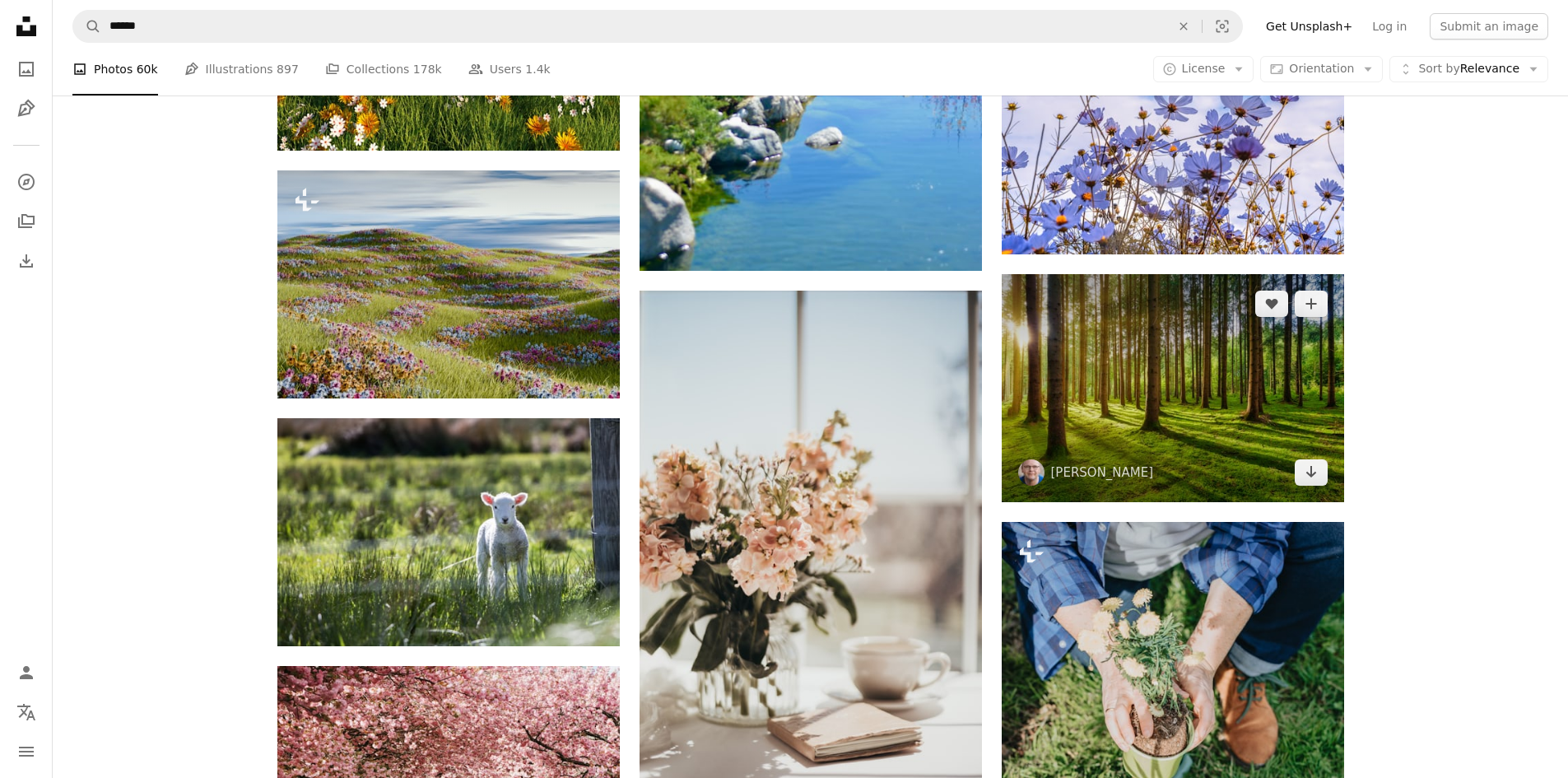
click at [1080, 415] on img at bounding box center [1173, 389] width 343 height 228
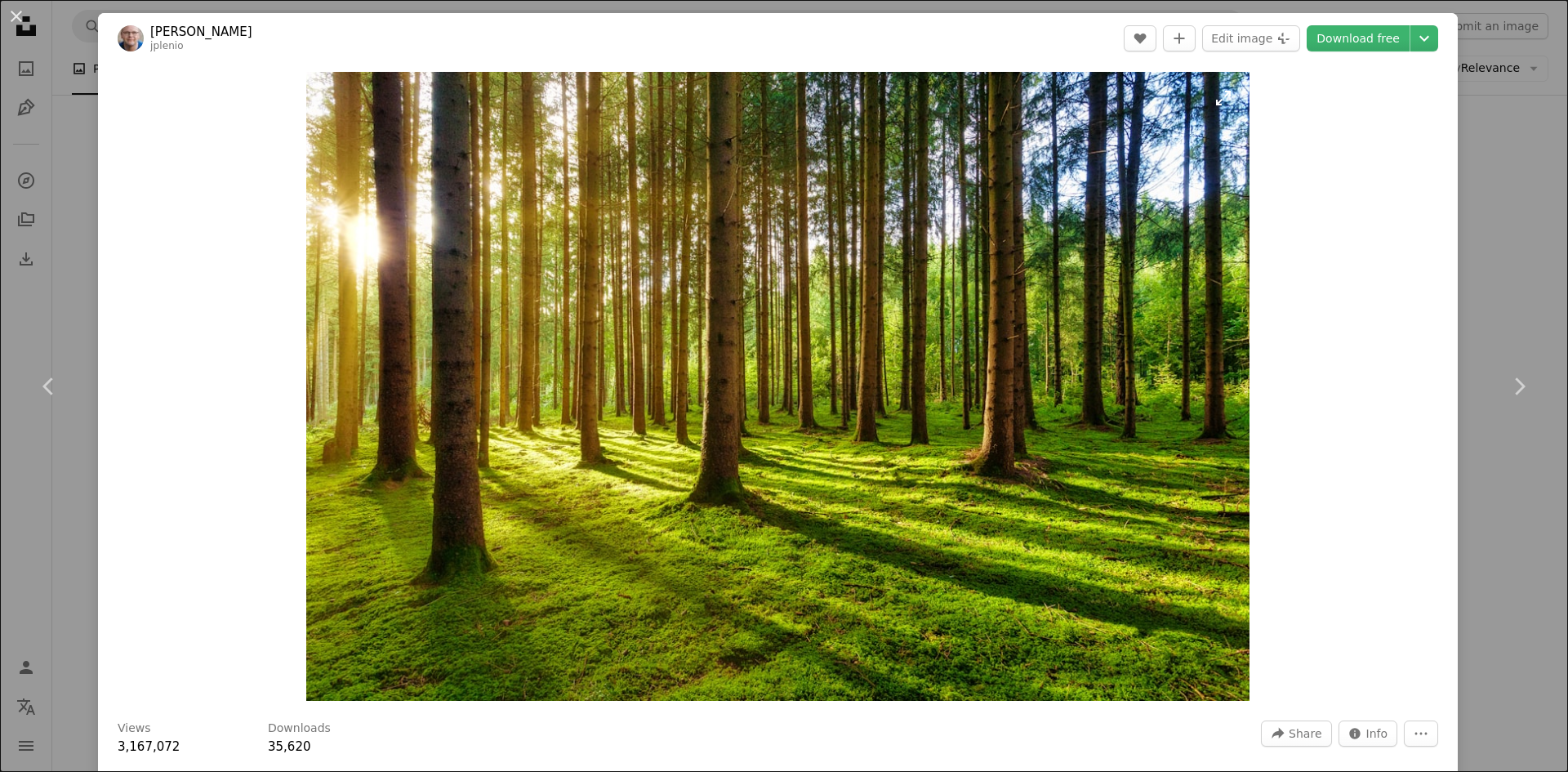
click at [961, 406] on img "Zoom in on this image" at bounding box center [778, 386] width 944 height 629
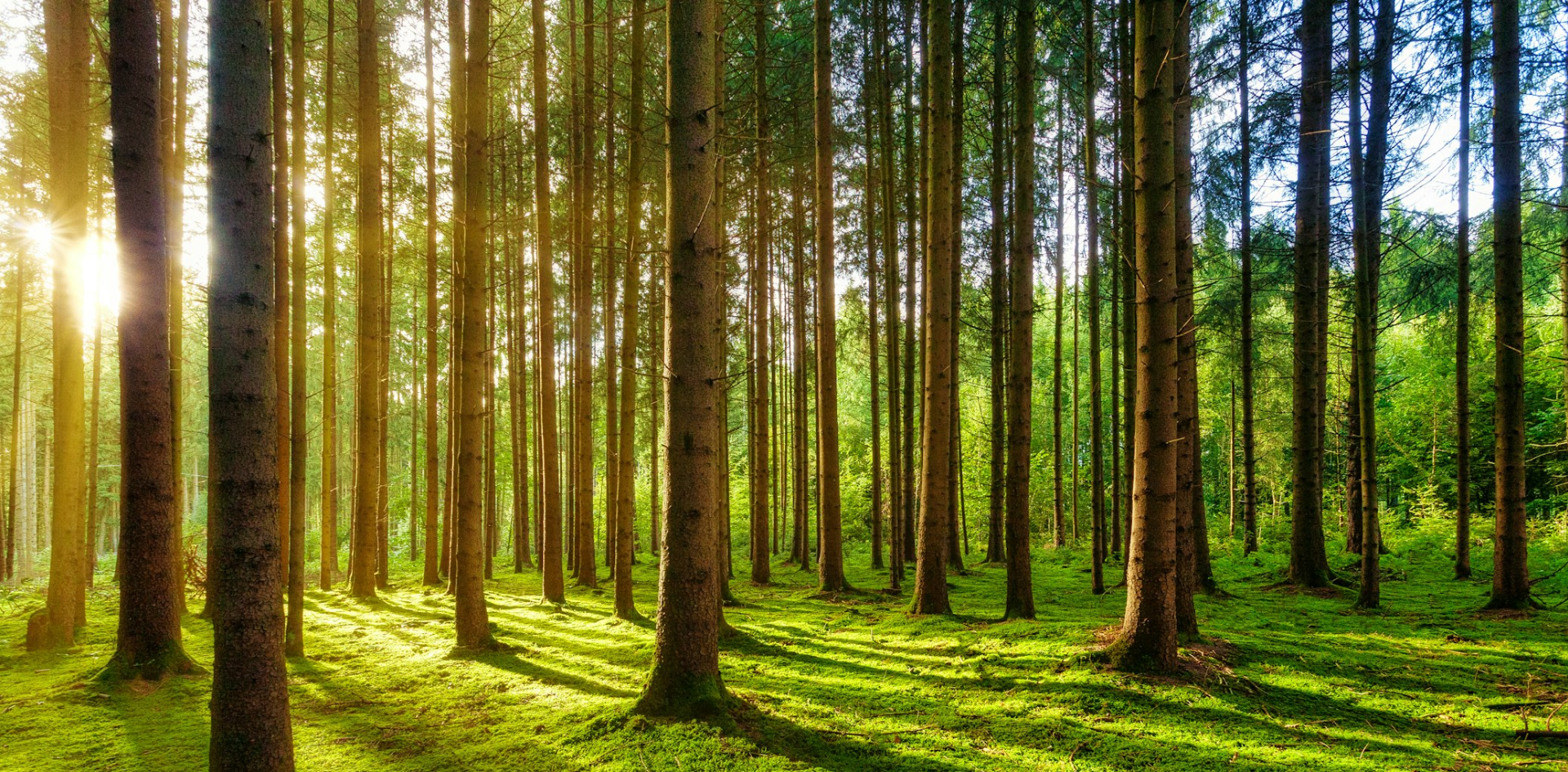
scroll to position [129, 0]
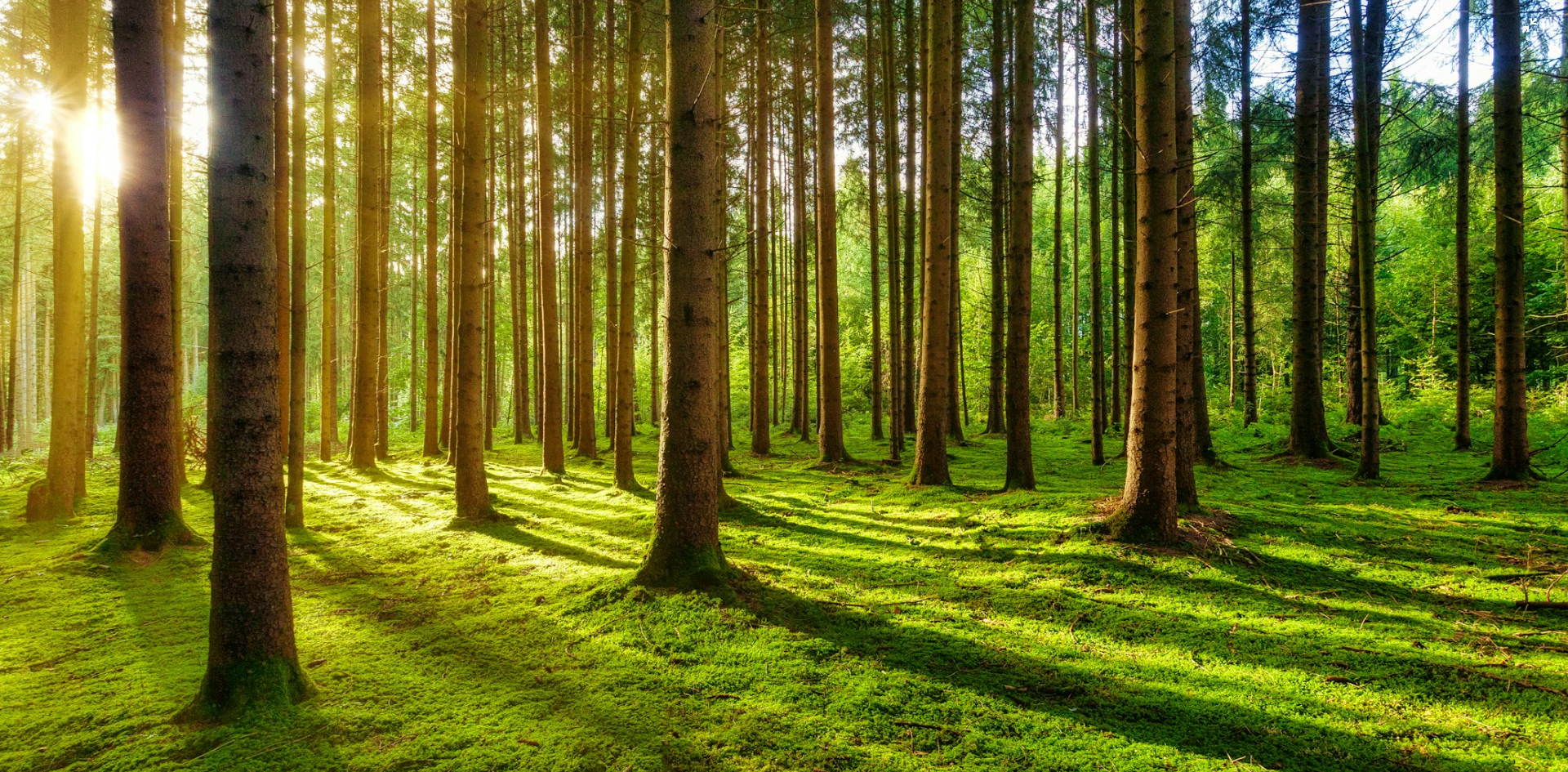
click at [961, 406] on img "Zoom out on this image" at bounding box center [784, 394] width 1570 height 1047
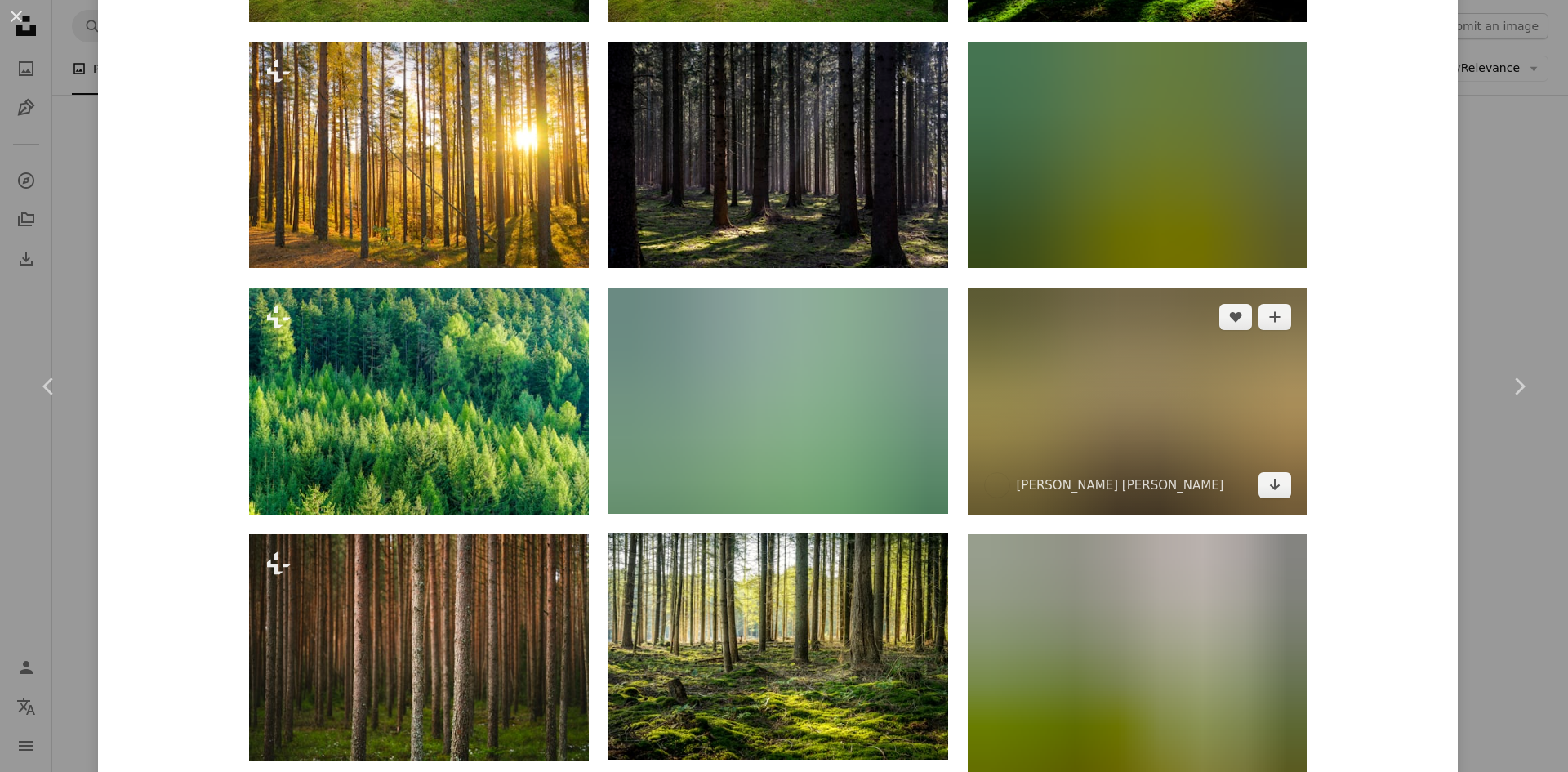
scroll to position [1553, 0]
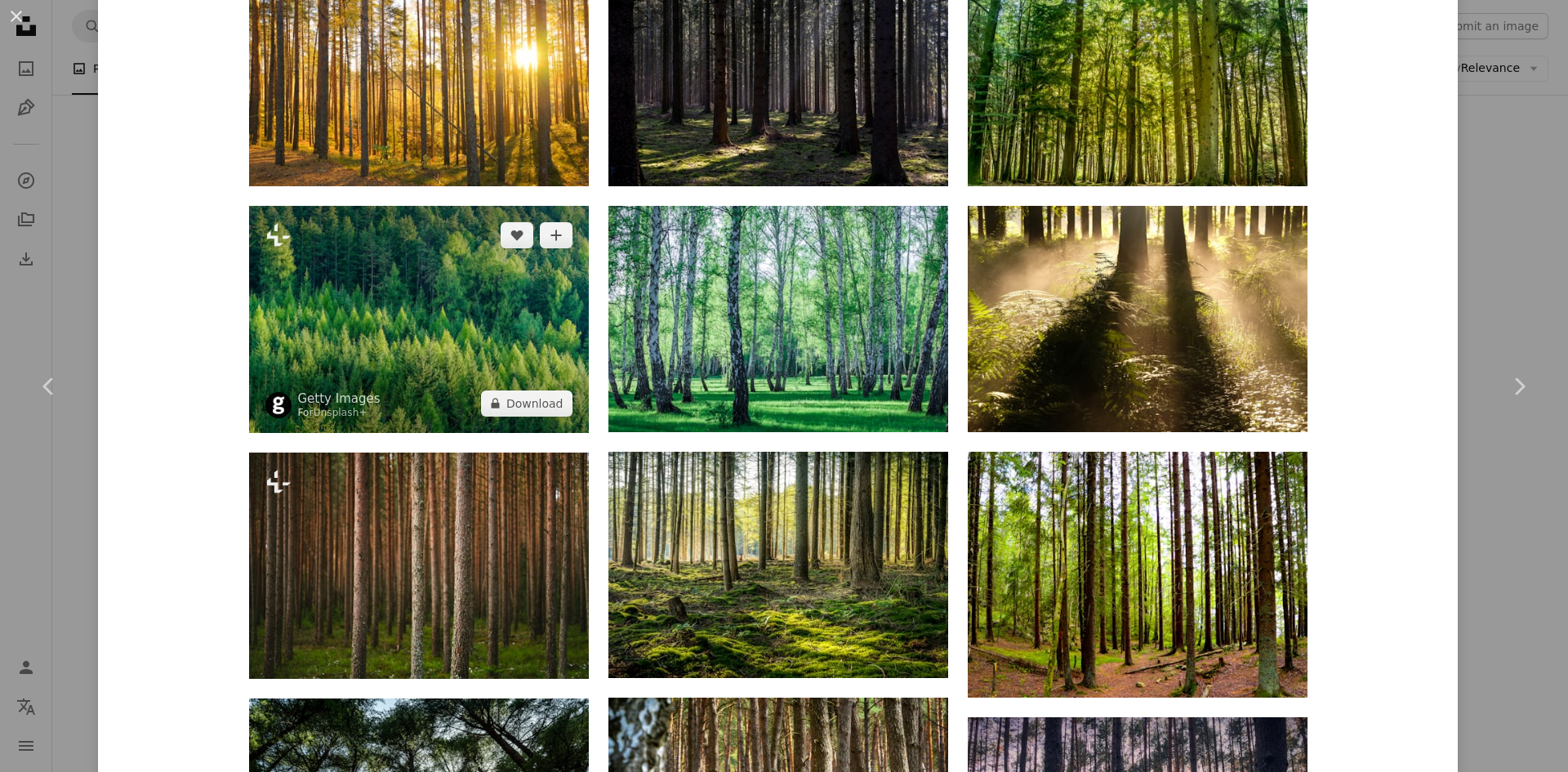
click at [469, 340] on img at bounding box center [419, 319] width 340 height 227
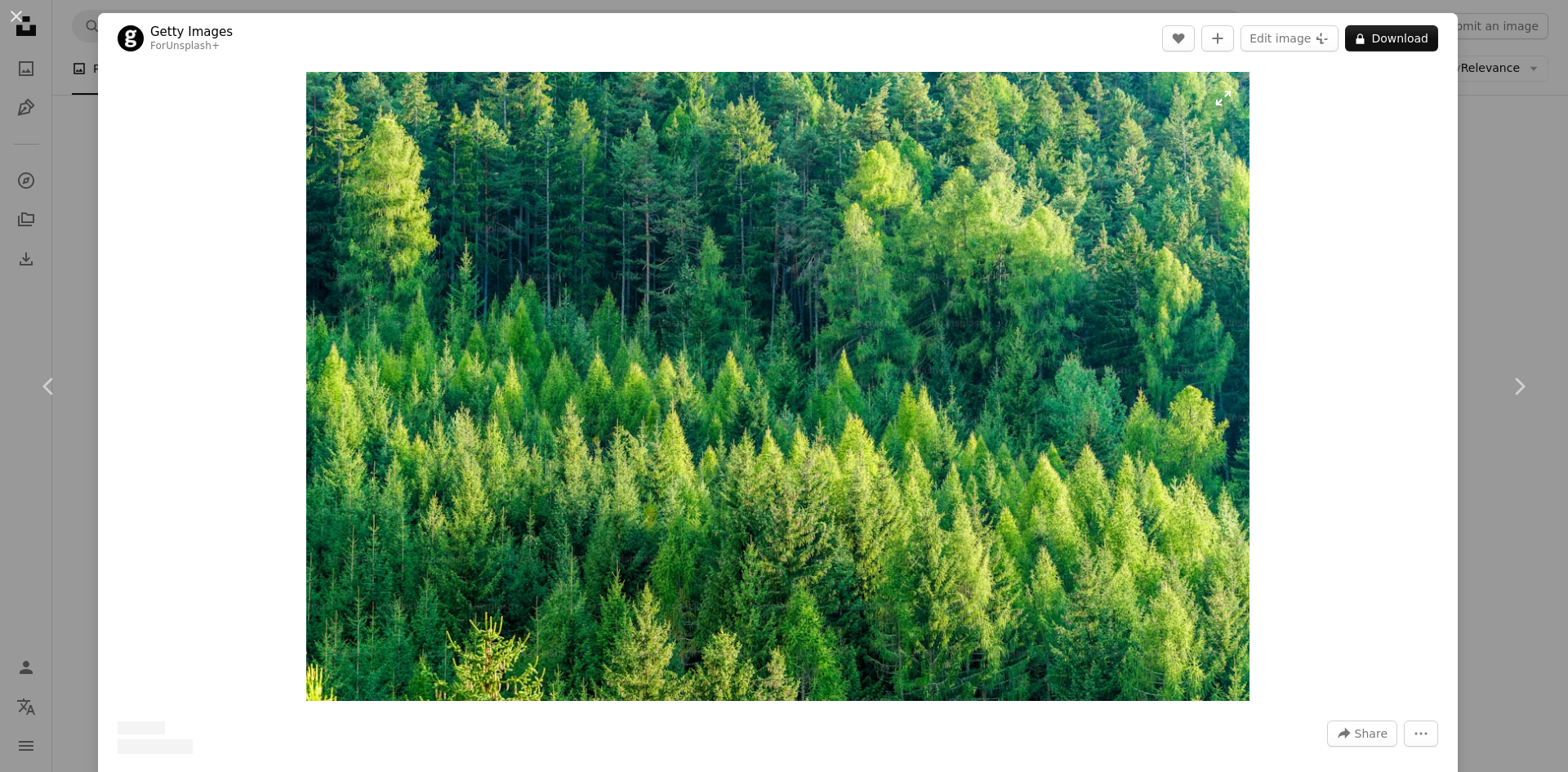
click at [1070, 395] on img "Zoom in on this image" at bounding box center [777, 386] width 943 height 629
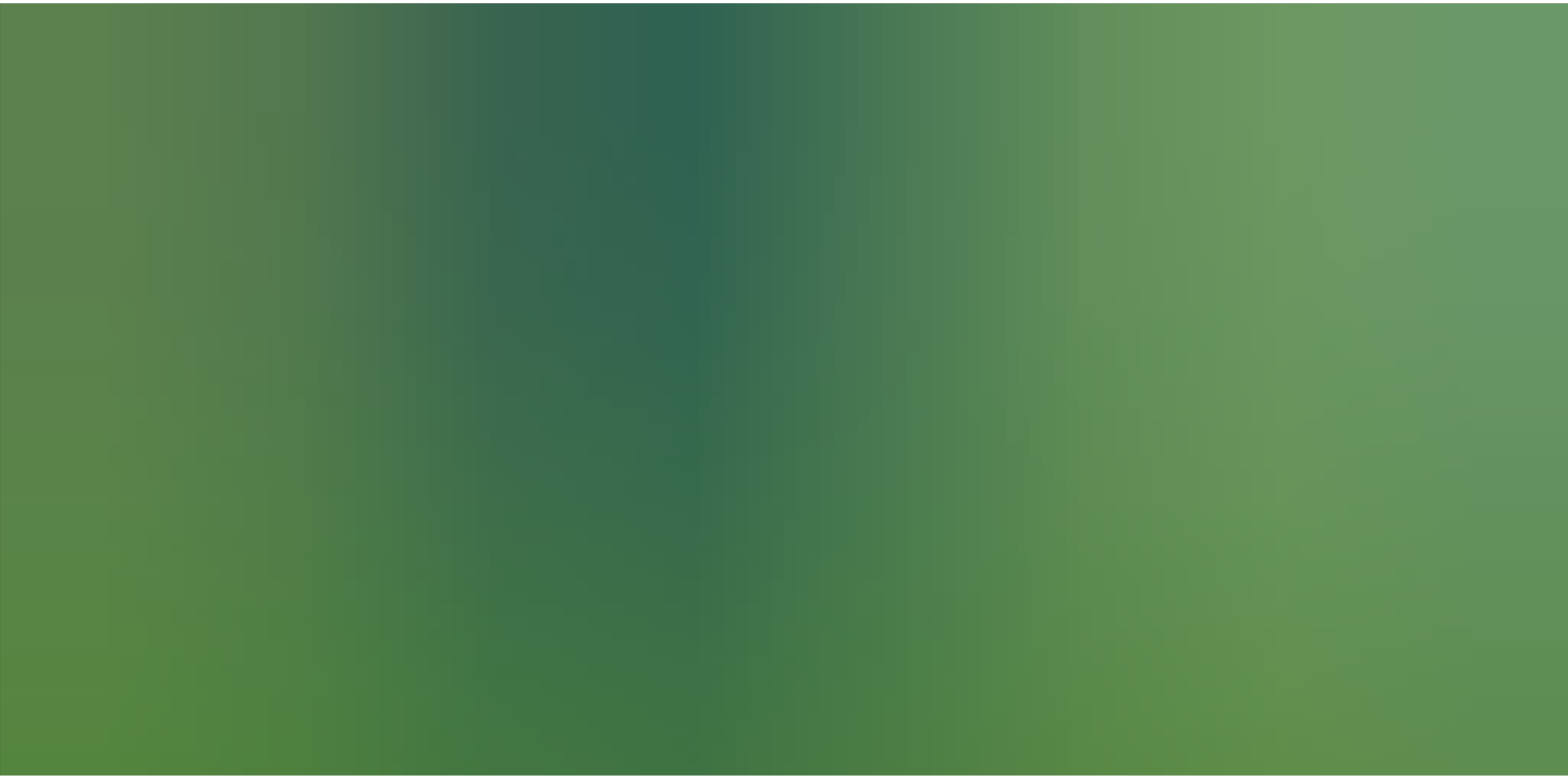
scroll to position [130, 0]
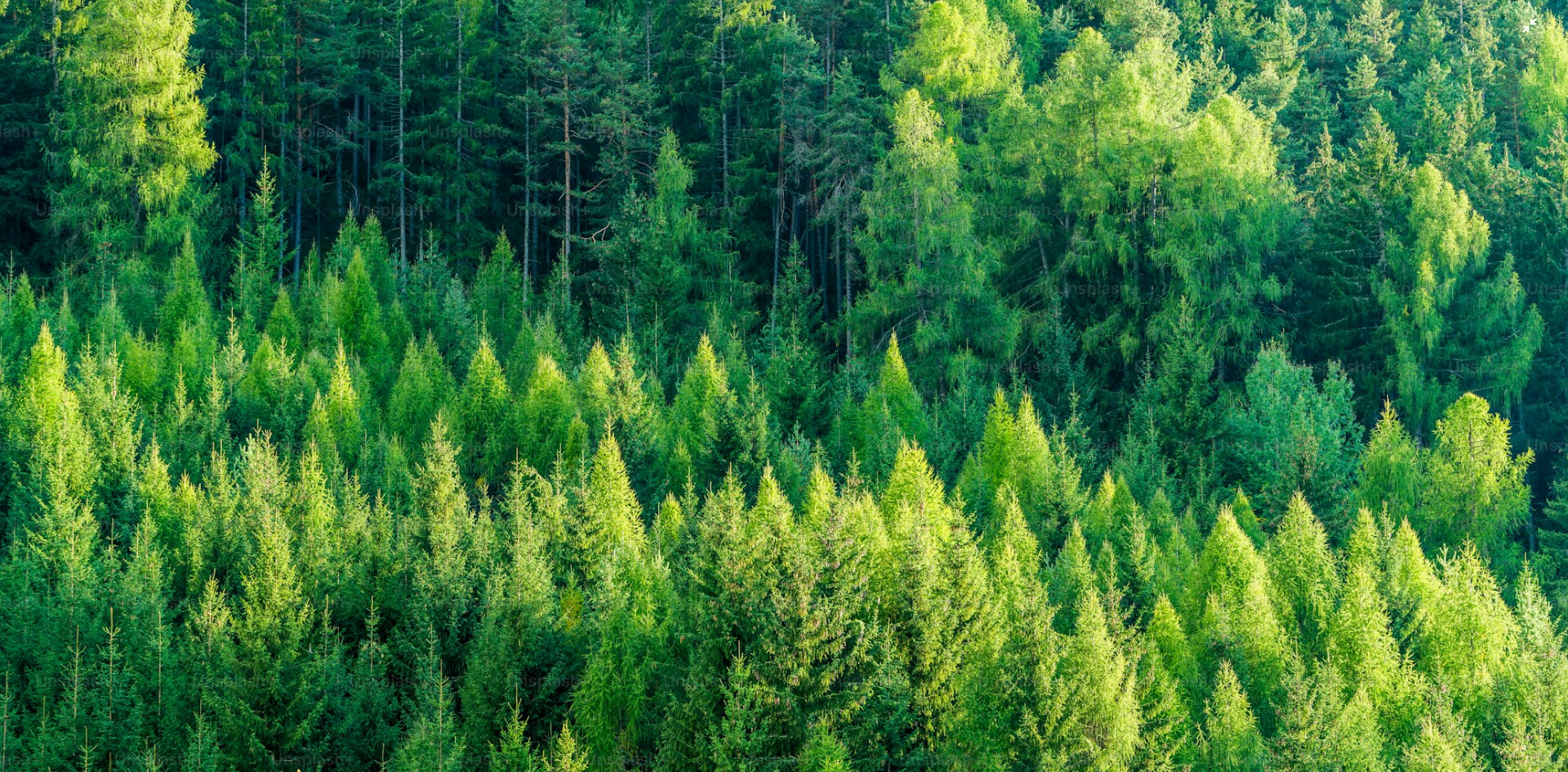
click at [1070, 395] on img "Zoom out on this image" at bounding box center [784, 394] width 1570 height 1048
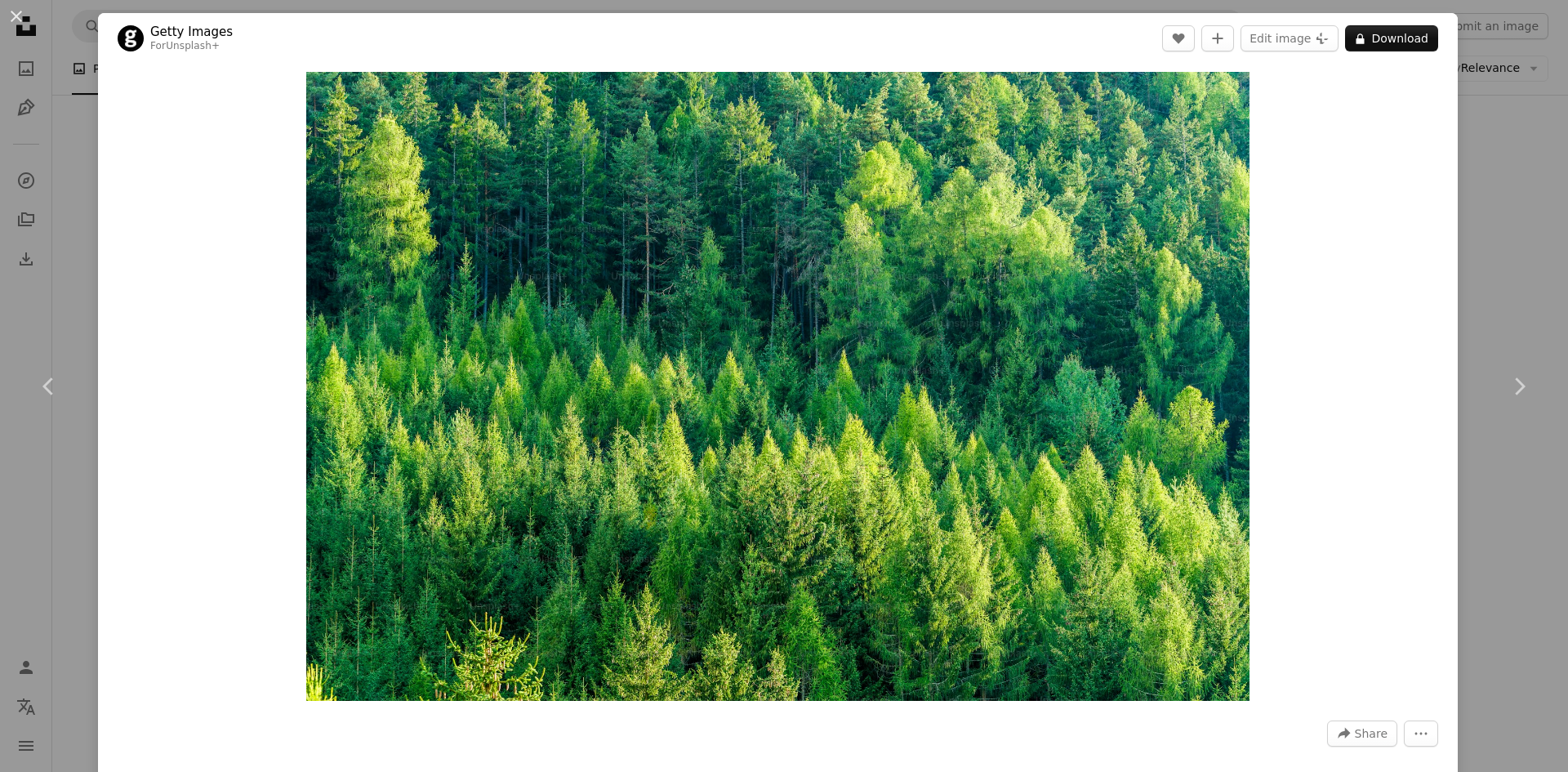
click at [157, 471] on div "Zoom in" at bounding box center [778, 386] width 1360 height 646
click at [0, 487] on div "An X shape Chevron left Chevron right Getty Images For Unsplash+ A heart A plus…" at bounding box center [784, 386] width 1568 height 772
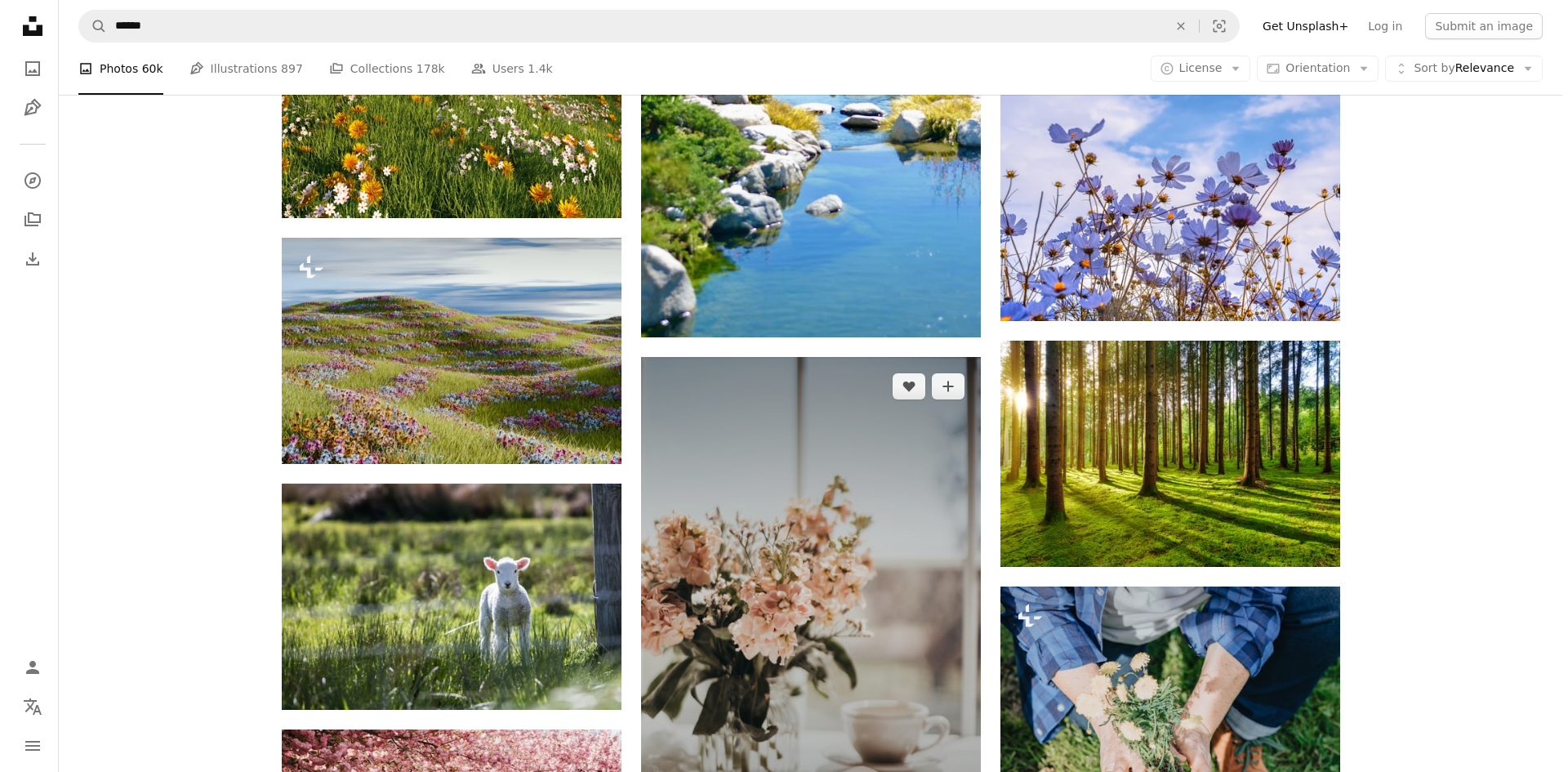
scroll to position [7750, 0]
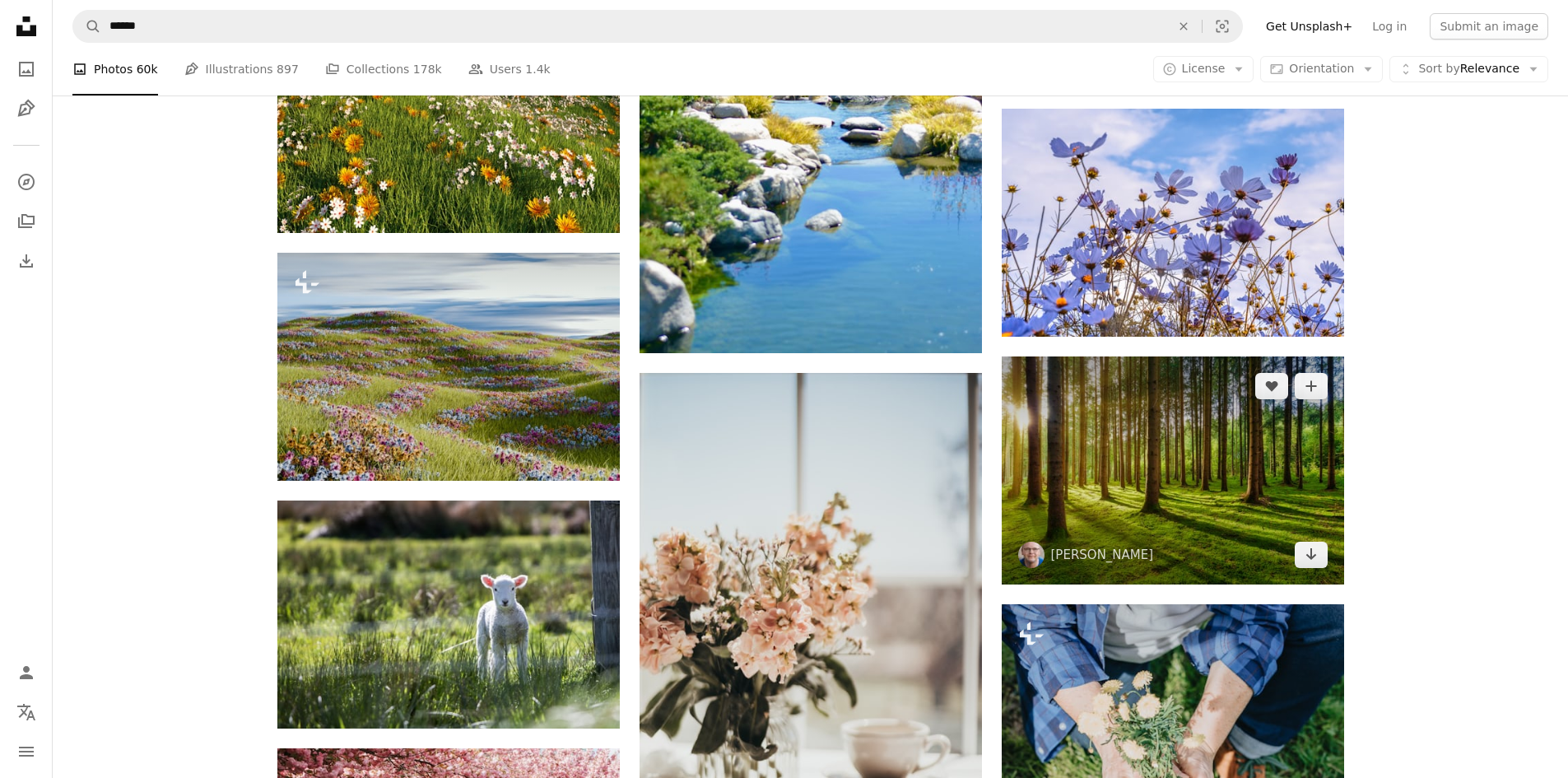
click at [1080, 479] on img at bounding box center [1173, 471] width 343 height 228
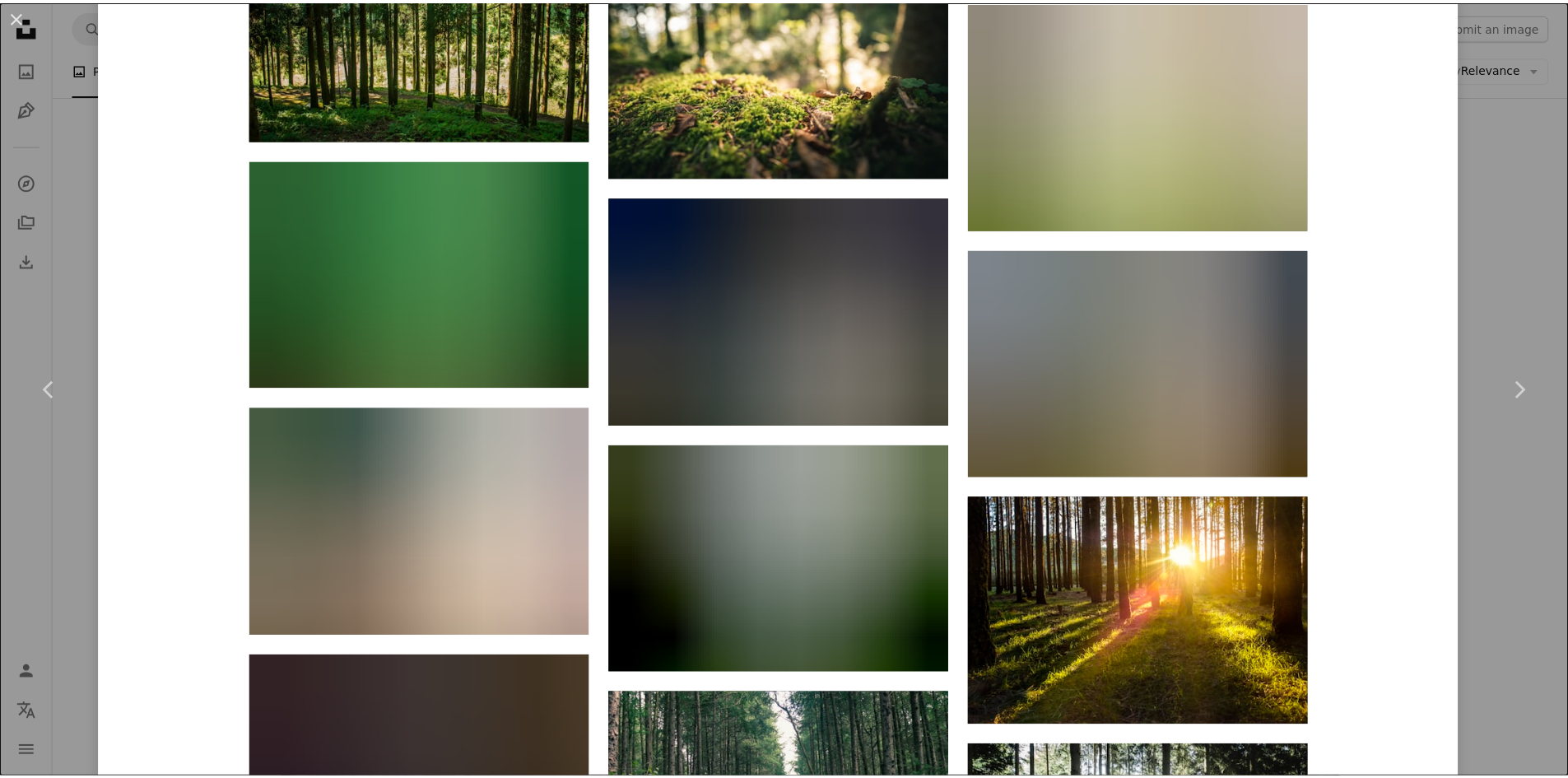
scroll to position [6898, 0]
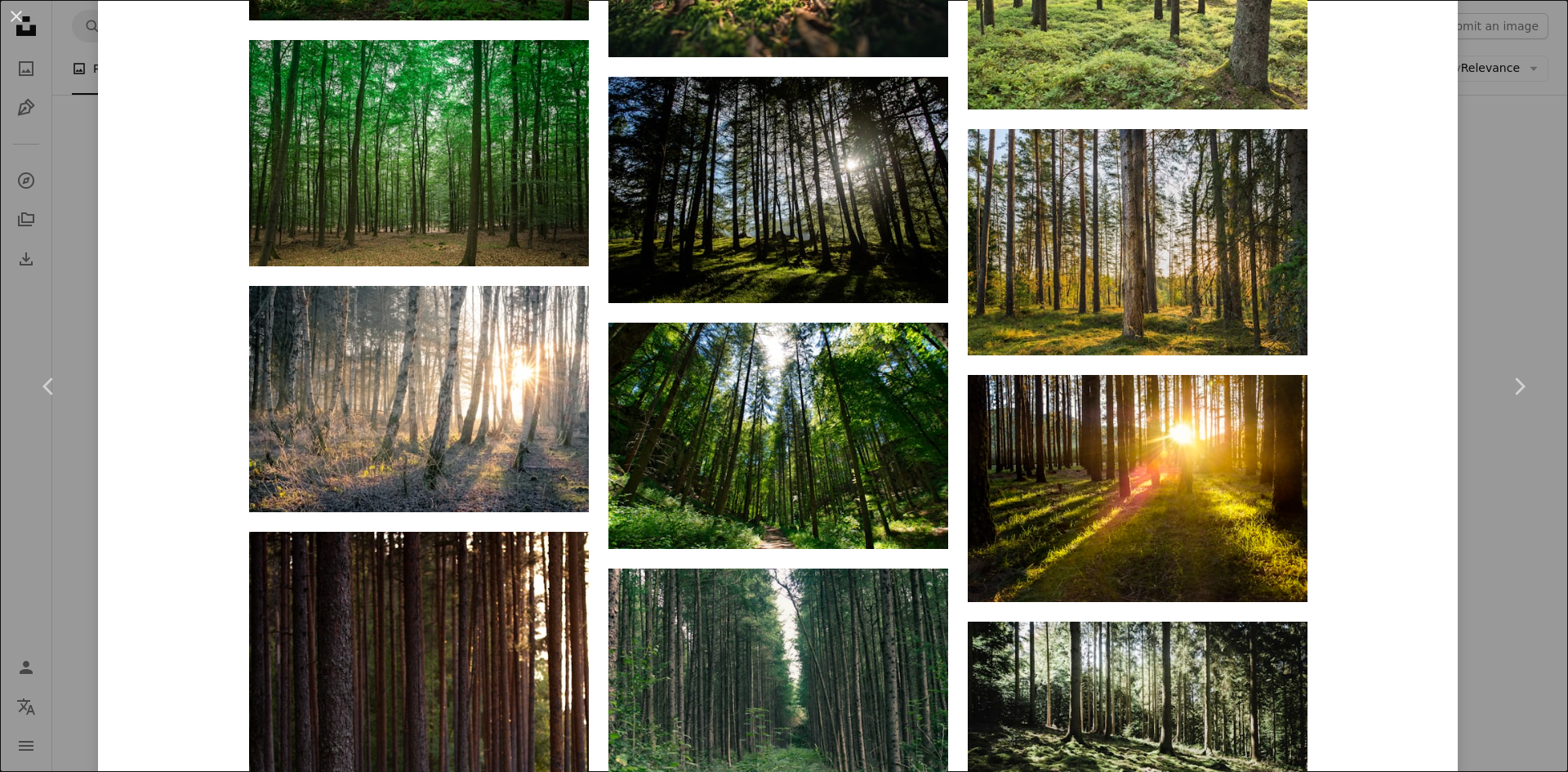
click at [0, 563] on div "An X shape Chevron left Chevron right [PERSON_NAME] jplenio A heart A plus sign…" at bounding box center [784, 386] width 1568 height 772
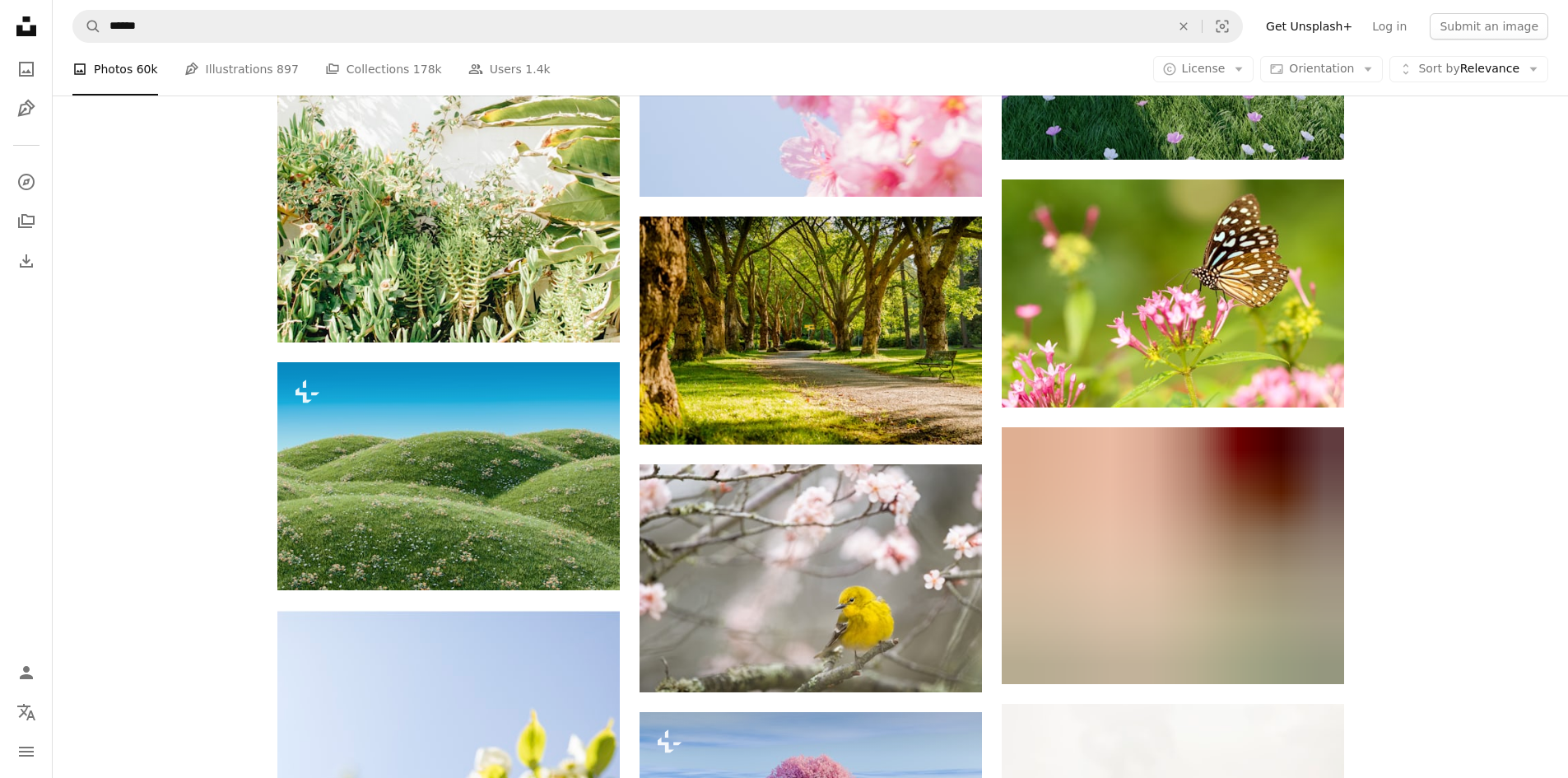
scroll to position [9788, 0]
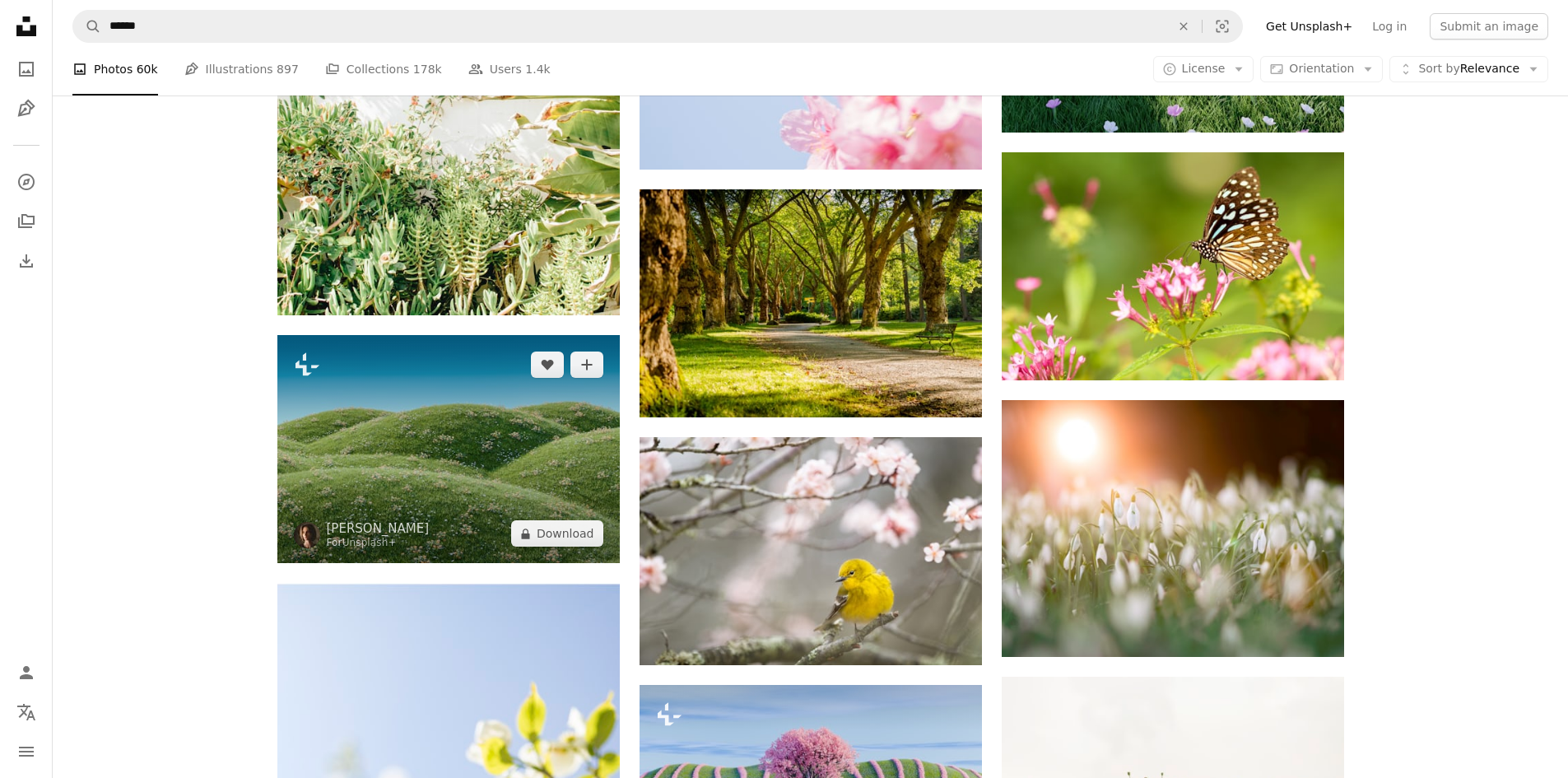
click at [492, 413] on img at bounding box center [449, 450] width 343 height 228
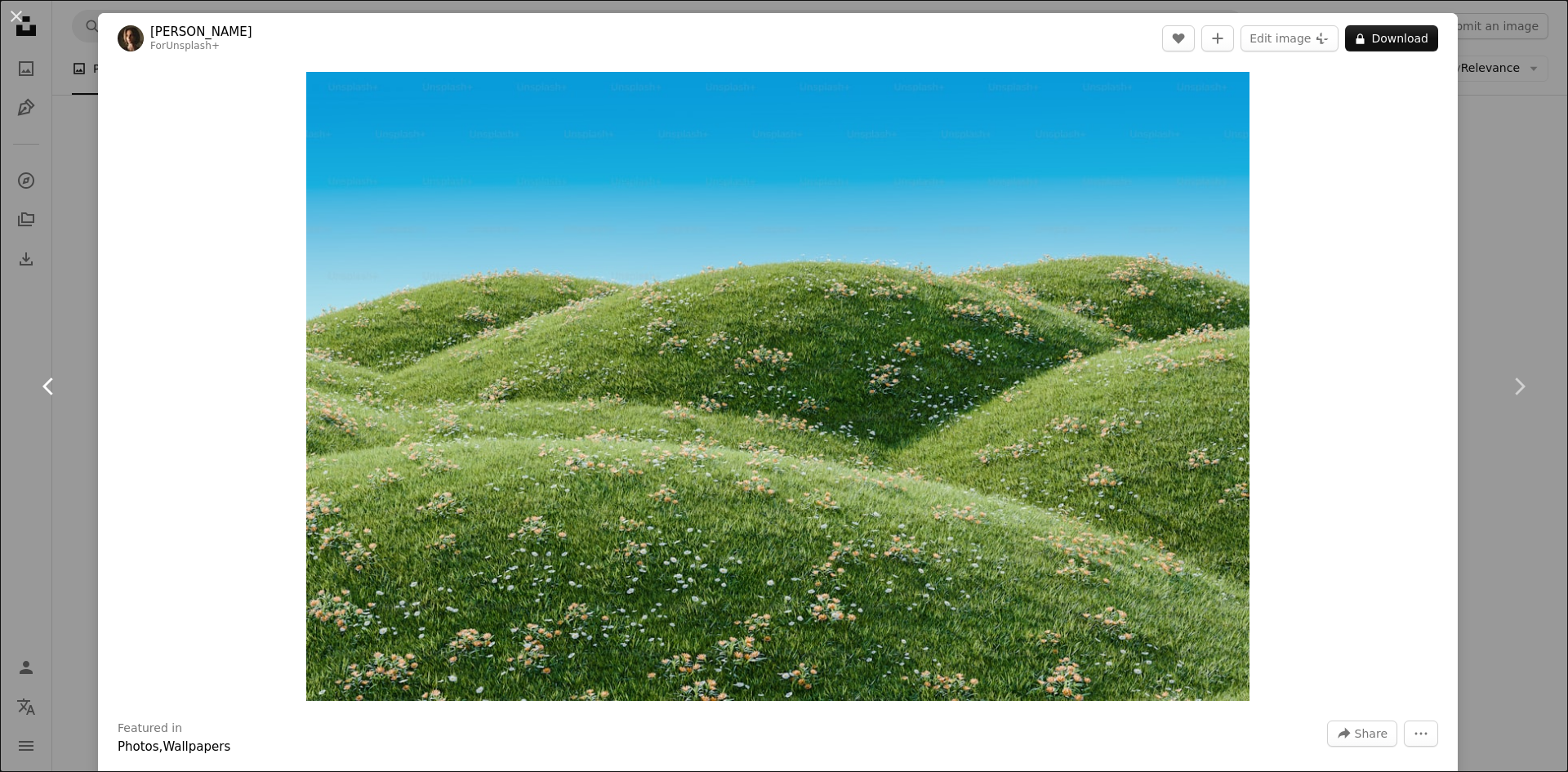
click at [9, 452] on link "Chevron left" at bounding box center [49, 386] width 98 height 157
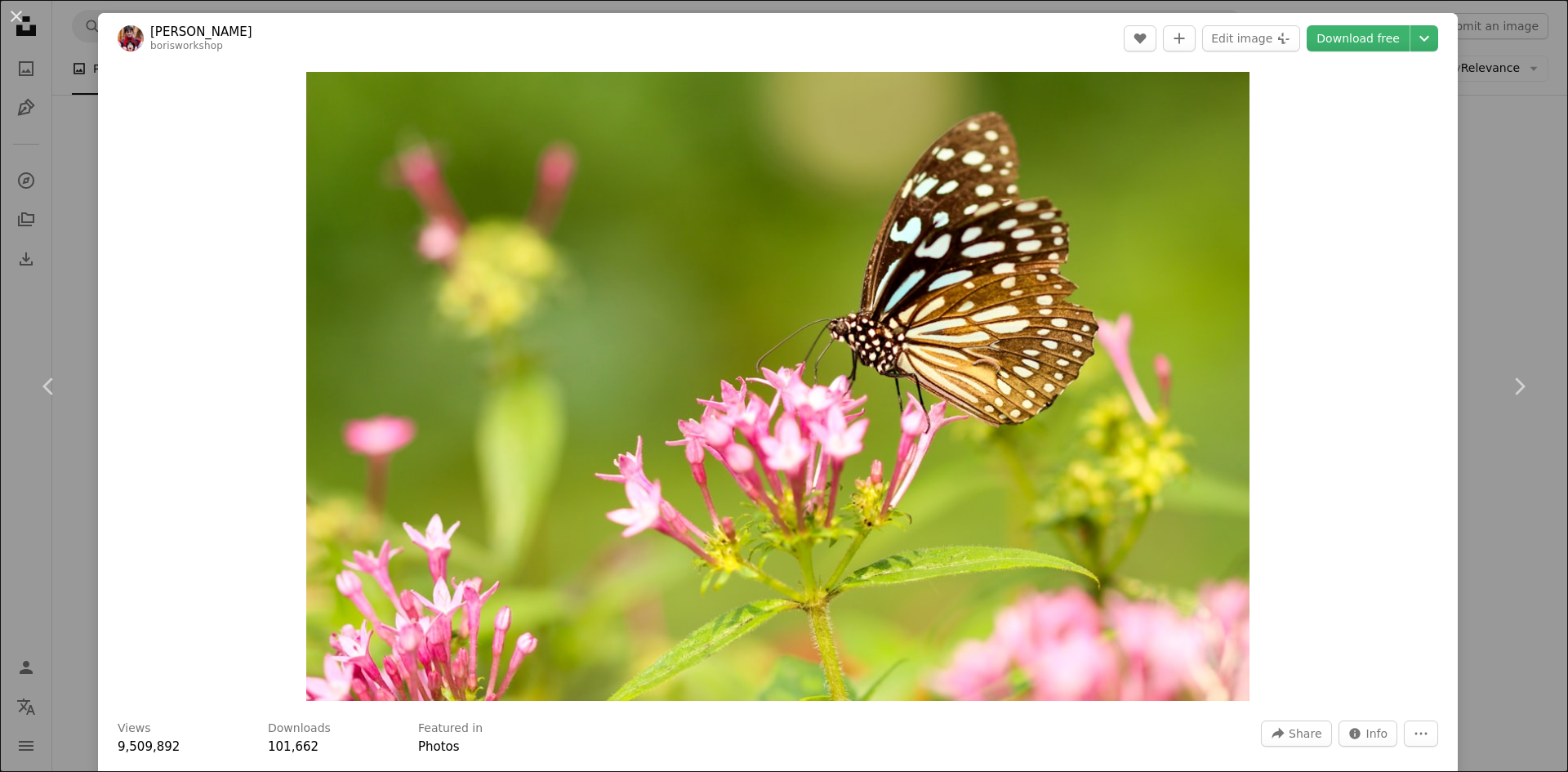
click at [6, 518] on div "An X shape Chevron left Chevron right [PERSON_NAME] borisworkshop A heart A plu…" at bounding box center [784, 386] width 1568 height 772
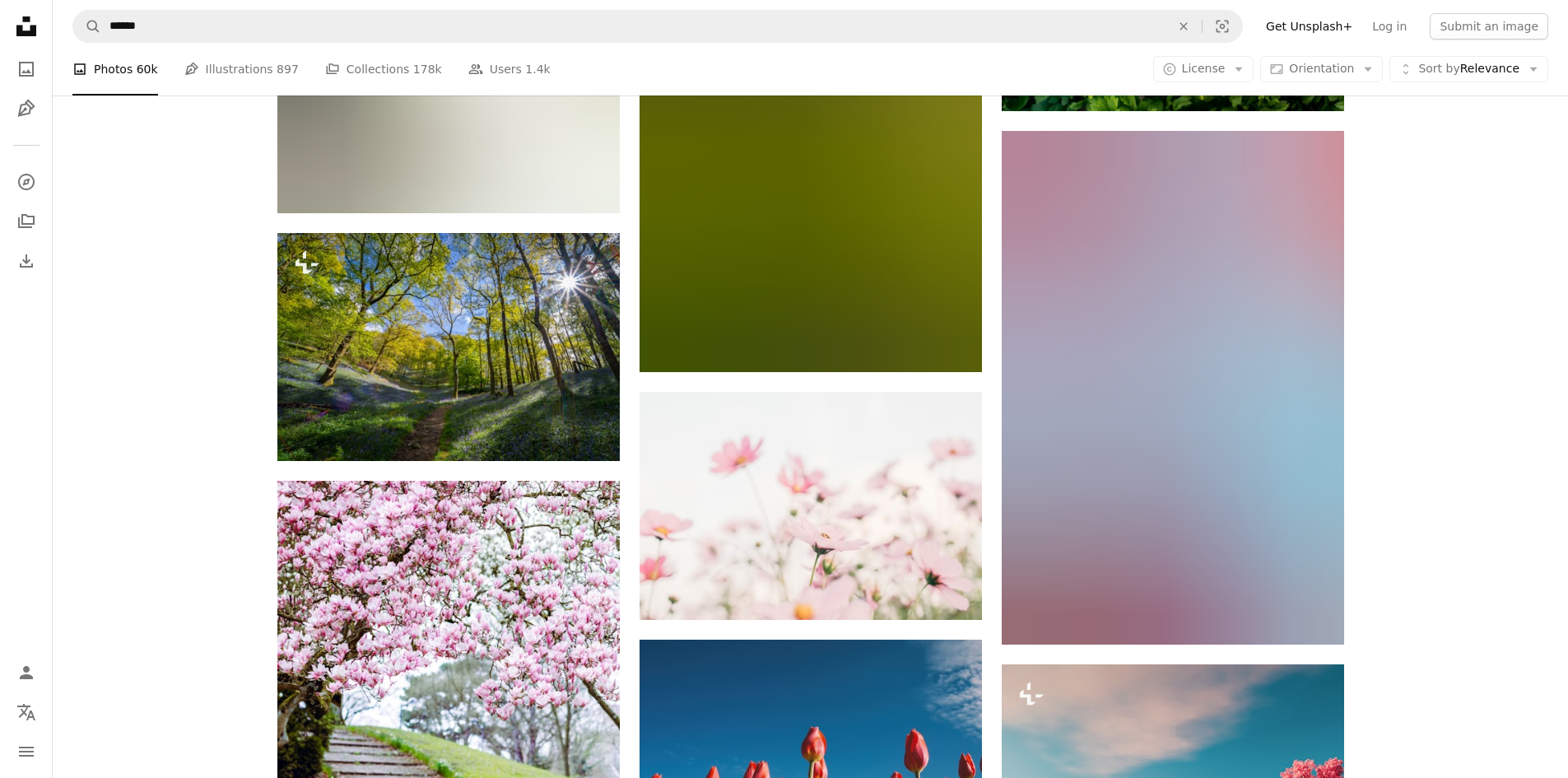
scroll to position [18519, 0]
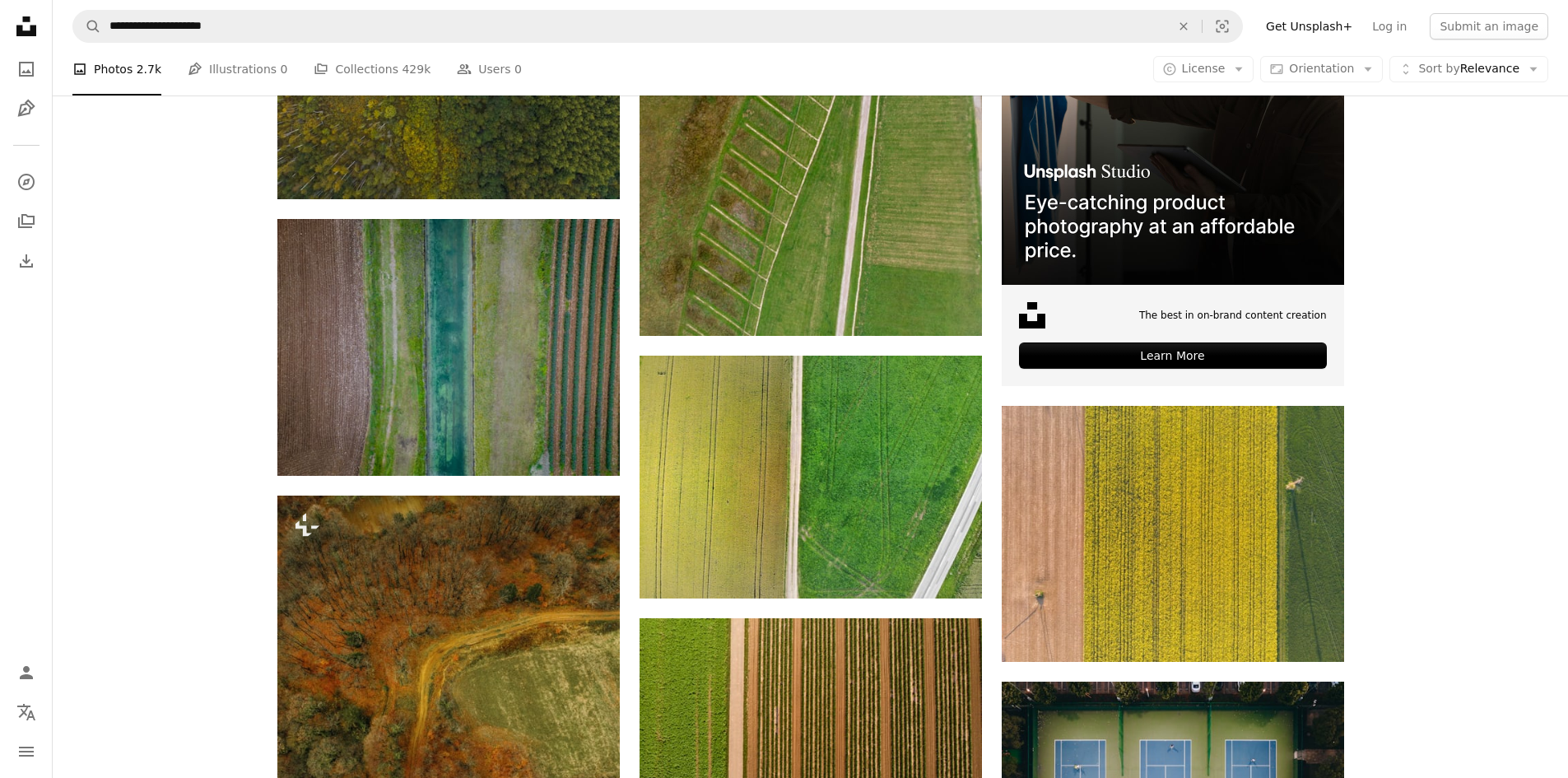
scroll to position [988, 0]
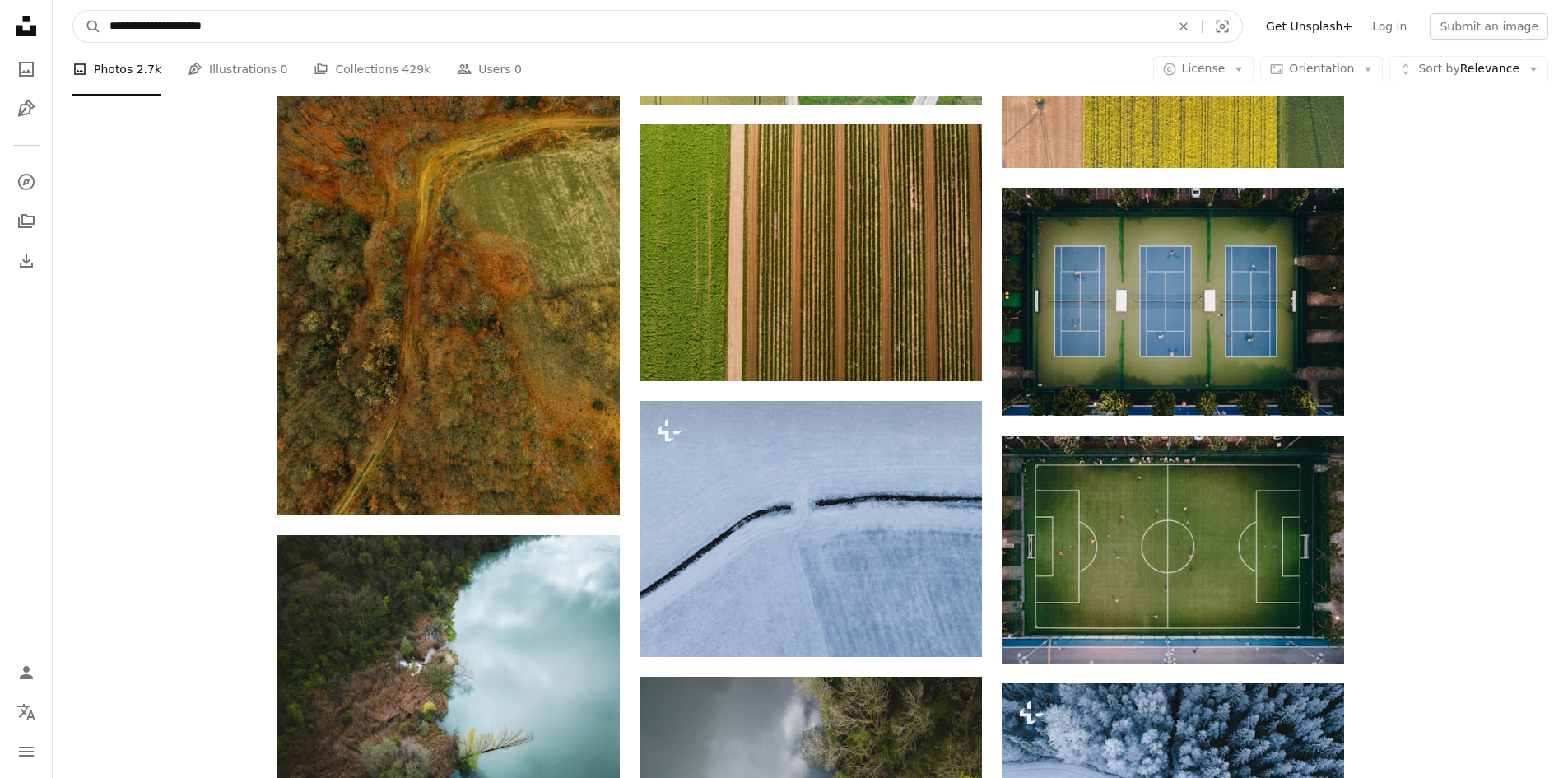
click at [210, 32] on input "**********" at bounding box center [633, 27] width 1065 height 32
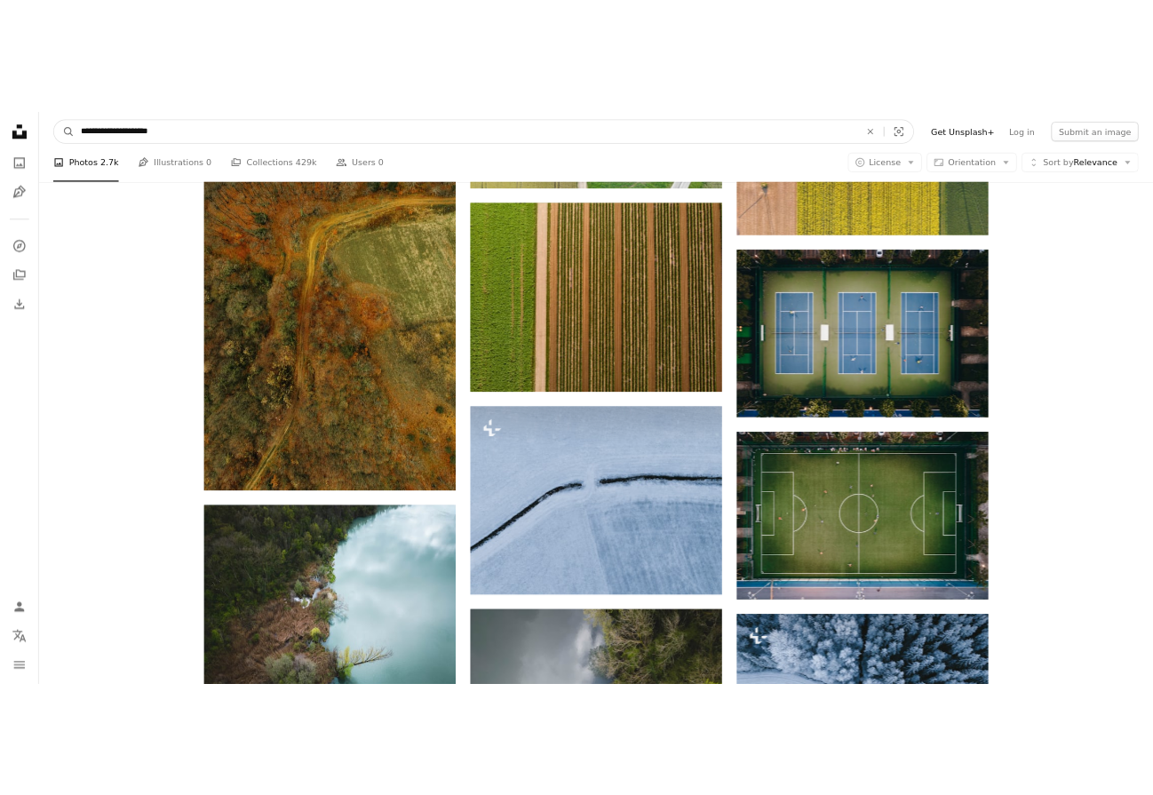
scroll to position [990, 0]
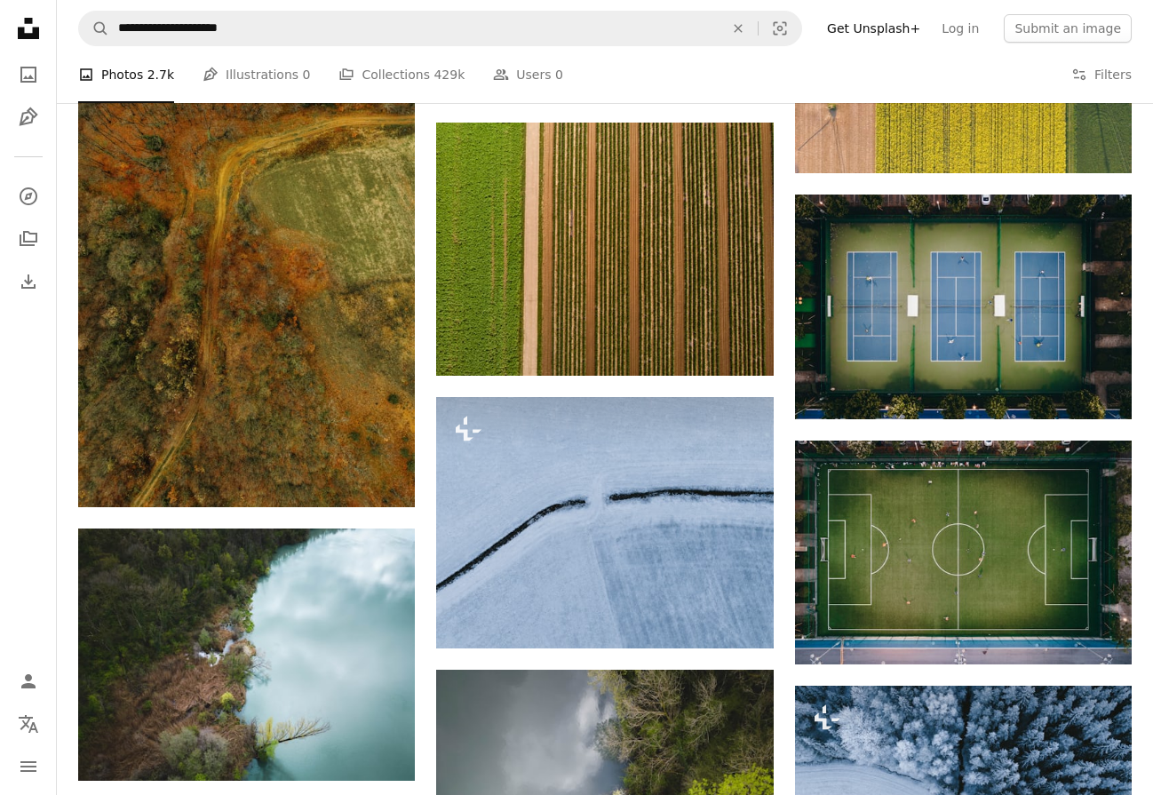
click at [36, 17] on icon "Unsplash logo Unsplash Home" at bounding box center [29, 29] width 36 height 36
click at [30, 69] on icon "A photo" at bounding box center [28, 74] width 21 height 21
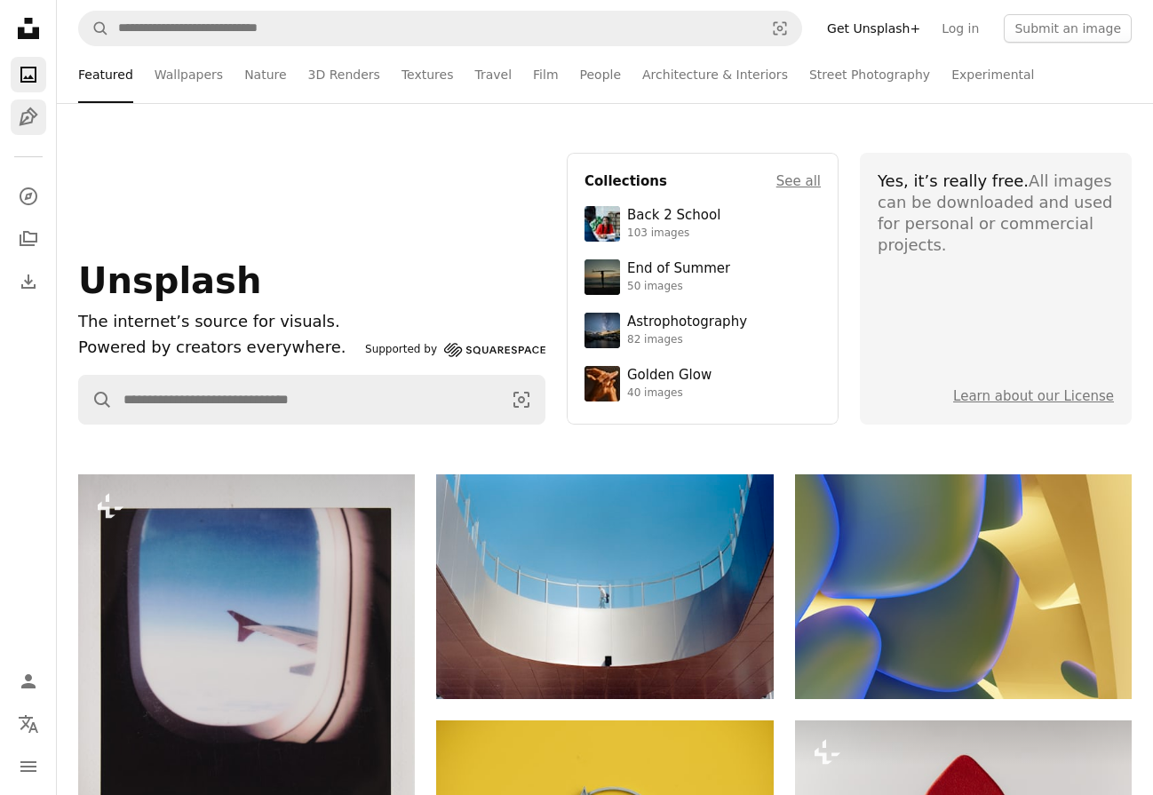
click at [41, 119] on link "Pen Tool" at bounding box center [29, 117] width 36 height 36
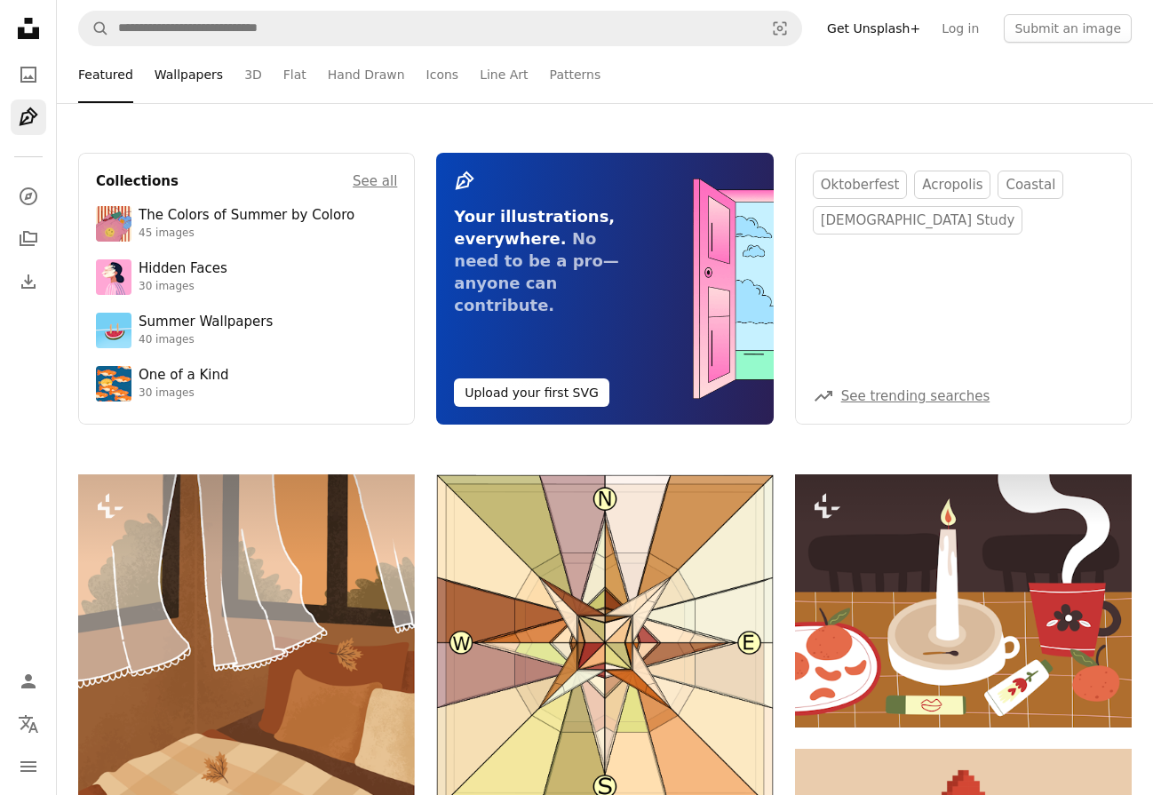
click at [193, 78] on link "Wallpapers" at bounding box center [189, 74] width 68 height 57
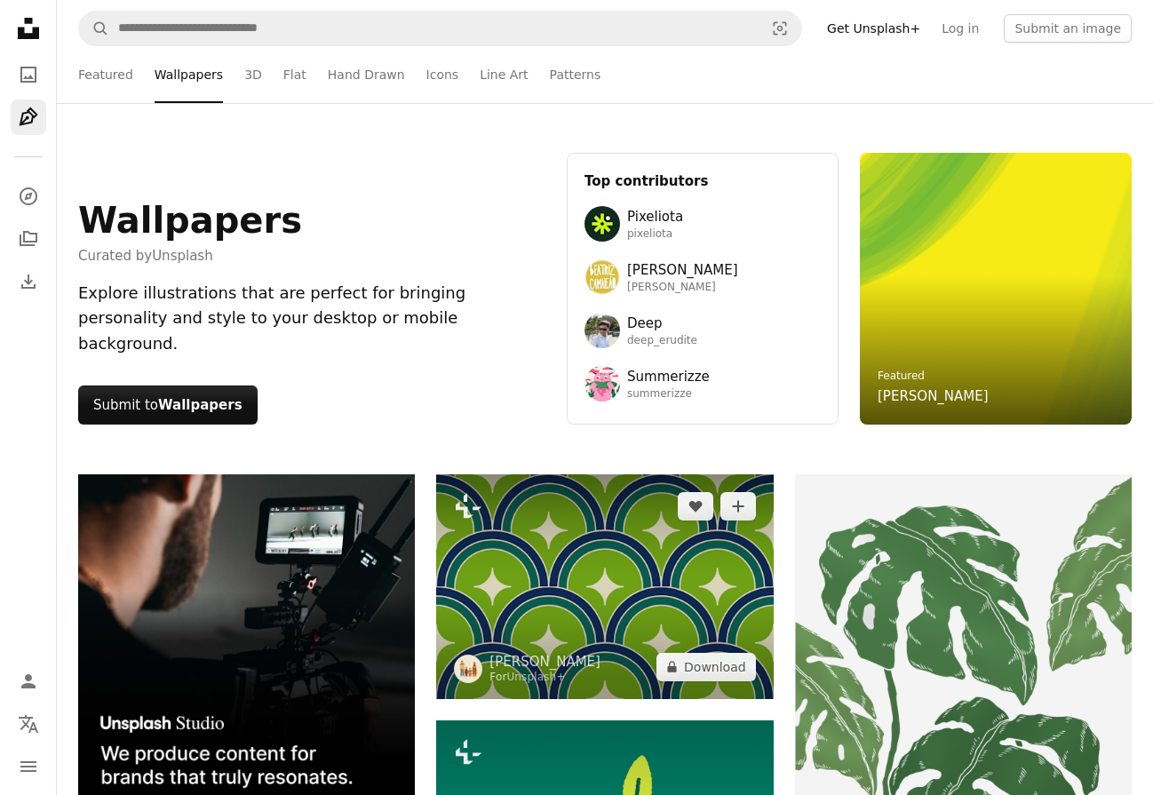
click at [584, 573] on img at bounding box center [604, 586] width 337 height 225
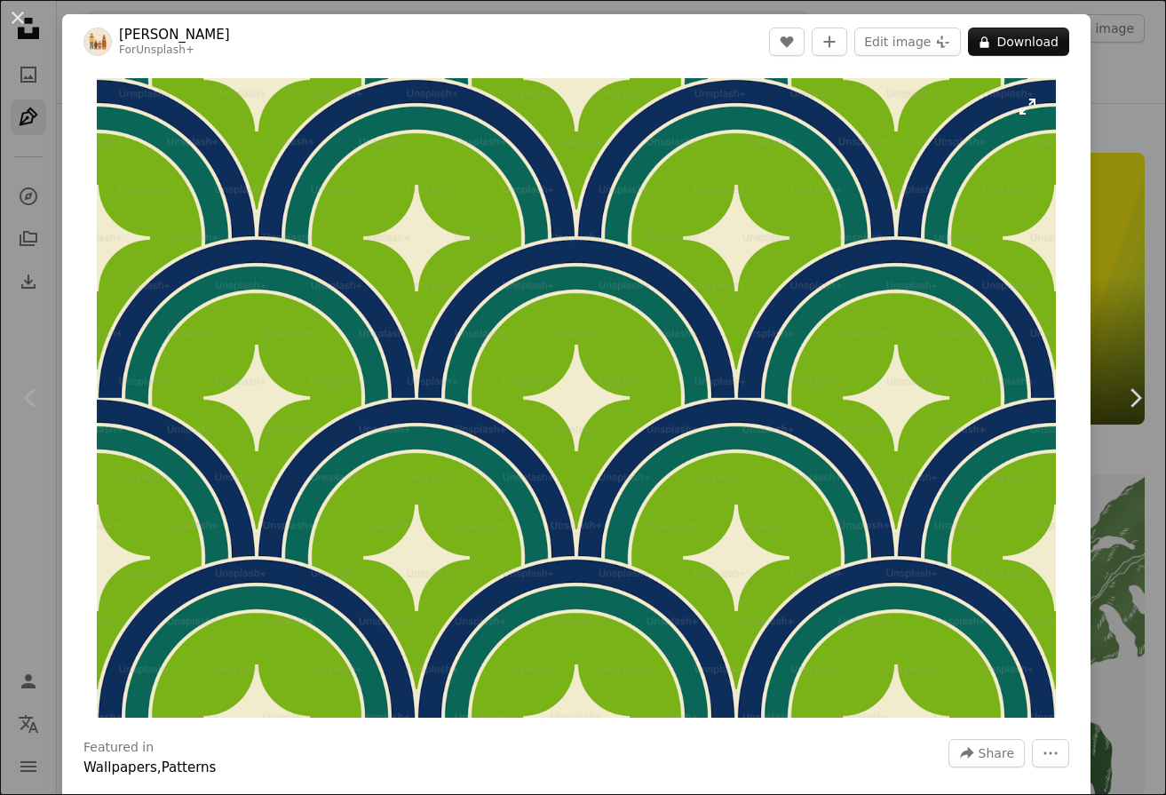
click at [687, 438] on img "Zoom in on this image" at bounding box center [576, 398] width 959 height 640
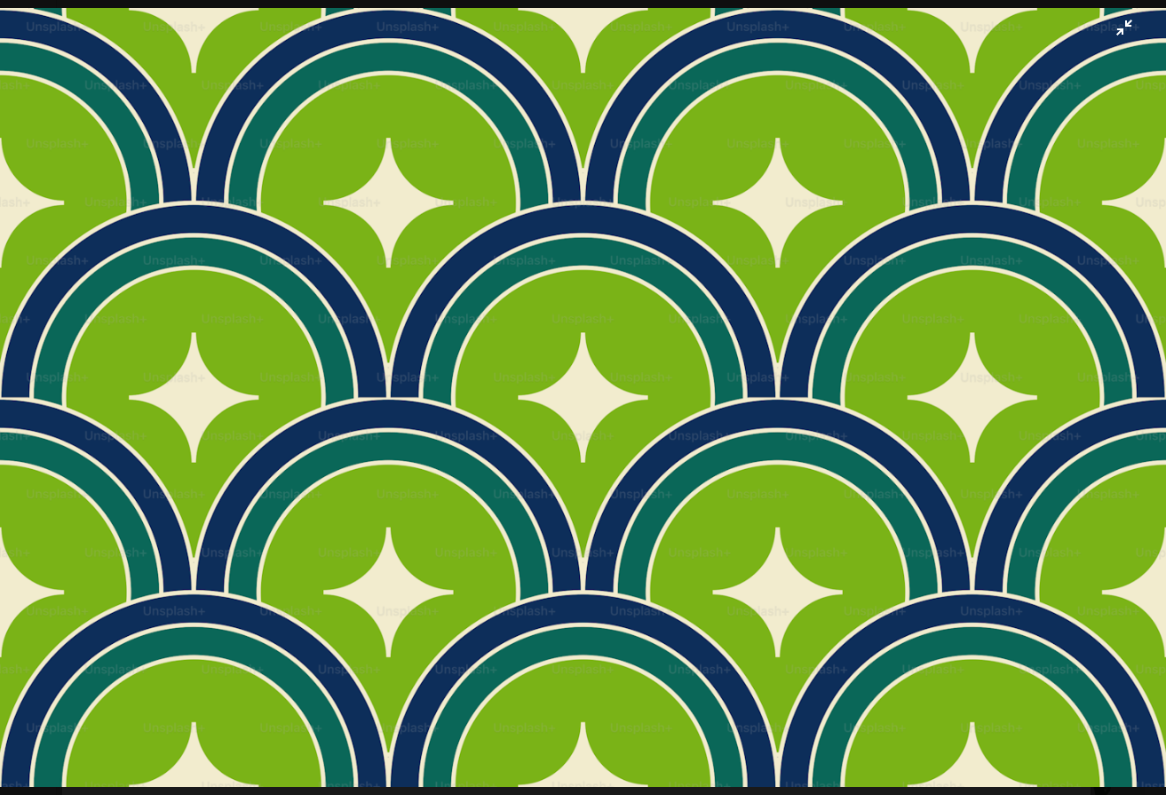
click at [687, 438] on img "Zoom out on this image" at bounding box center [583, 397] width 1168 height 779
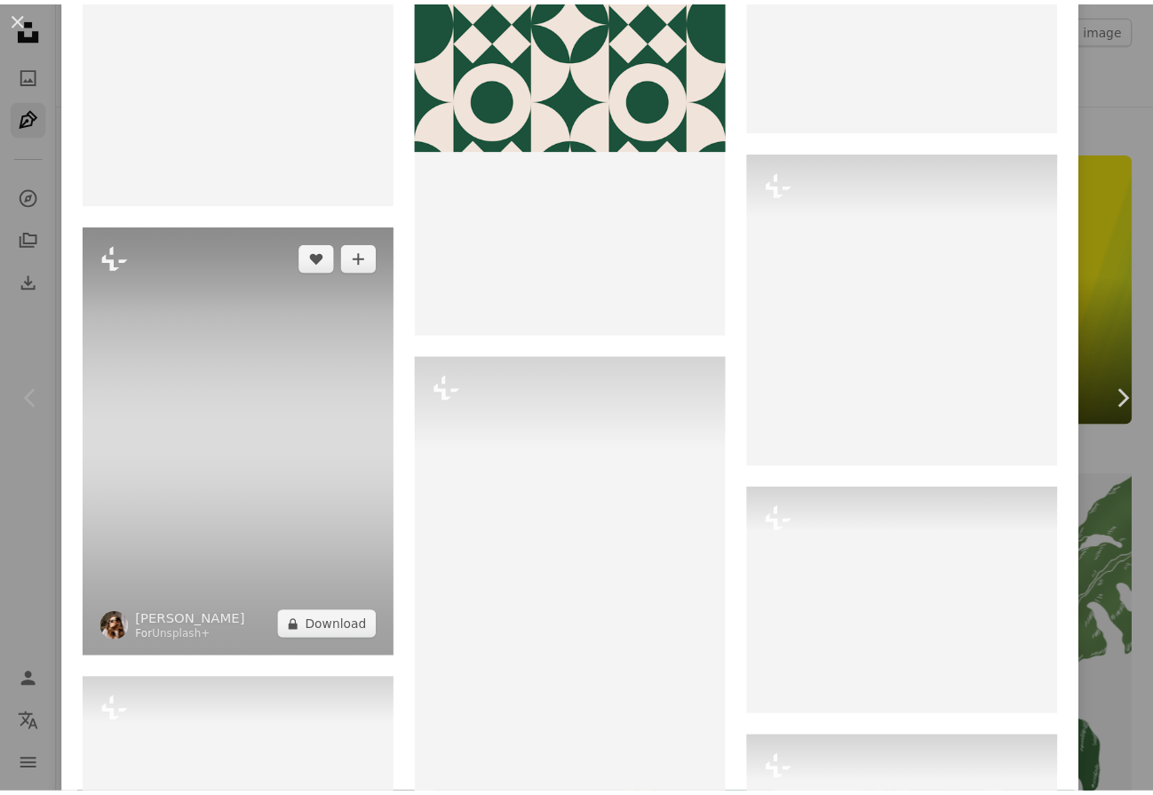
scroll to position [1865, 0]
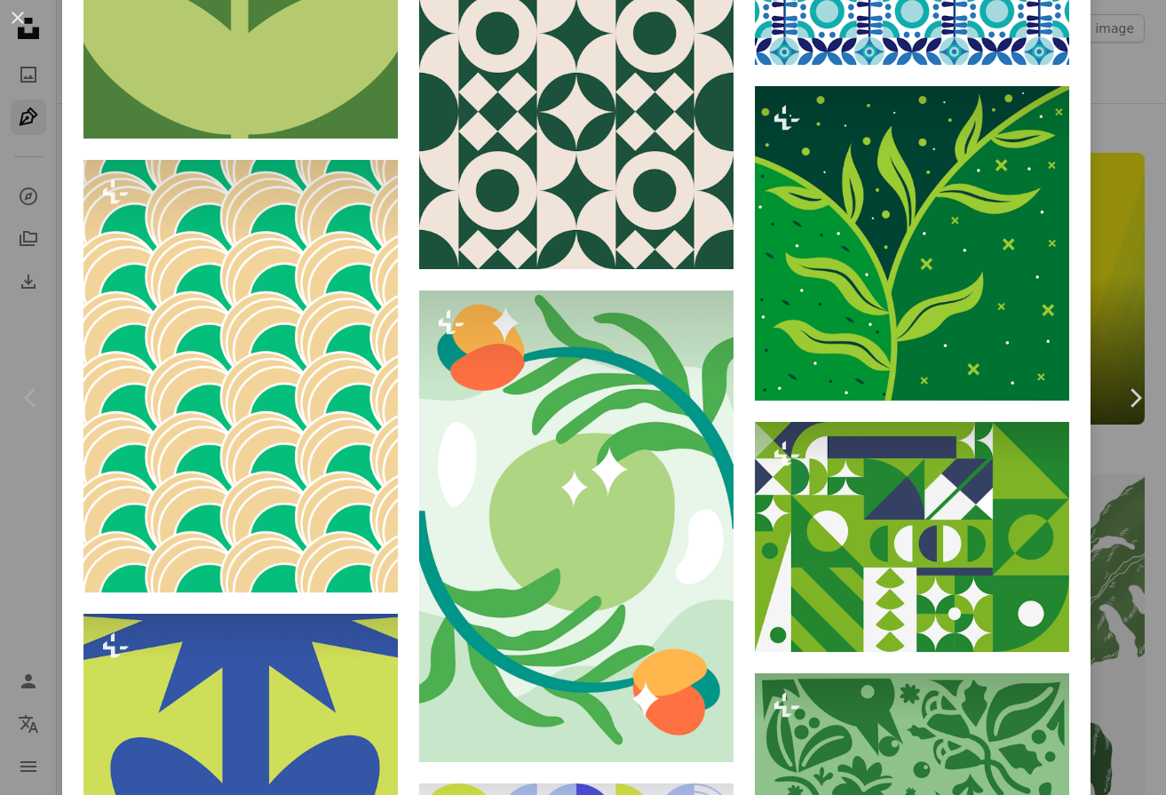
click at [23, 531] on div "An X shape Chevron left Chevron right [PERSON_NAME] For Unsplash+ A heart A plu…" at bounding box center [583, 397] width 1166 height 795
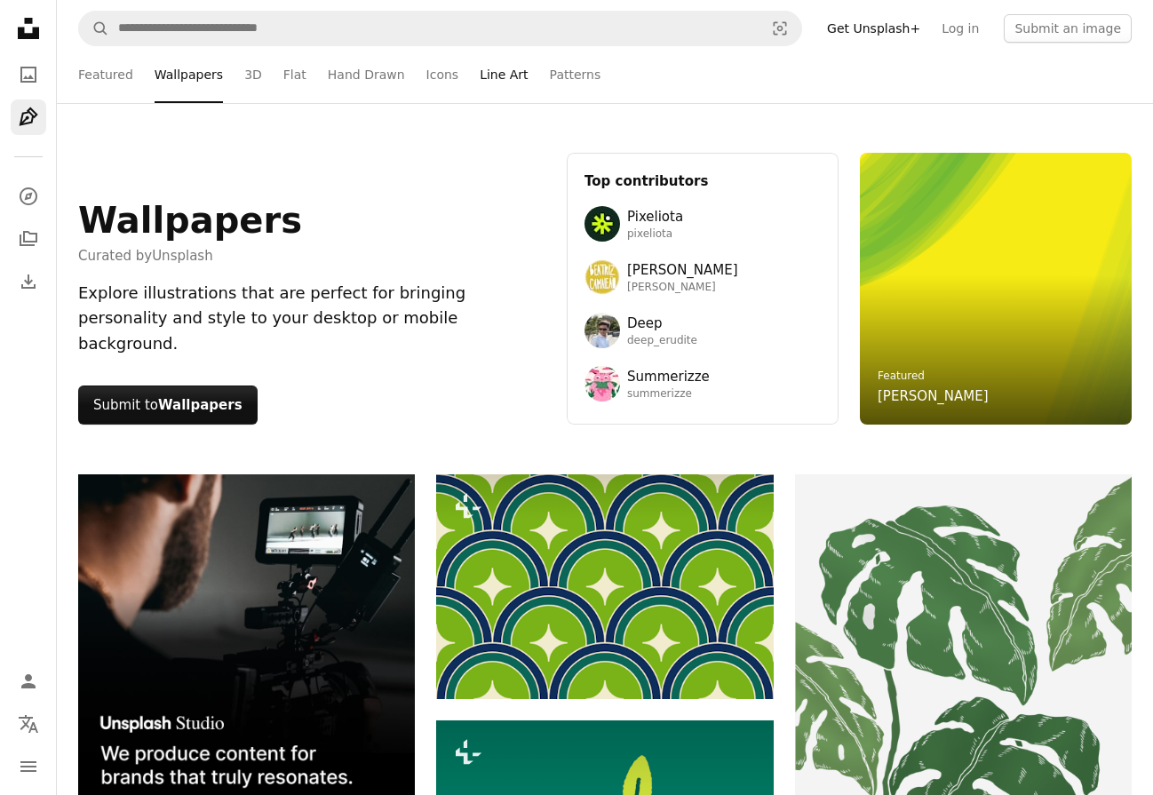
click at [480, 80] on link "Line Art" at bounding box center [504, 74] width 48 height 57
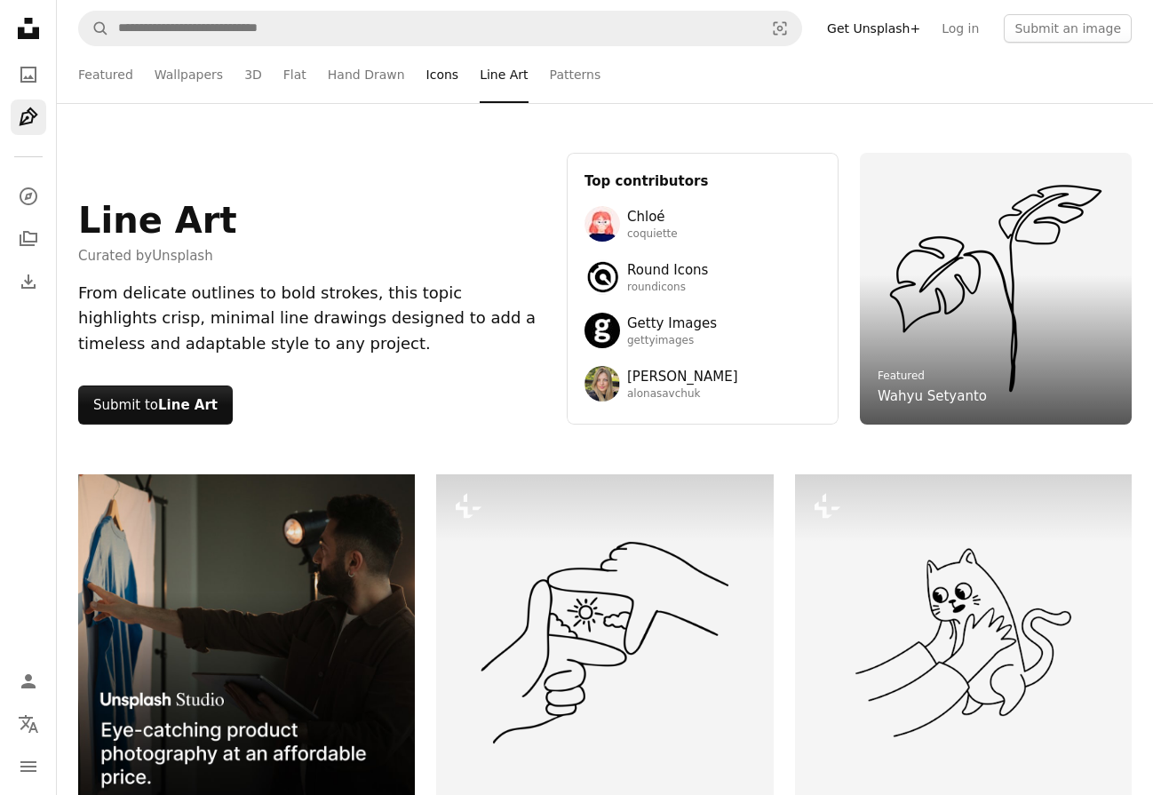
click at [426, 79] on link "Icons" at bounding box center [442, 74] width 33 height 57
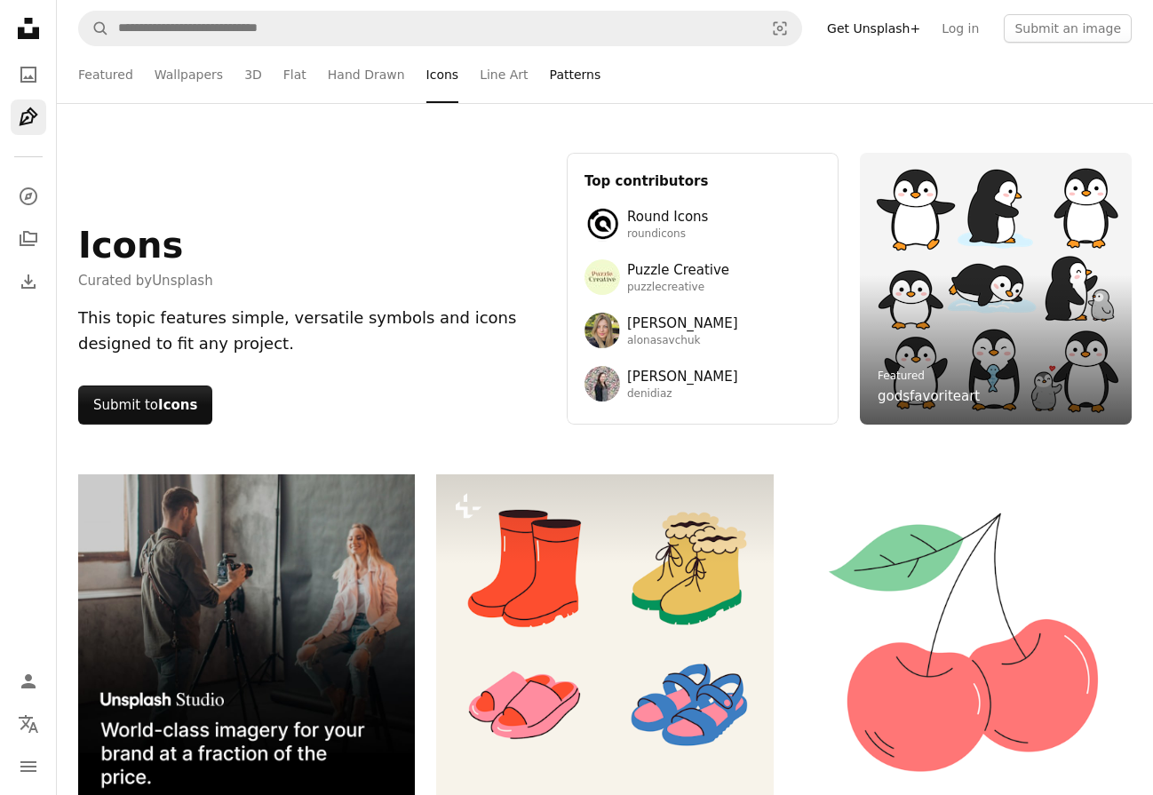
click at [553, 76] on link "Patterns" at bounding box center [576, 74] width 52 height 57
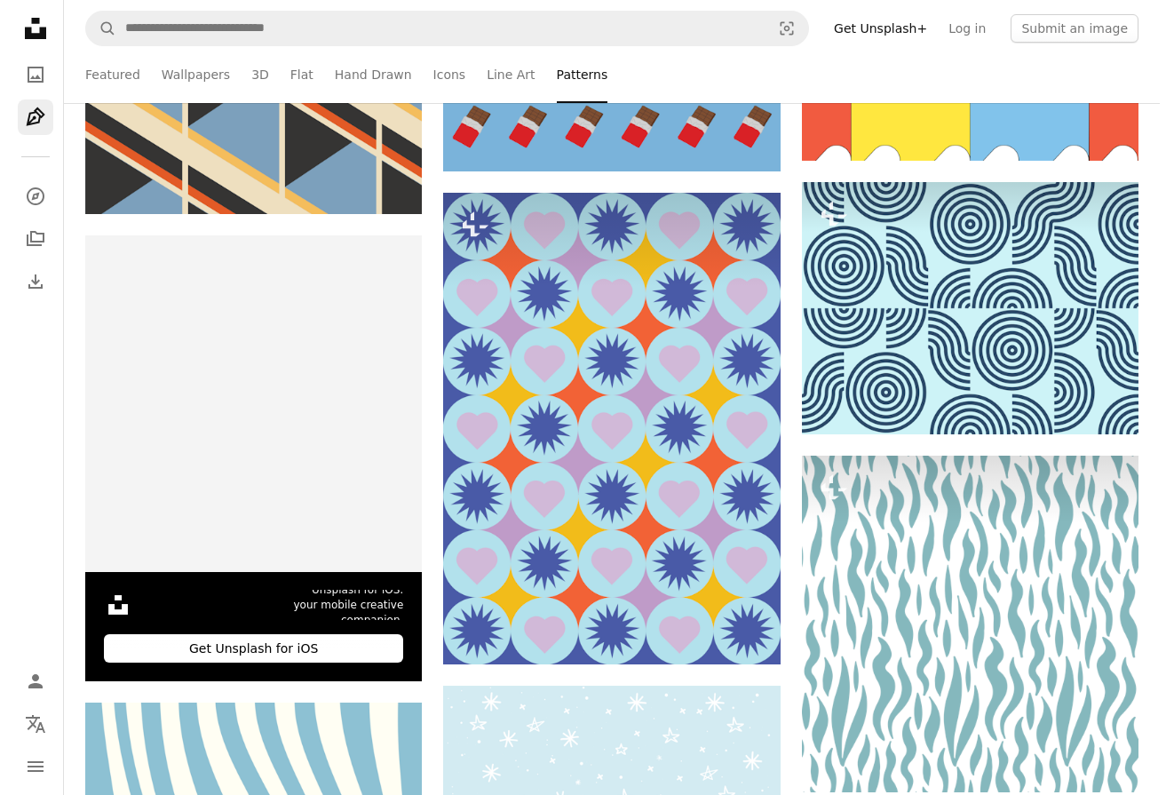
scroll to position [3198, 0]
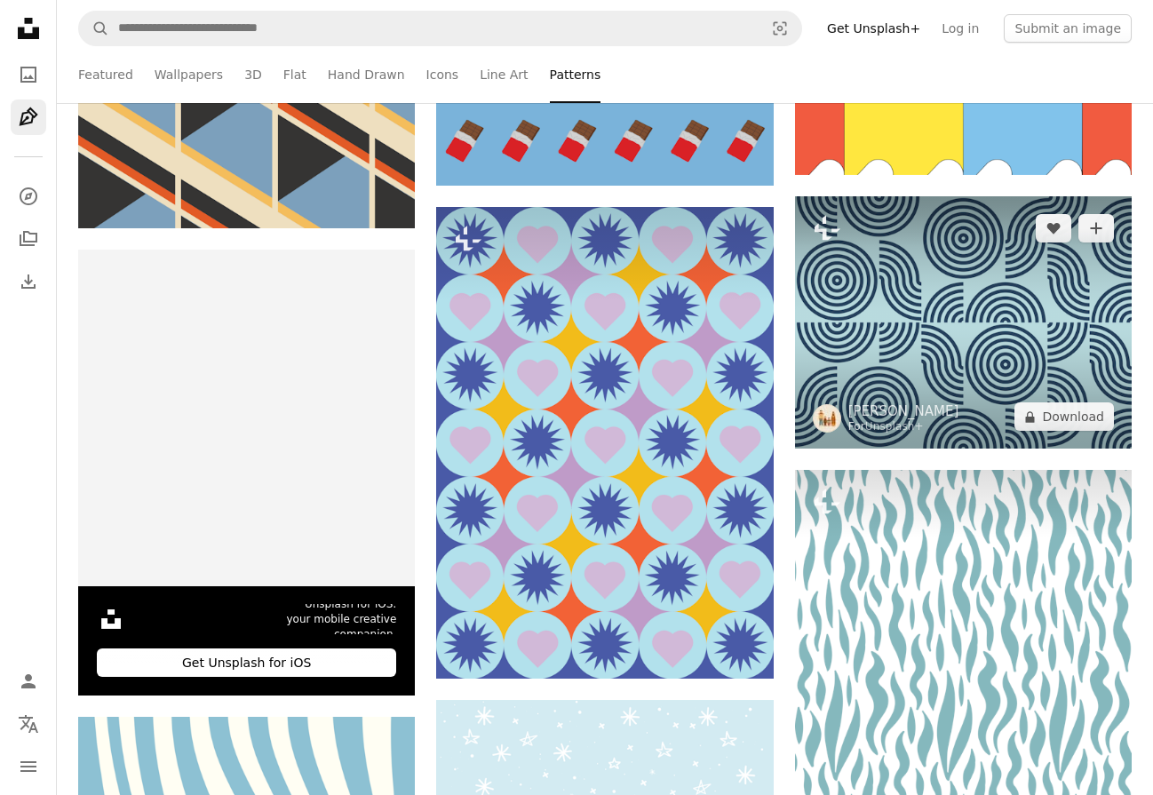
click at [942, 288] on img at bounding box center [963, 322] width 337 height 253
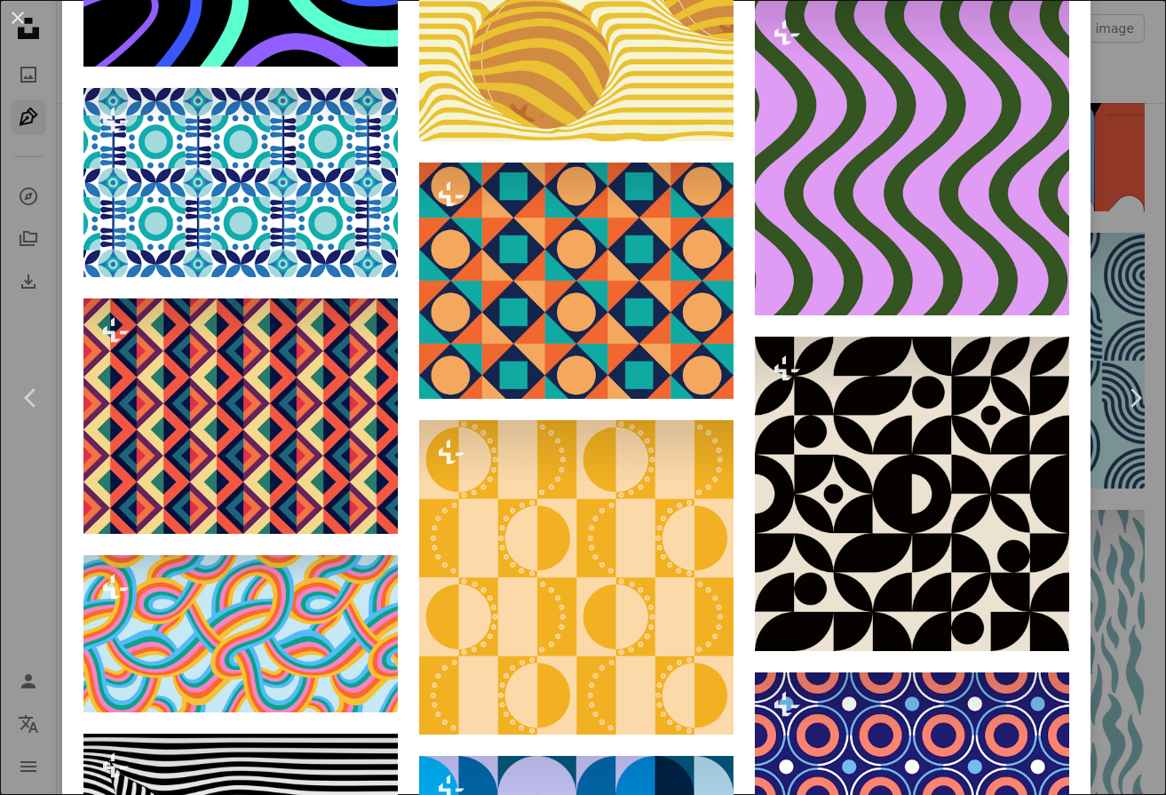
scroll to position [2665, 0]
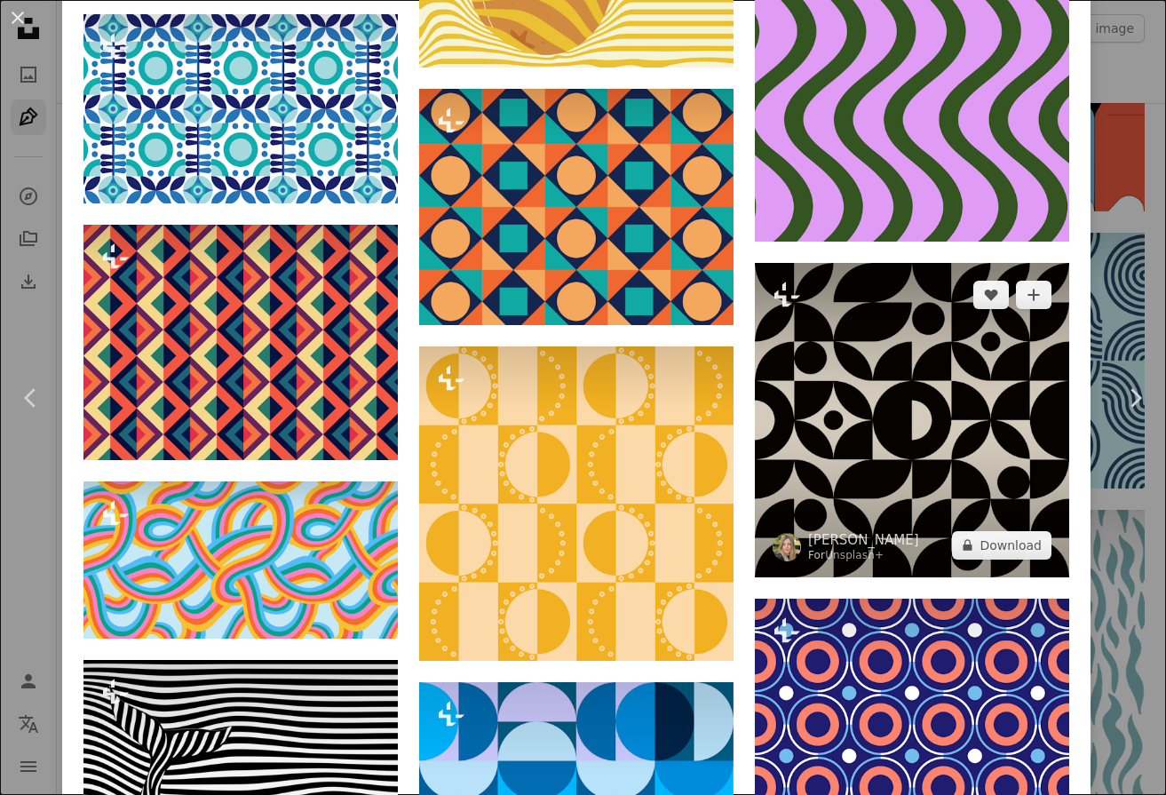
click at [881, 440] on img at bounding box center [912, 420] width 314 height 314
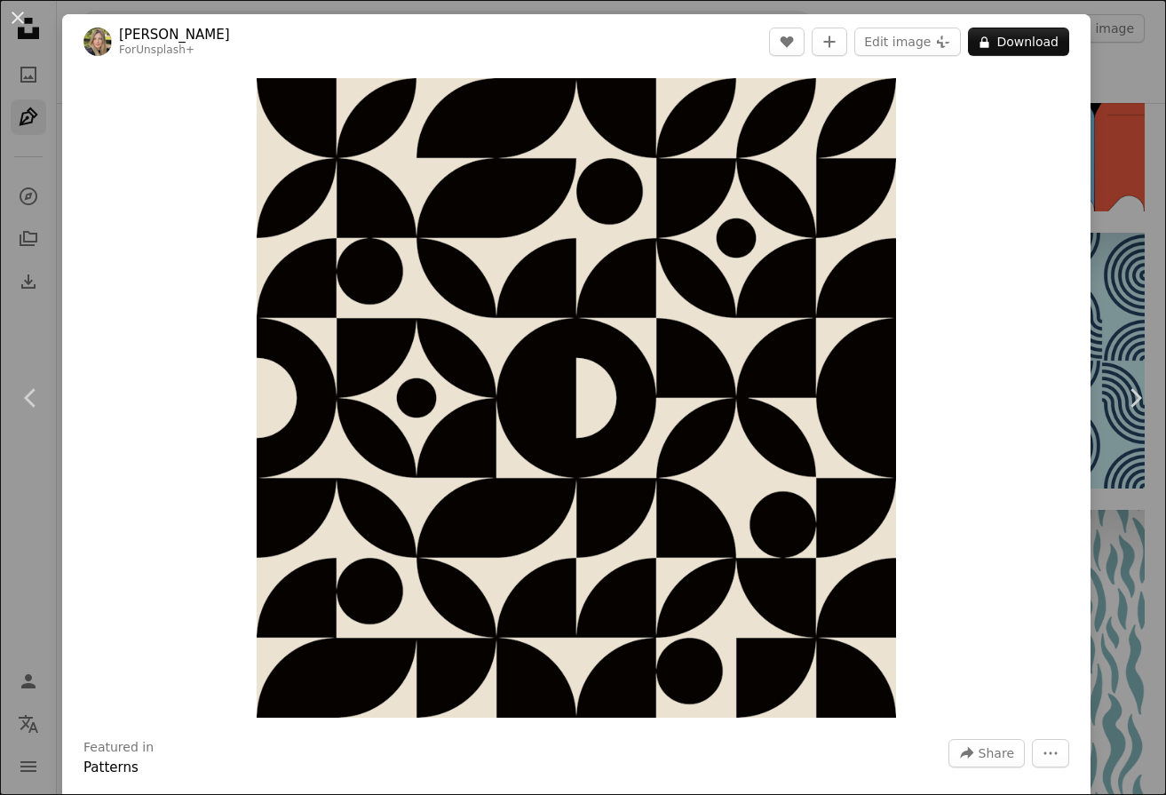
click at [5, 560] on div "An X shape Chevron left Chevron right [PERSON_NAME] For Unsplash+ A heart A plu…" at bounding box center [583, 397] width 1166 height 795
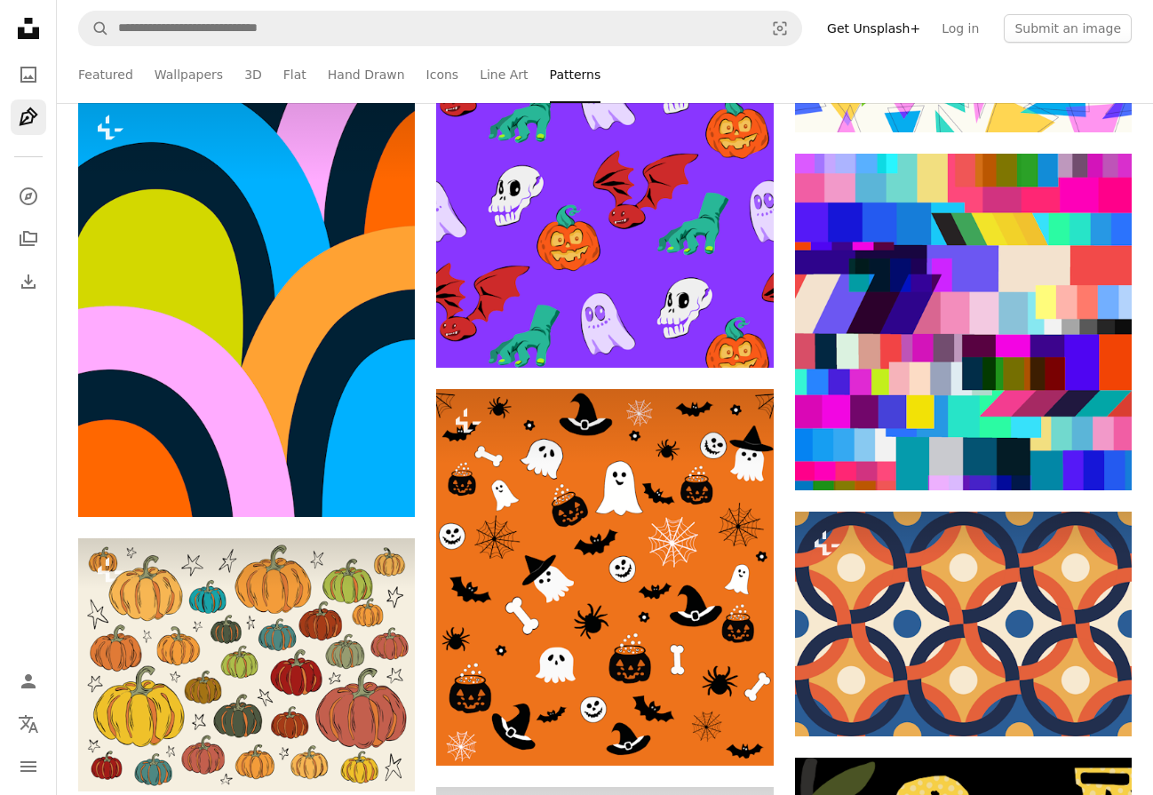
scroll to position [14301, 0]
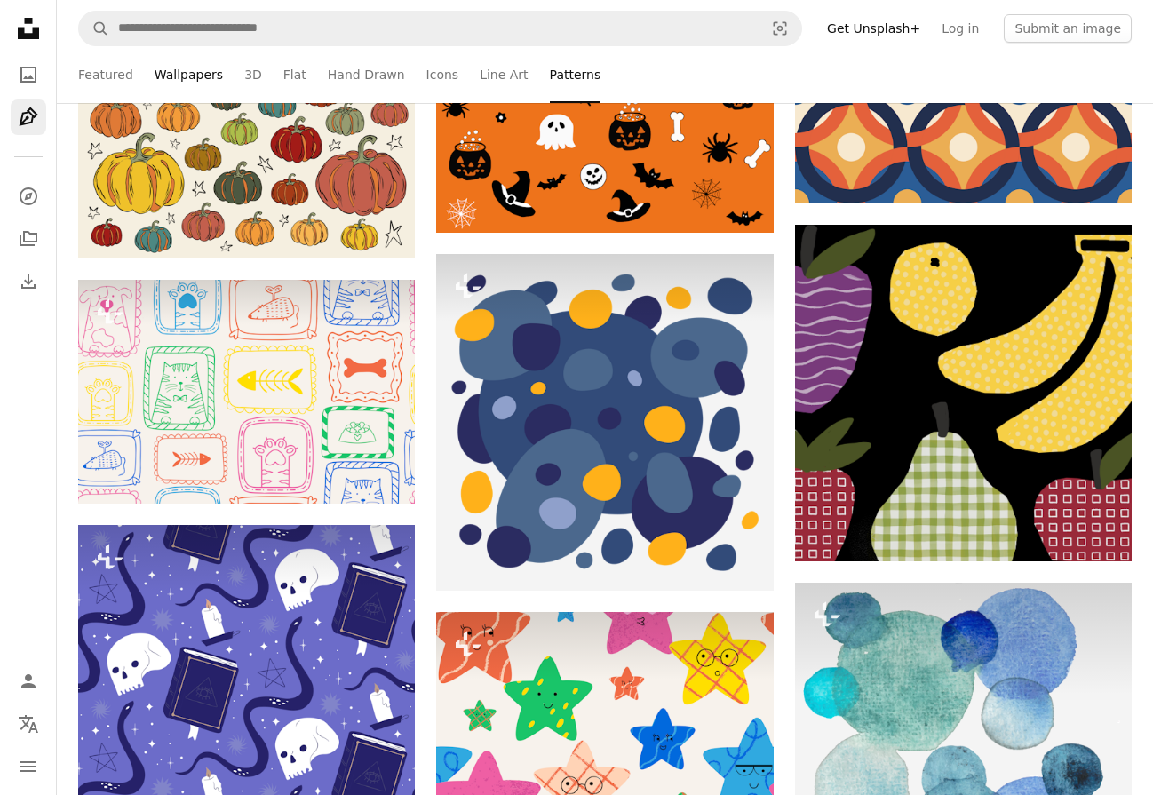
click at [171, 102] on link "Wallpapers" at bounding box center [189, 74] width 68 height 57
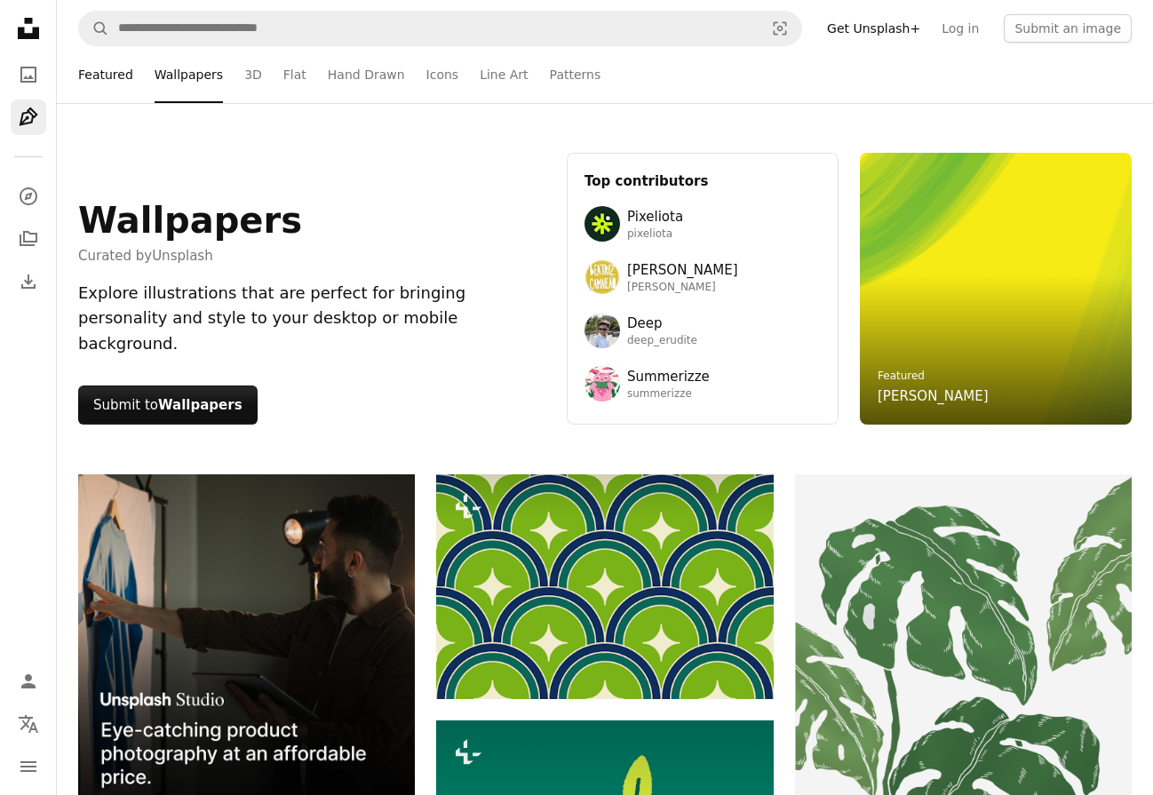
click at [121, 83] on link "Featured" at bounding box center [105, 74] width 55 height 57
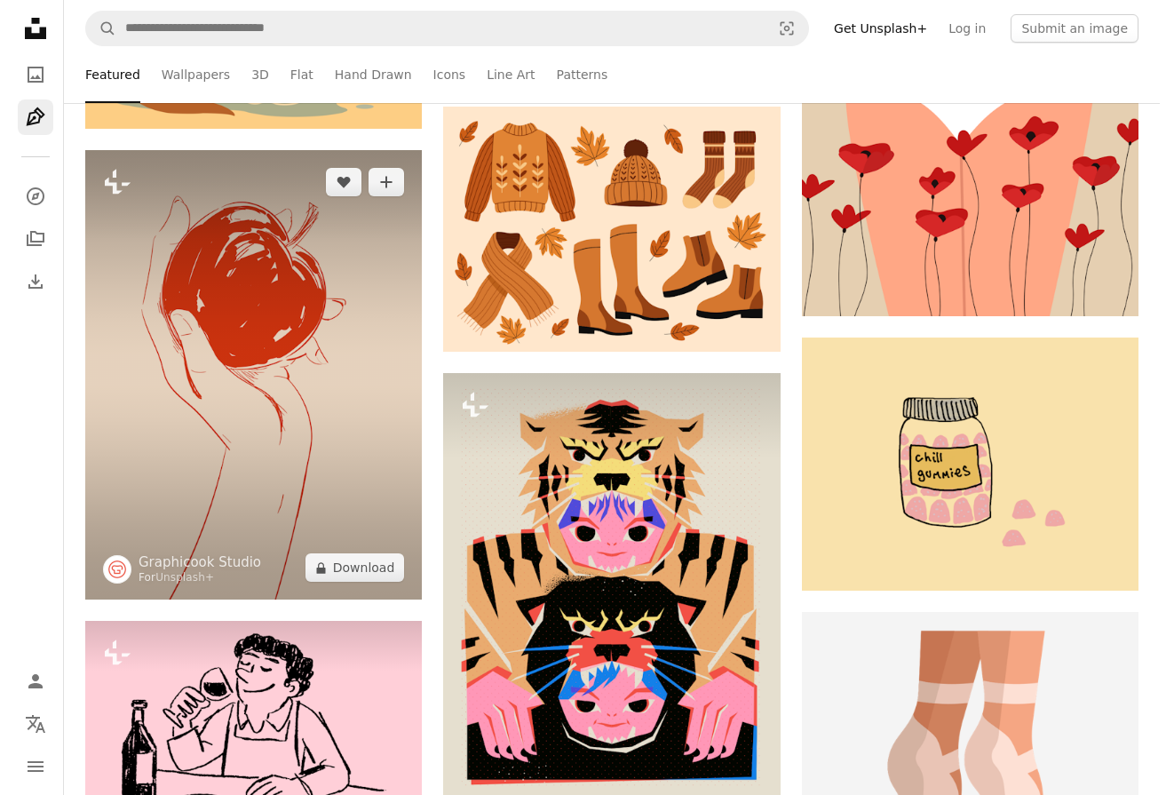
scroll to position [1688, 0]
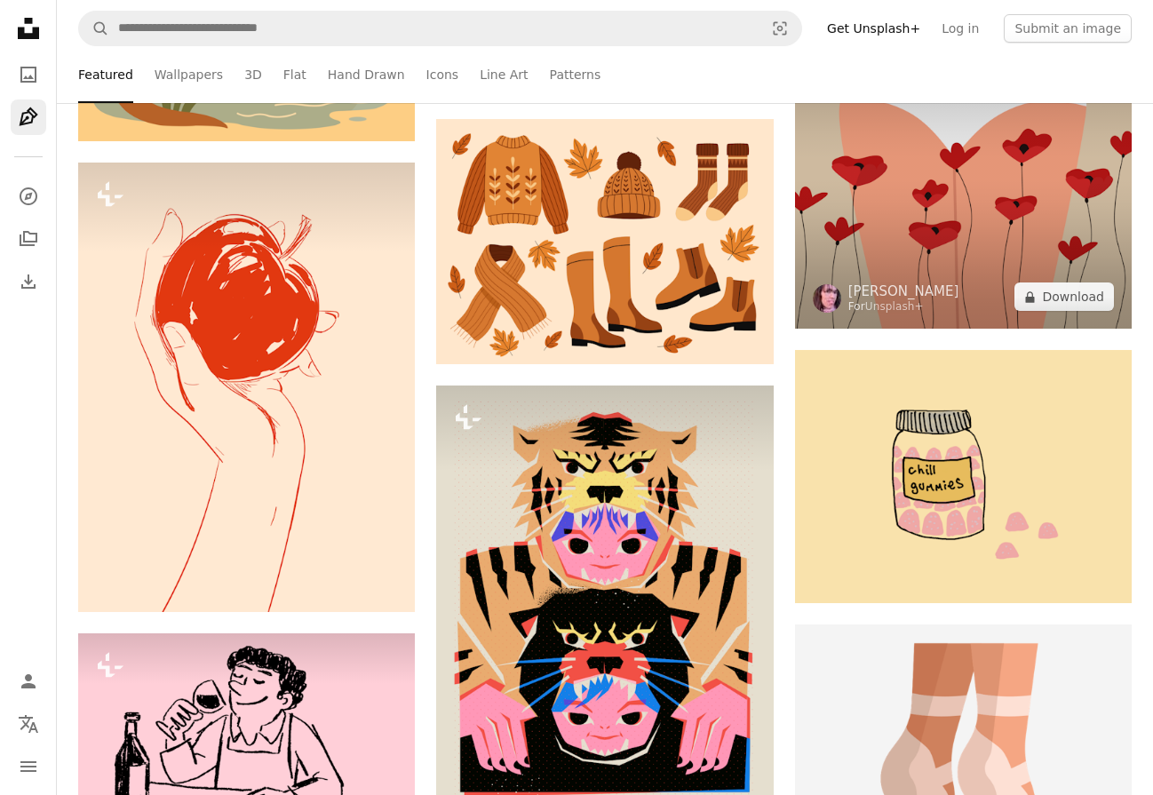
click at [937, 221] on img at bounding box center [963, 173] width 337 height 314
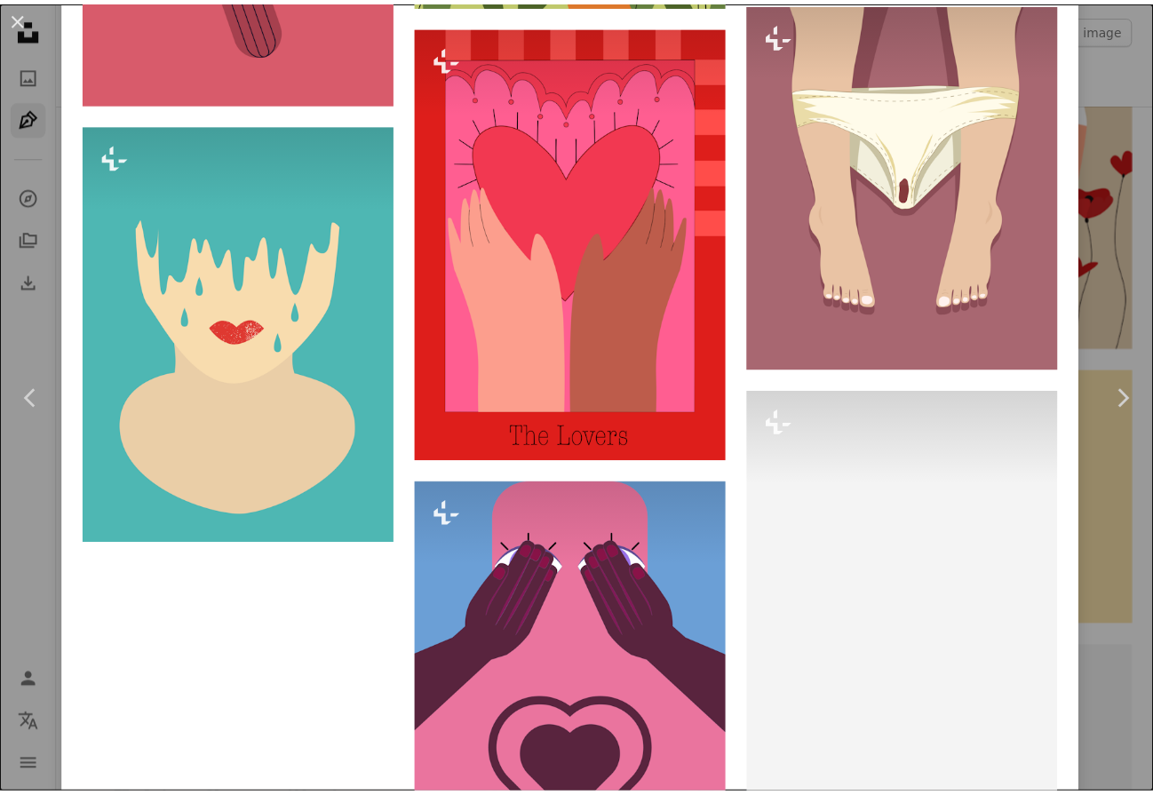
scroll to position [3517, 0]
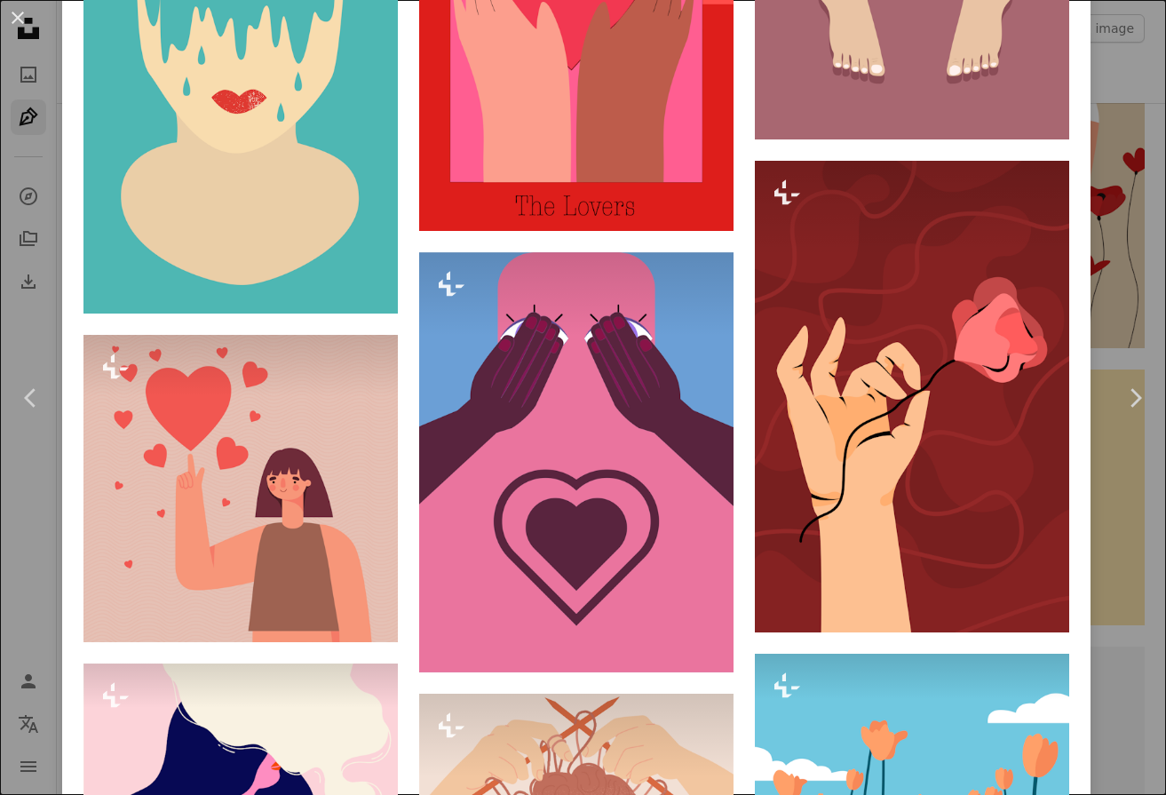
click at [45, 553] on div "An X shape Chevron left Chevron right [PERSON_NAME] For Unsplash+ A heart A plu…" at bounding box center [583, 397] width 1166 height 795
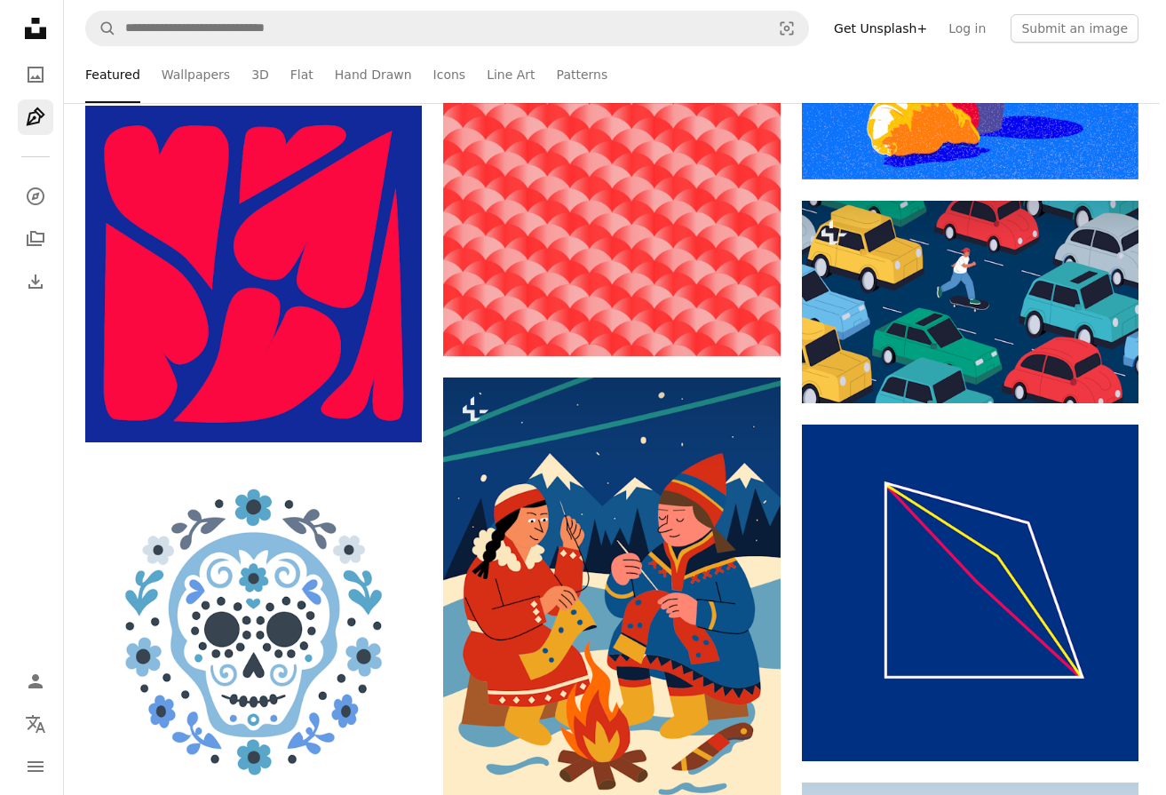
scroll to position [3375, 0]
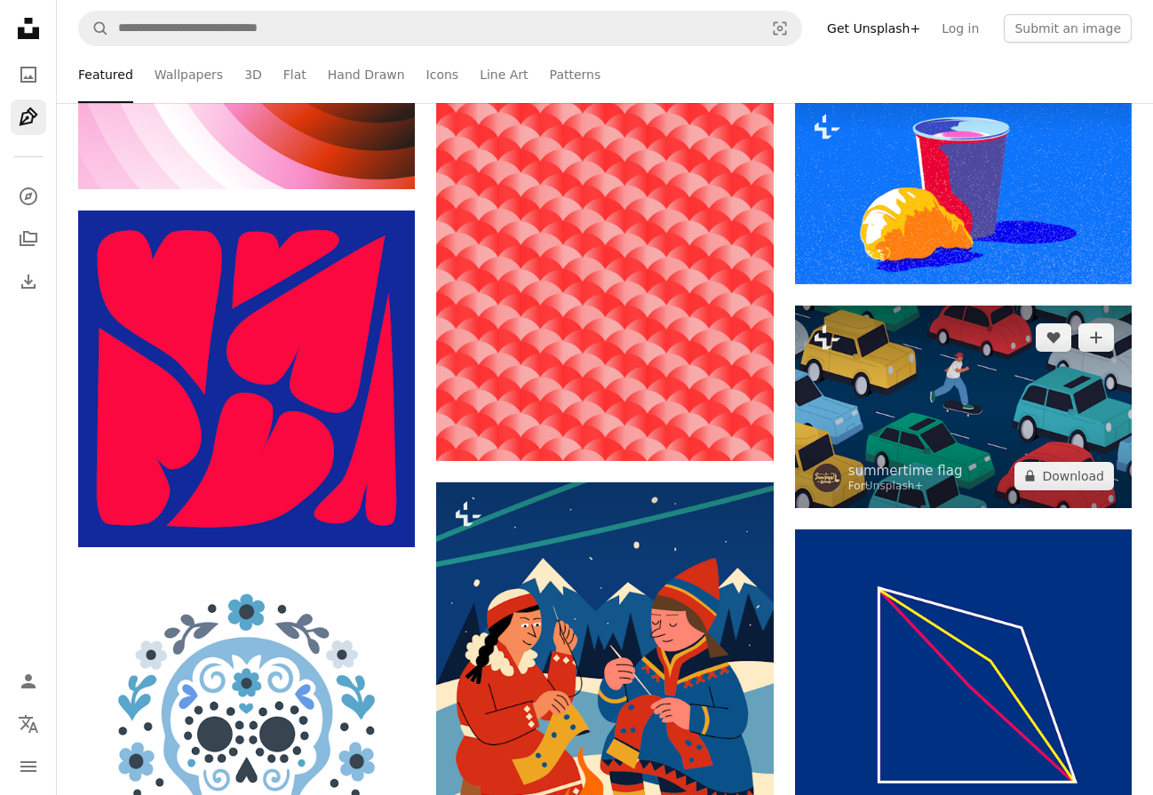
click at [989, 410] on img at bounding box center [963, 407] width 337 height 203
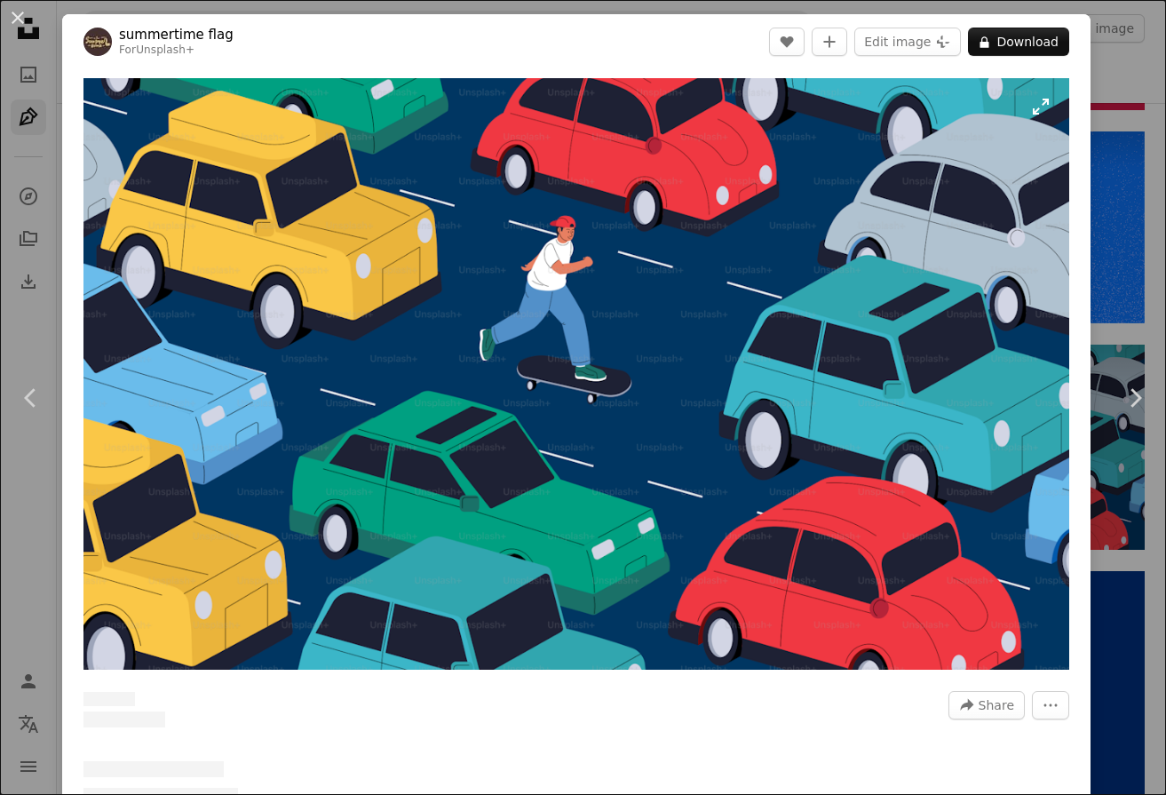
click at [722, 427] on img "Zoom in on this image" at bounding box center [576, 374] width 986 height 592
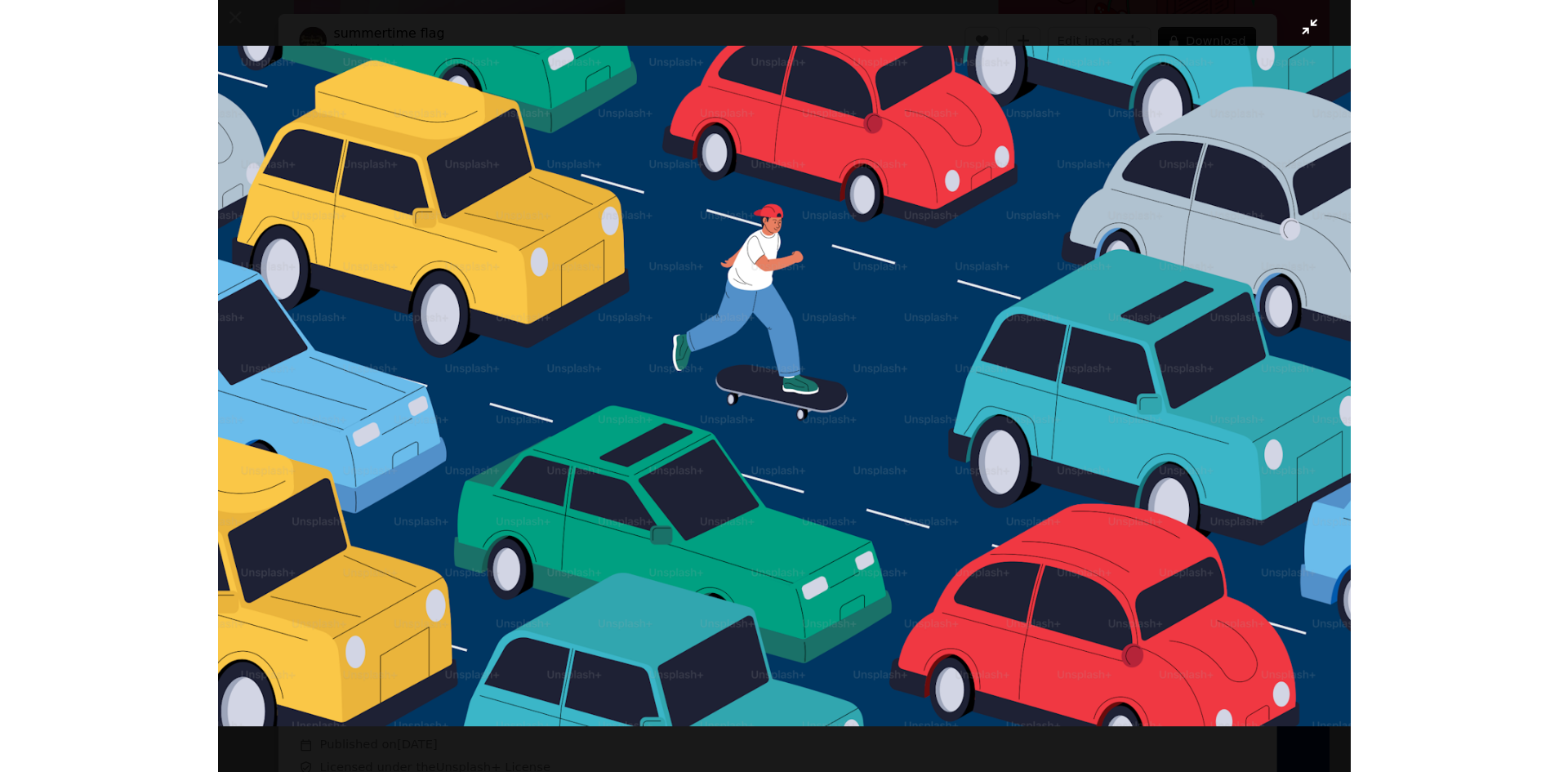
scroll to position [3330, 0]
